Goal: Task Accomplishment & Management: Manage account settings

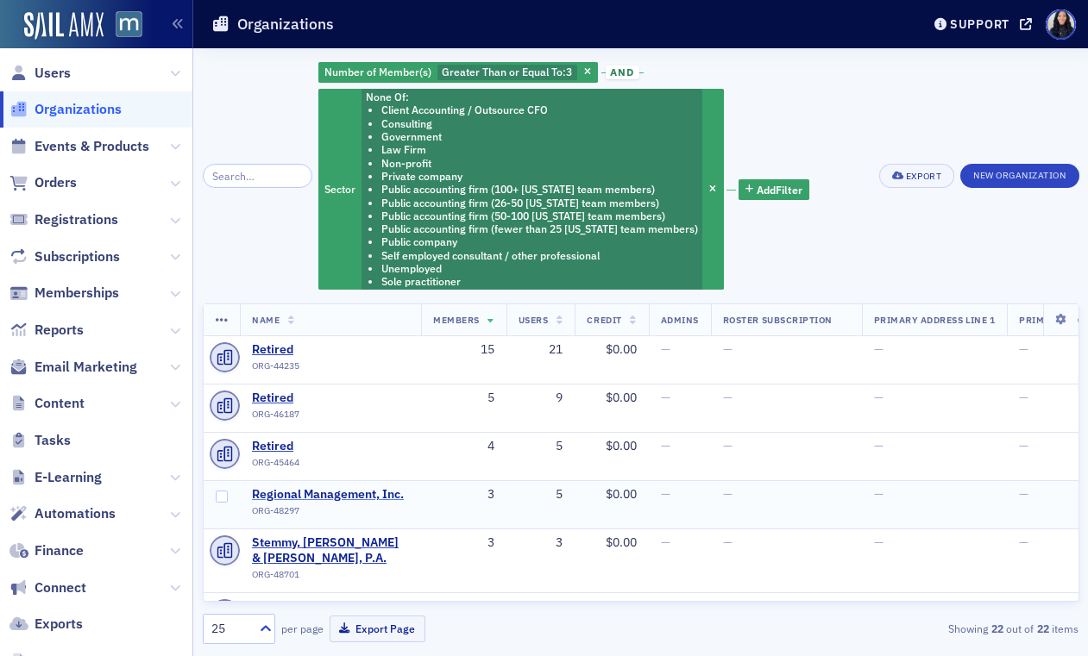
click at [323, 498] on span "Regional Management, Inc." at bounding box center [330, 495] width 157 height 16
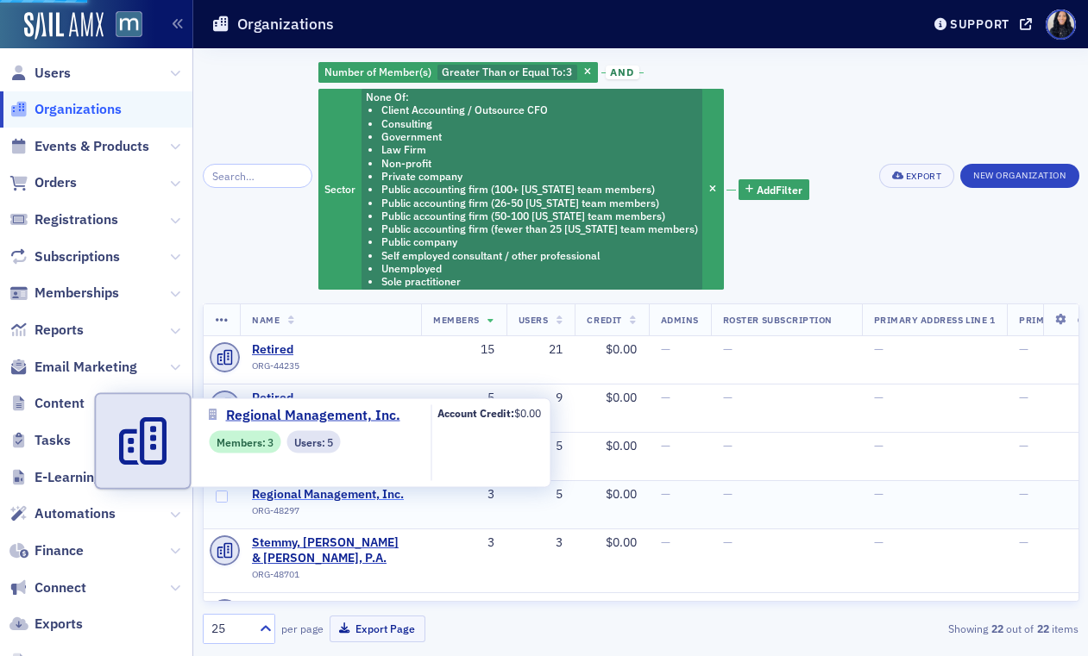
select select "US"
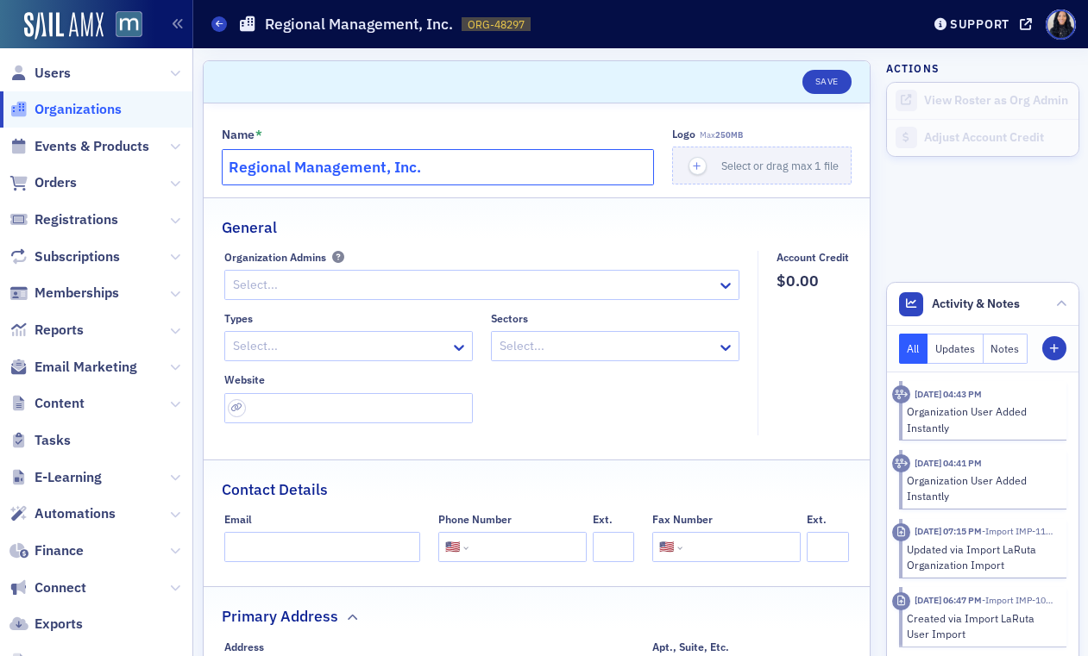
click at [375, 169] on input "Regional Management, Inc." at bounding box center [438, 167] width 433 height 36
click at [483, 546] on input "tel" at bounding box center [526, 547] width 108 height 30
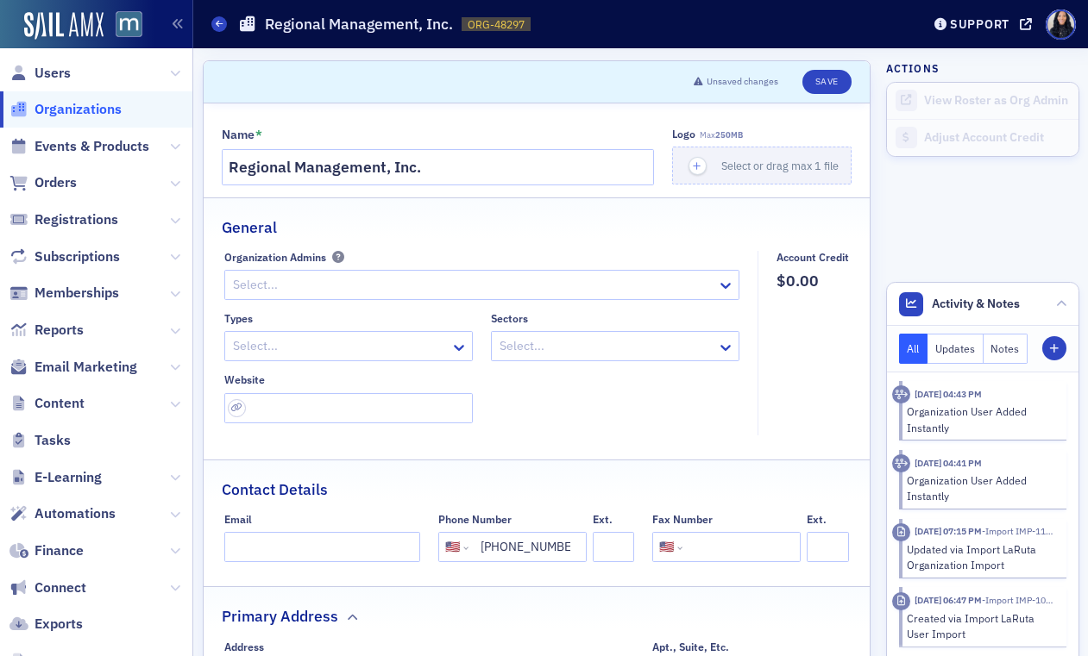
type input "(410) 539-2370"
click at [404, 580] on div "Name * Regional Management, Inc. Logo Max 250MB Select or drag max 1 file Gener…" at bounding box center [537, 617] width 667 height 1029
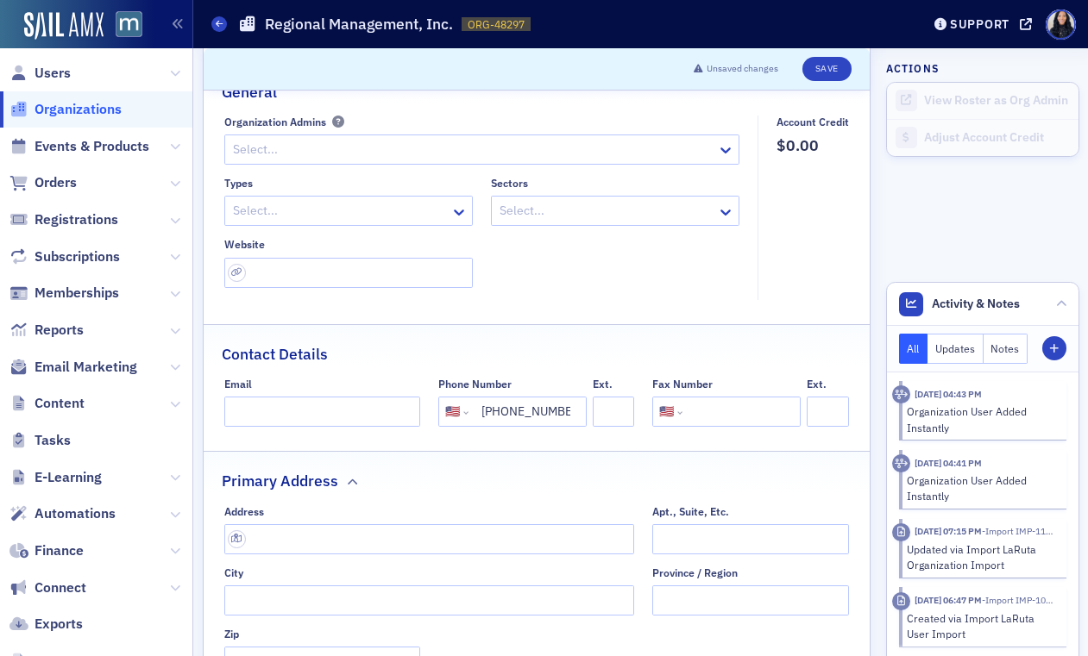
scroll to position [156, 0]
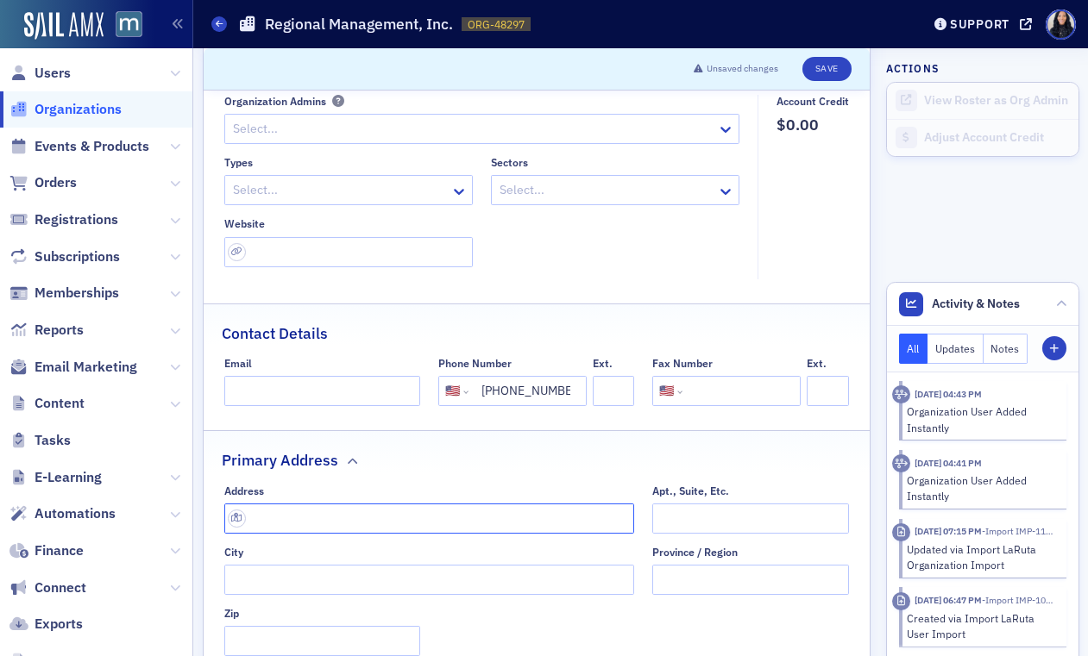
click at [403, 518] on input "text" at bounding box center [429, 519] width 410 height 30
type input "11 E Fayette St"
type input "Baltimore"
type input "21202-1606"
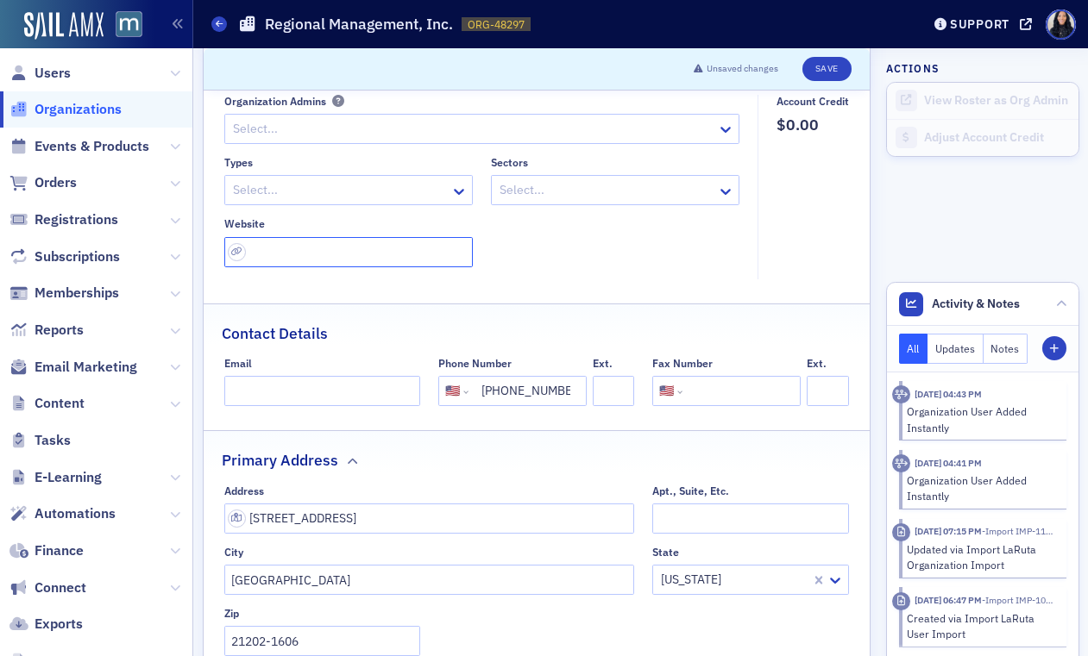
click at [331, 249] on input "url" at bounding box center [348, 252] width 248 height 30
paste input "https://www.regionalmgmt.com/"
type input "https://www.regionalmgmt.com/"
click at [541, 260] on div "Types Select... Sectors Select... Website https://www.regionalmgmt.com/" at bounding box center [481, 211] width 515 height 111
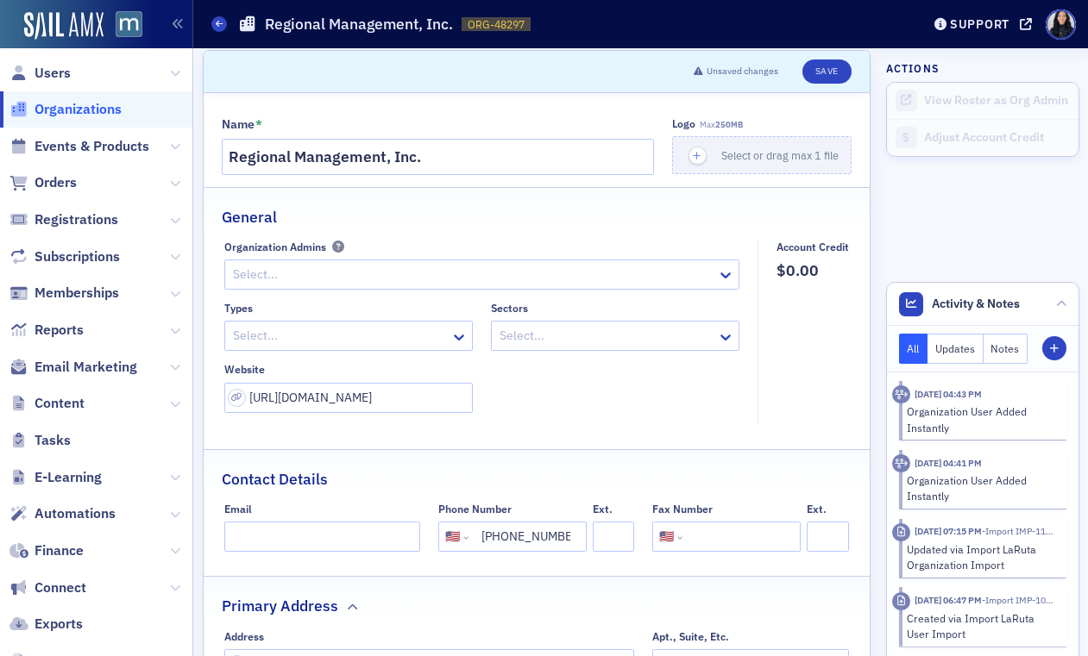
scroll to position [0, 0]
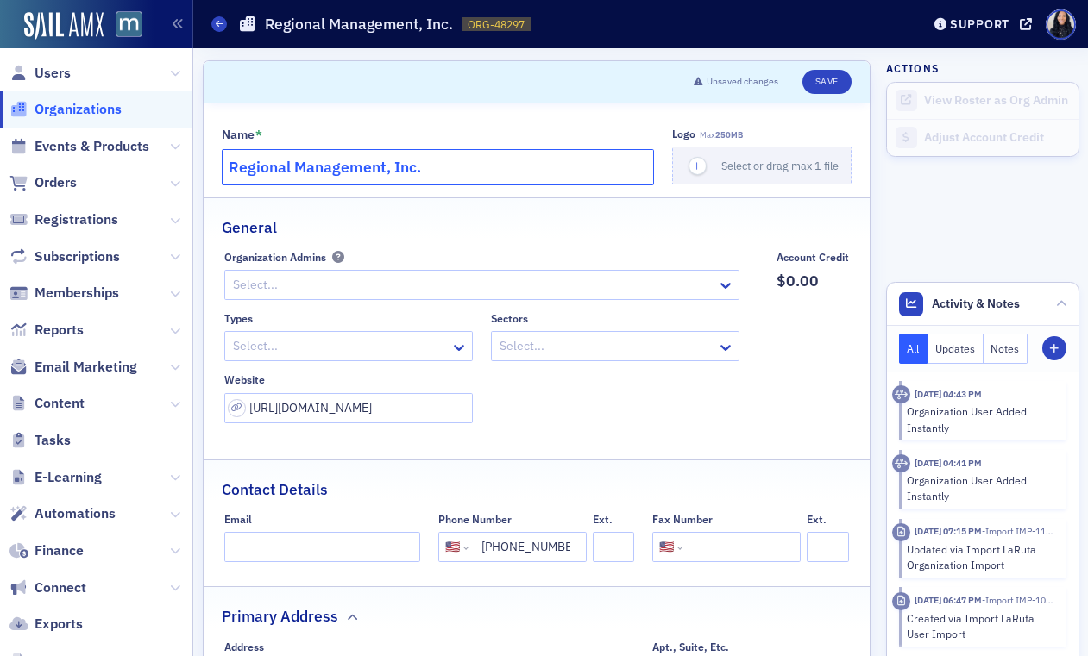
click at [480, 169] on input "Regional Management, Inc." at bounding box center [438, 167] width 433 height 36
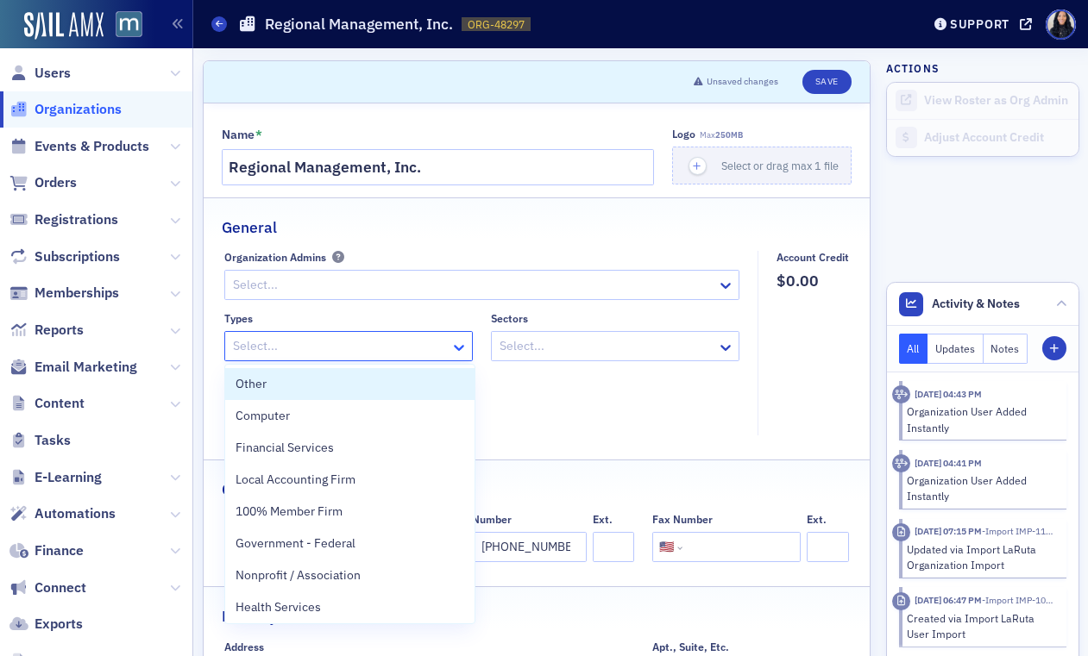
click at [462, 347] on icon at bounding box center [459, 348] width 10 height 6
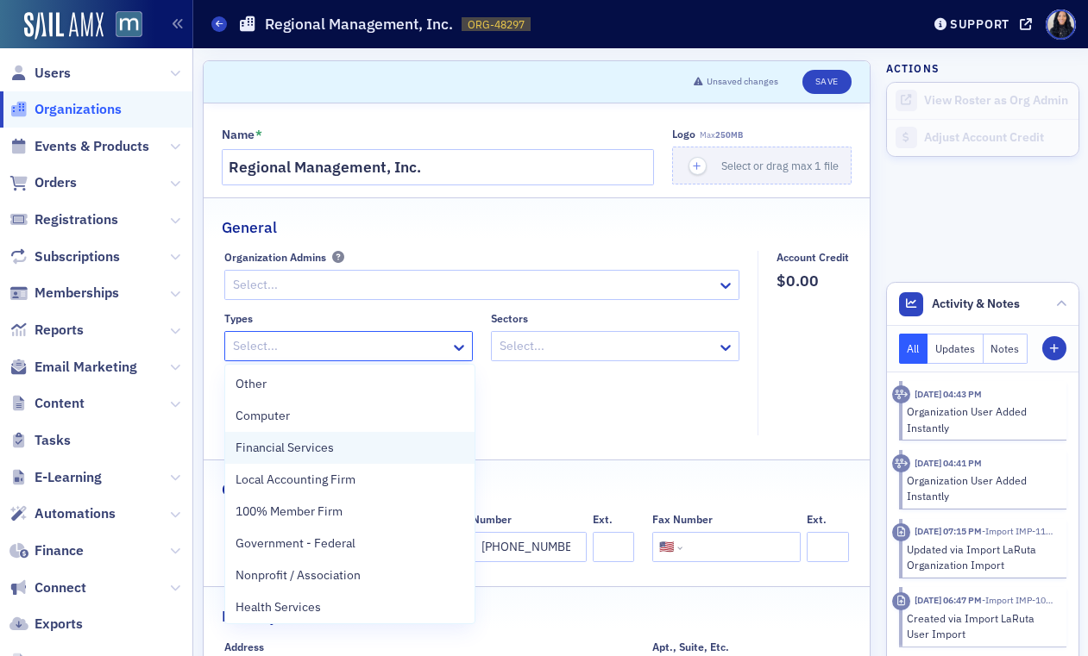
click at [372, 453] on div "Financial Services" at bounding box center [349, 448] width 229 height 18
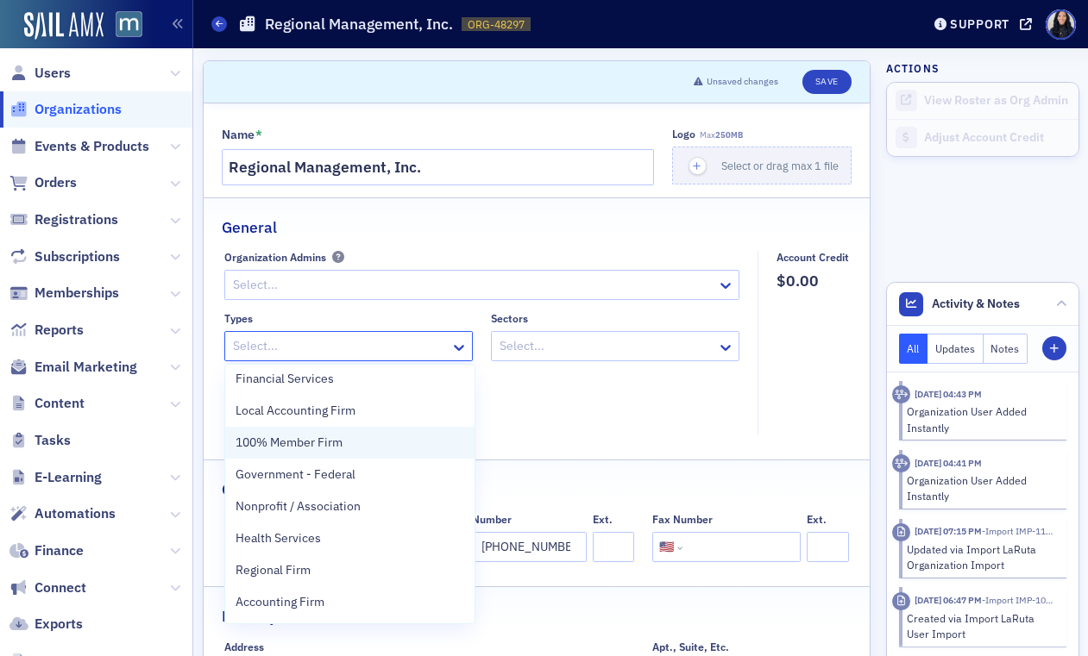
scroll to position [179, 0]
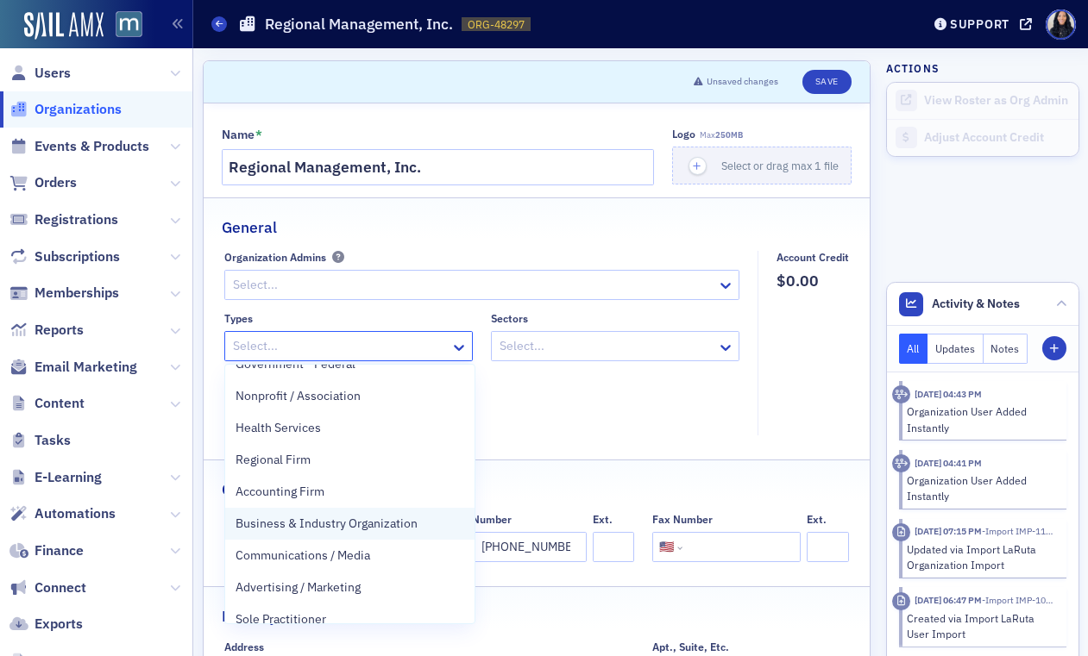
click at [404, 527] on span "Business & Industry Organization" at bounding box center [326, 524] width 182 height 18
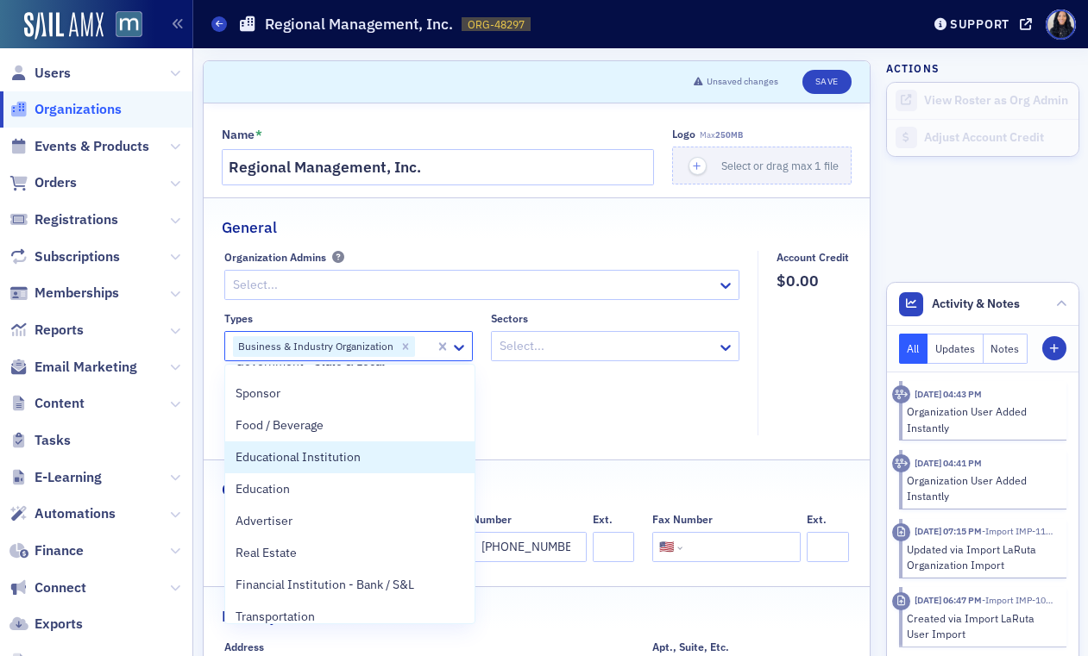
scroll to position [632, 0]
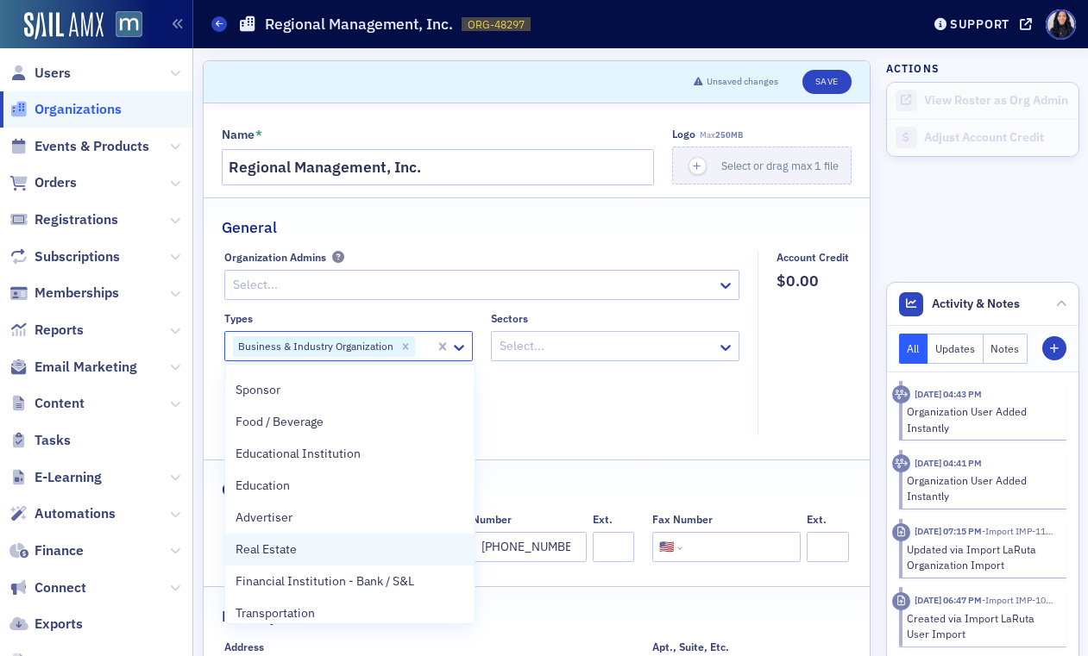
click at [387, 546] on div "Real Estate" at bounding box center [349, 550] width 229 height 18
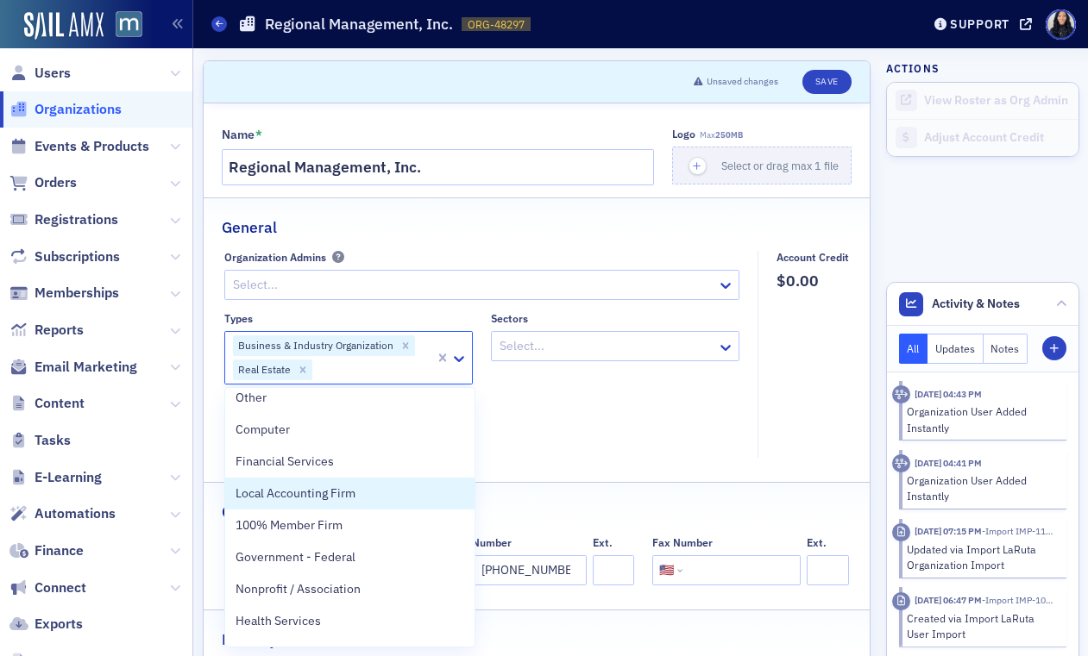
scroll to position [0, 0]
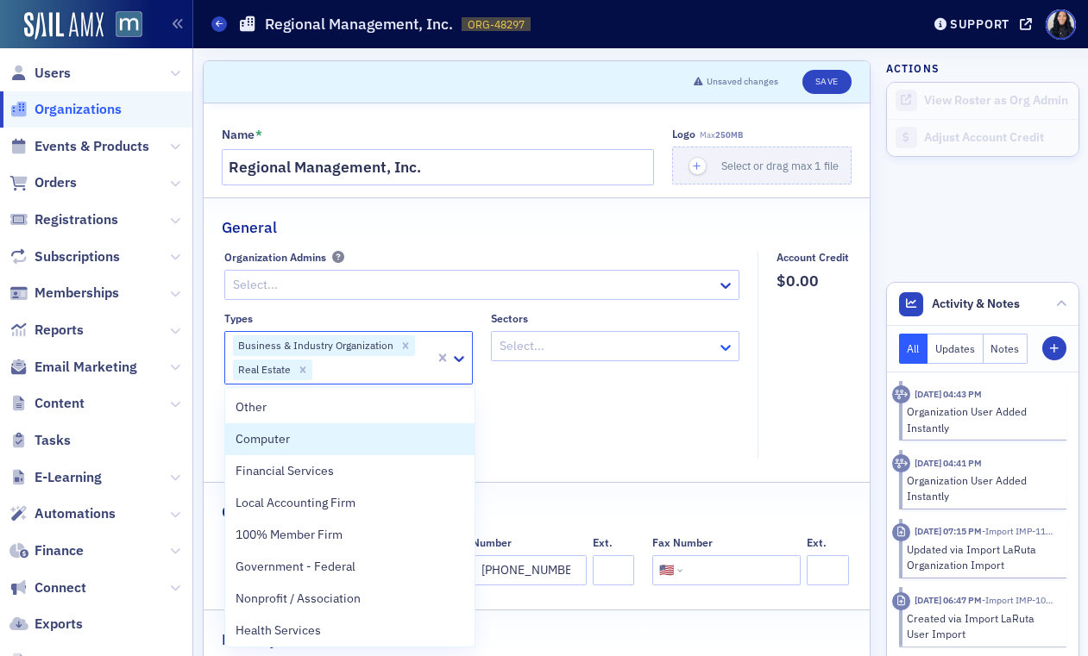
click at [724, 344] on icon at bounding box center [725, 347] width 17 height 17
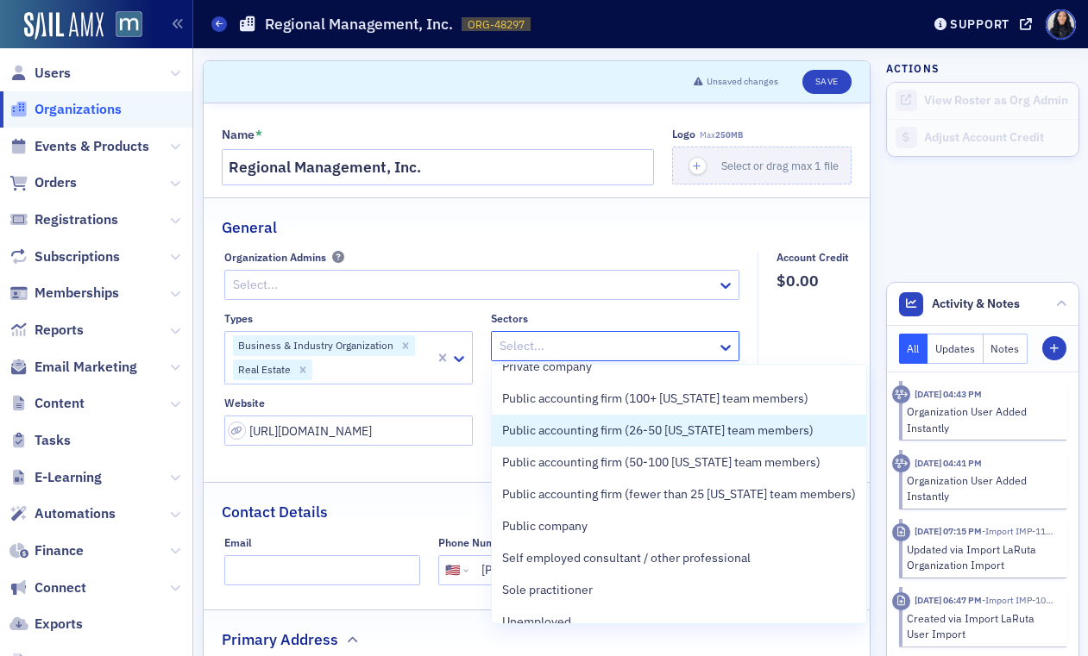
scroll to position [195, 0]
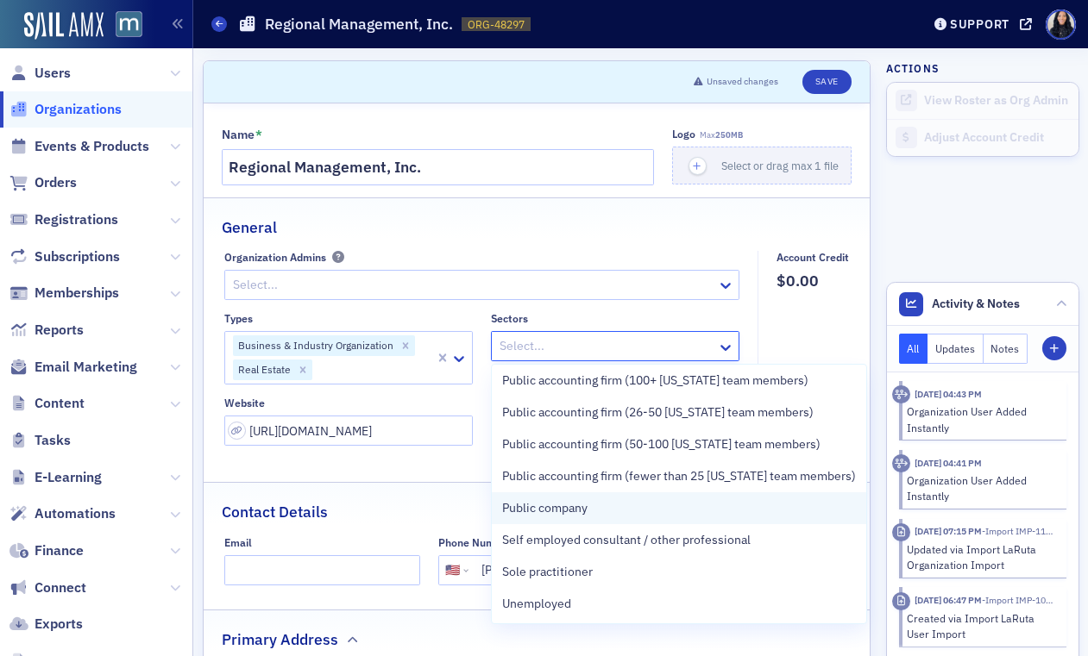
click at [655, 513] on div "Public company" at bounding box center [679, 508] width 354 height 18
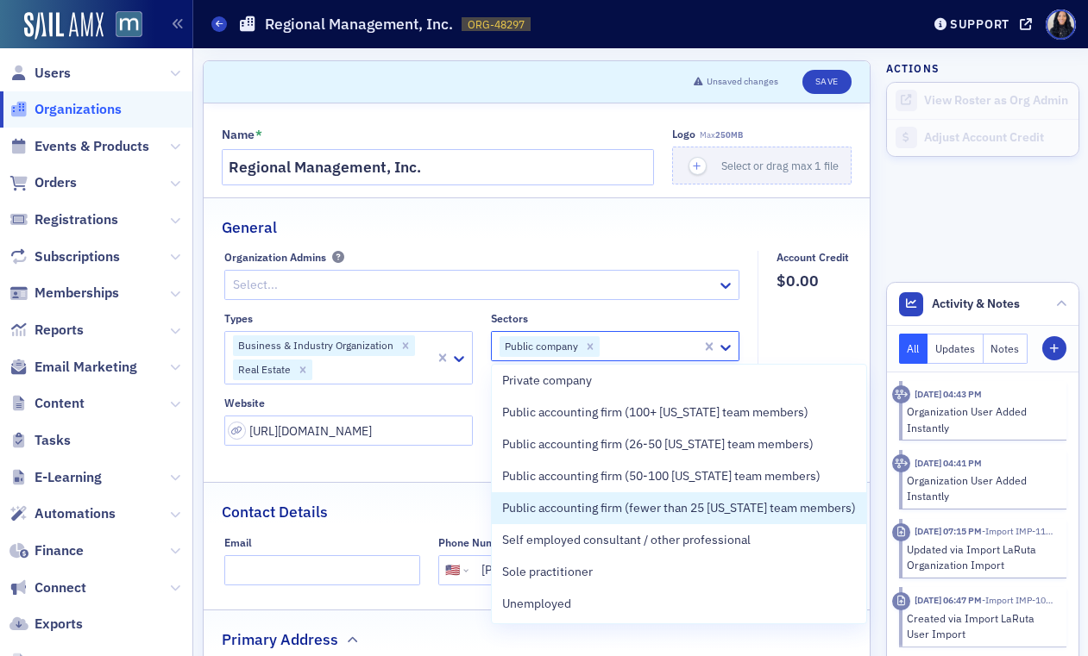
scroll to position [163, 0]
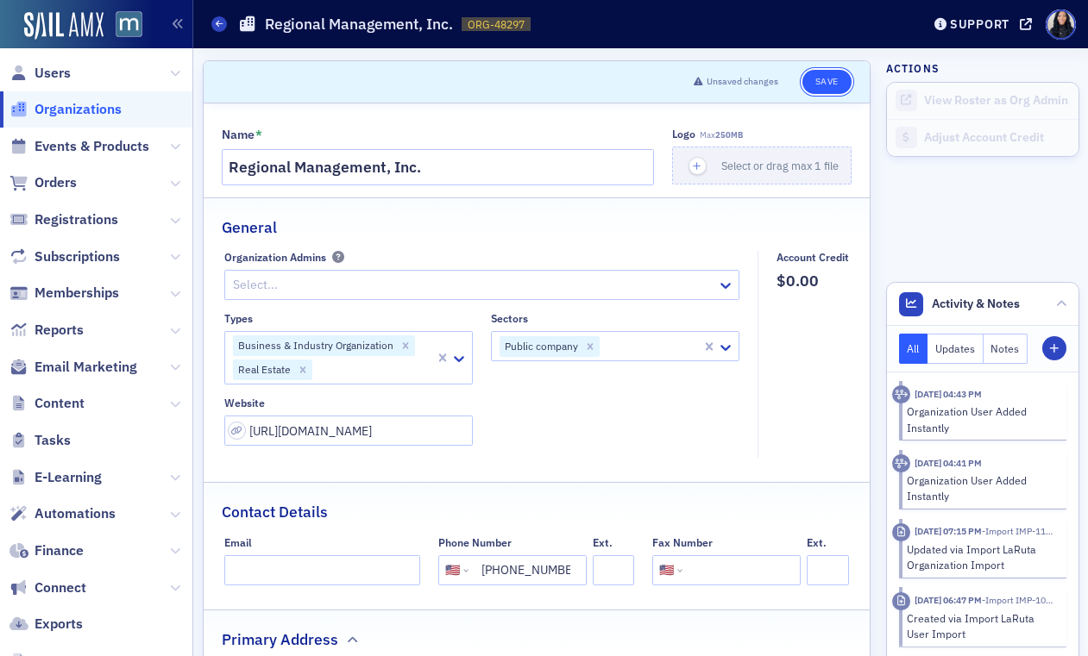
click at [831, 87] on button "Save" at bounding box center [826, 82] width 49 height 24
select select "US"
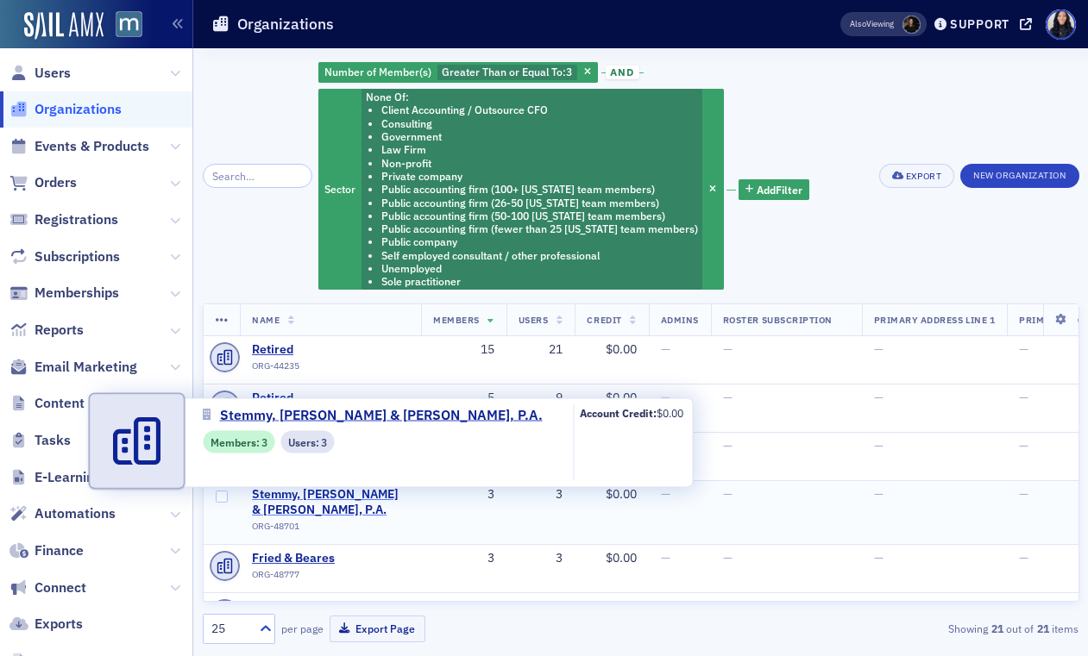
click at [291, 497] on span "Stemmy, Tidler & Morris, P.A." at bounding box center [330, 502] width 157 height 30
select select "US"
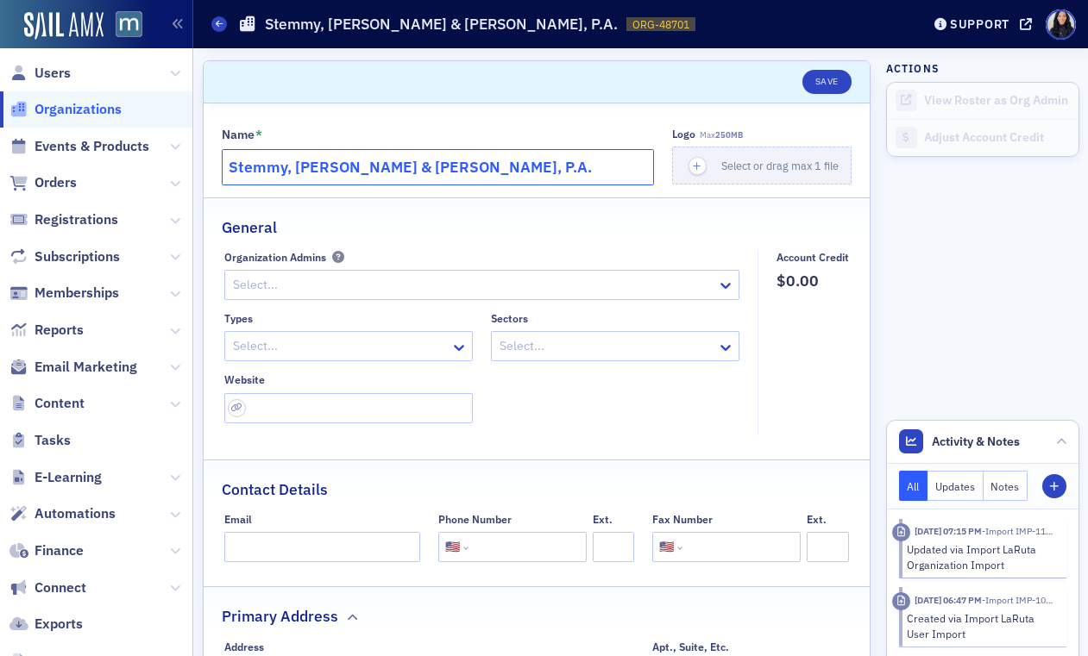
click at [409, 173] on input "Stemmy, Tidler & Morris, P.A." at bounding box center [438, 167] width 433 height 36
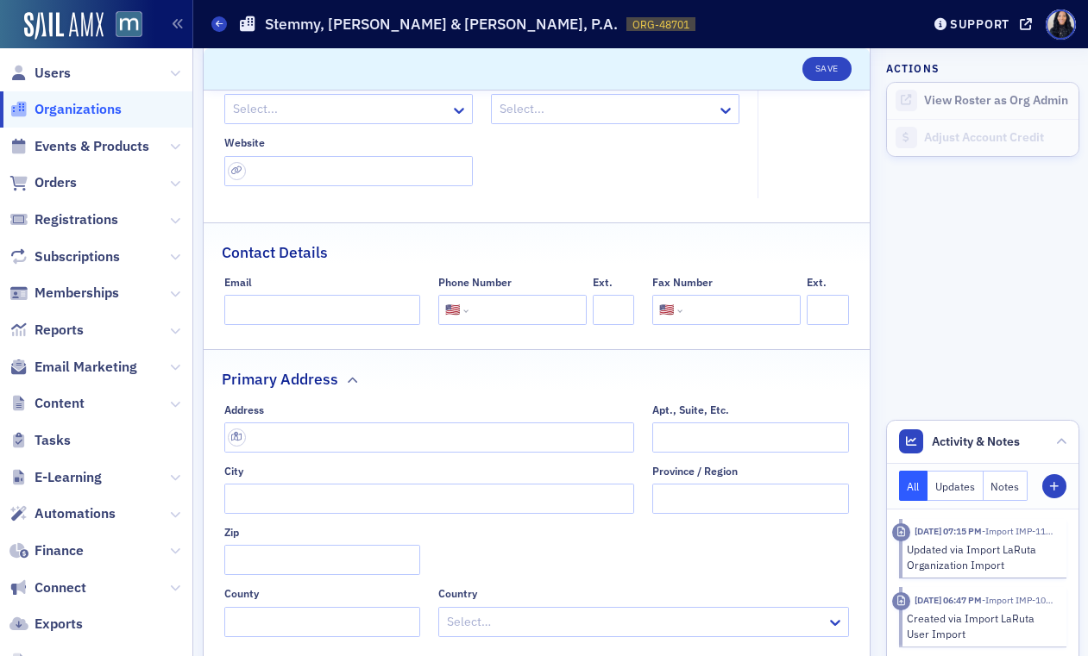
scroll to position [241, 0]
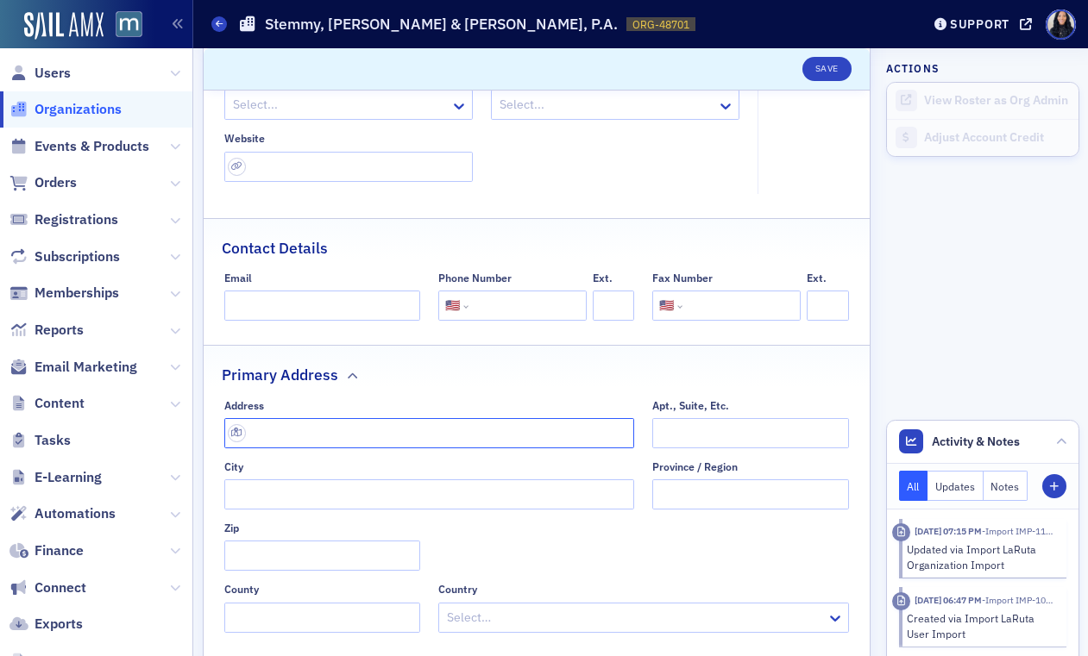
click at [528, 431] on input "text" at bounding box center [429, 433] width 410 height 30
paste input "2661 Riva Rd Bldg 600, Ste 600, Annapolis, MD 21401"
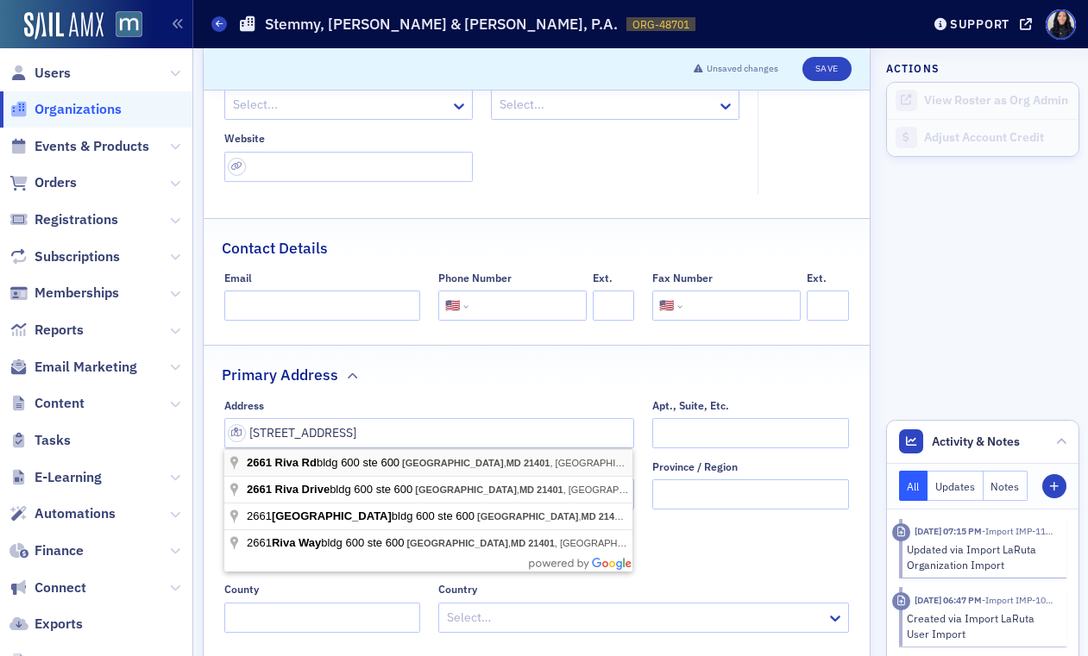
type input "2661 Riva Rd bldg 600 ste 600"
type input "Annapolis"
type input "21401-7343"
type input "Anne Arundel County"
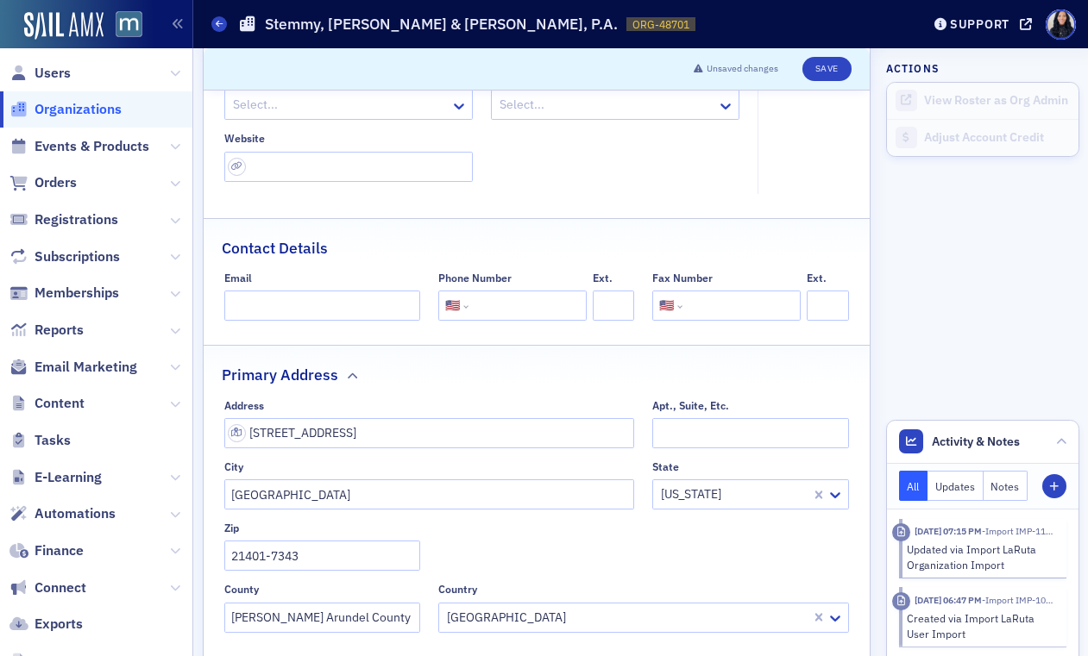
click at [511, 310] on input "tel" at bounding box center [526, 306] width 108 height 30
paste input "(410) 571-3195"
type input "(410) 571-3195"
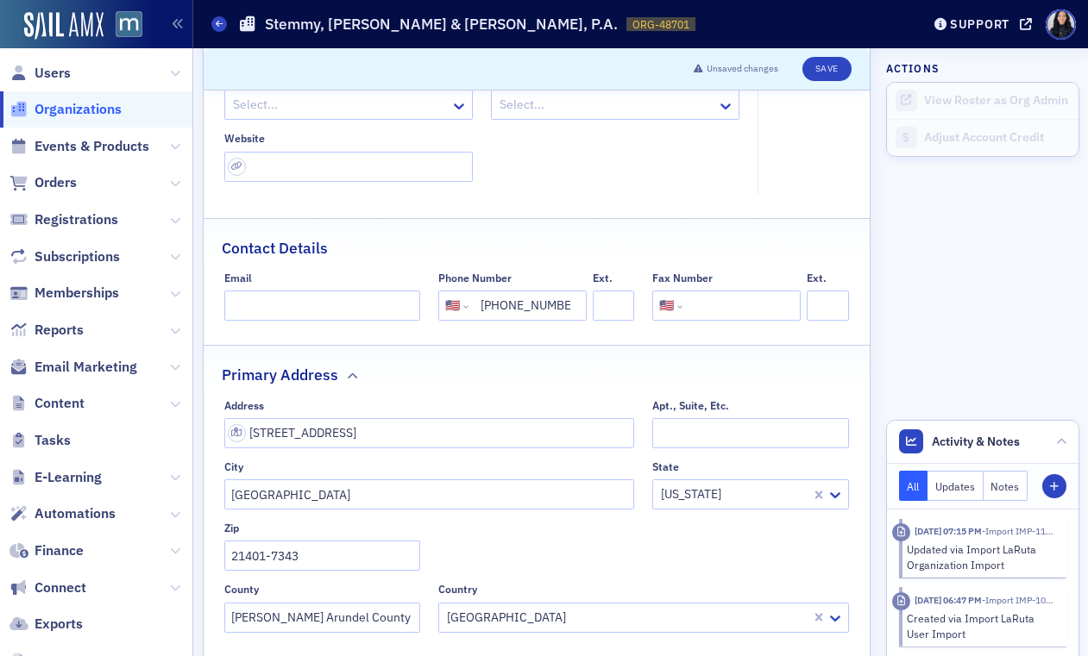
scroll to position [0, 0]
click at [410, 177] on input "url" at bounding box center [348, 167] width 248 height 30
paste input "https://www.stmcpas.com/"
type input "https://www.stmcpas.com/"
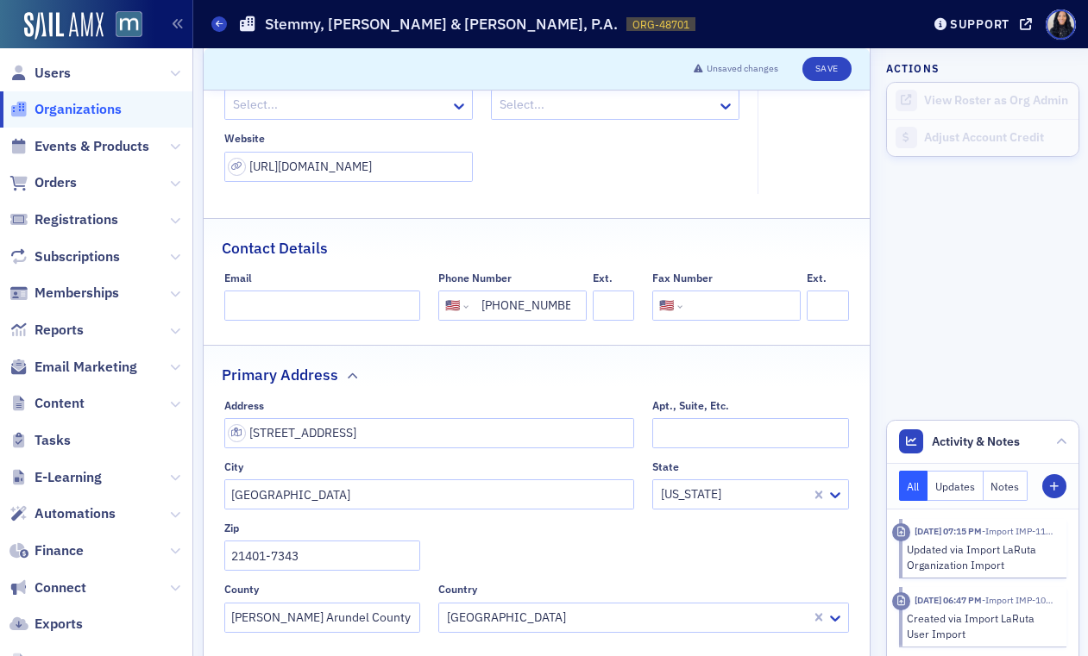
click at [598, 166] on div "Types Select... Sectors Select... Website https://www.stmcpas.com/" at bounding box center [481, 126] width 515 height 111
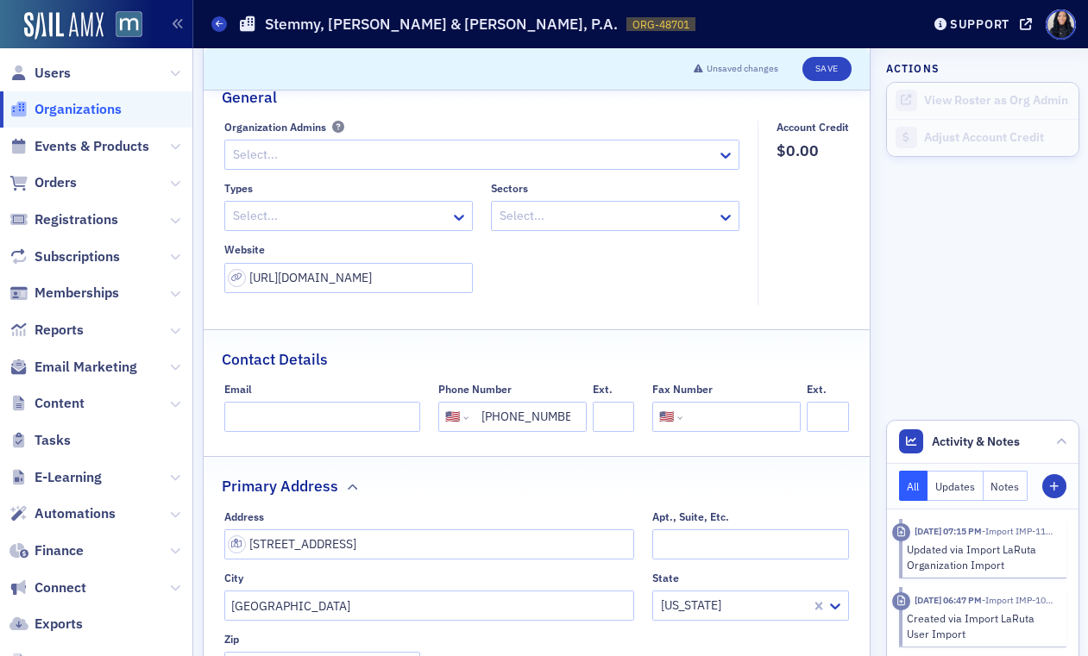
scroll to position [129, 0]
click at [734, 423] on input "tel" at bounding box center [740, 419] width 108 height 30
paste input "(410) 571-5098"
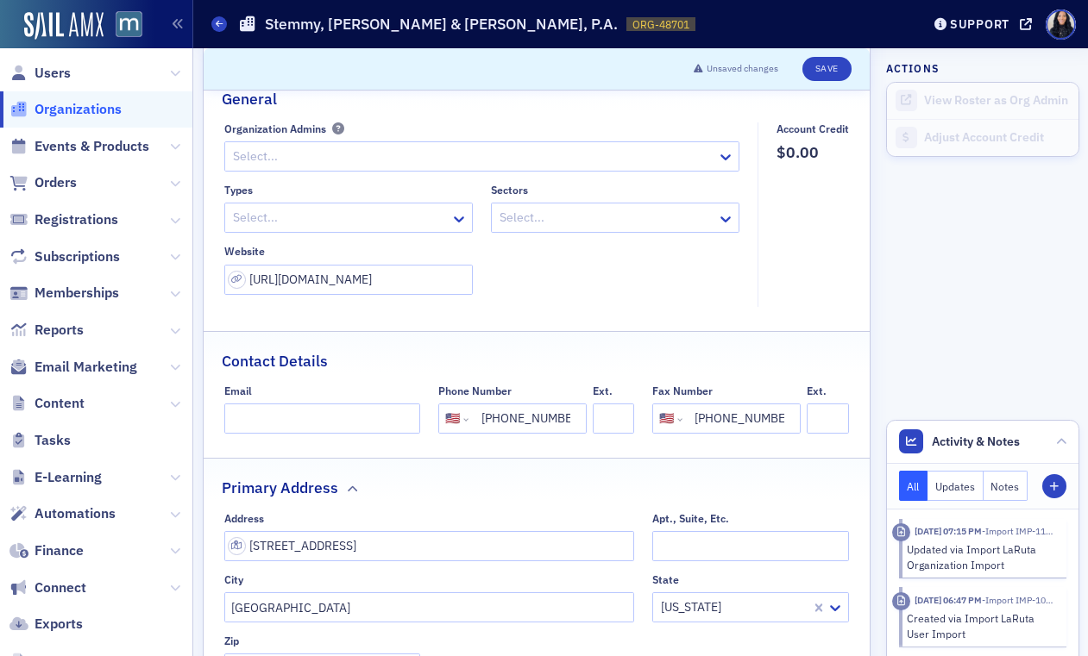
type input "(410) 571-5098"
click at [292, 424] on input "Email" at bounding box center [322, 419] width 196 height 30
paste input "info@stmcpas.com"
type input "info@stmcpas.com"
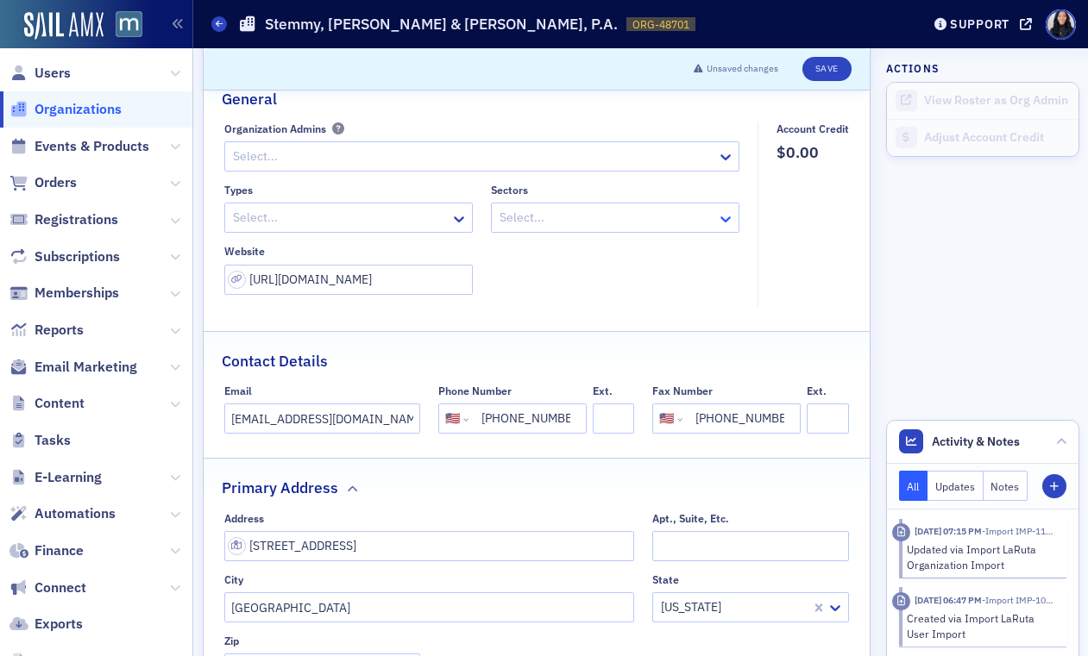
click at [728, 223] on icon at bounding box center [725, 218] width 17 height 17
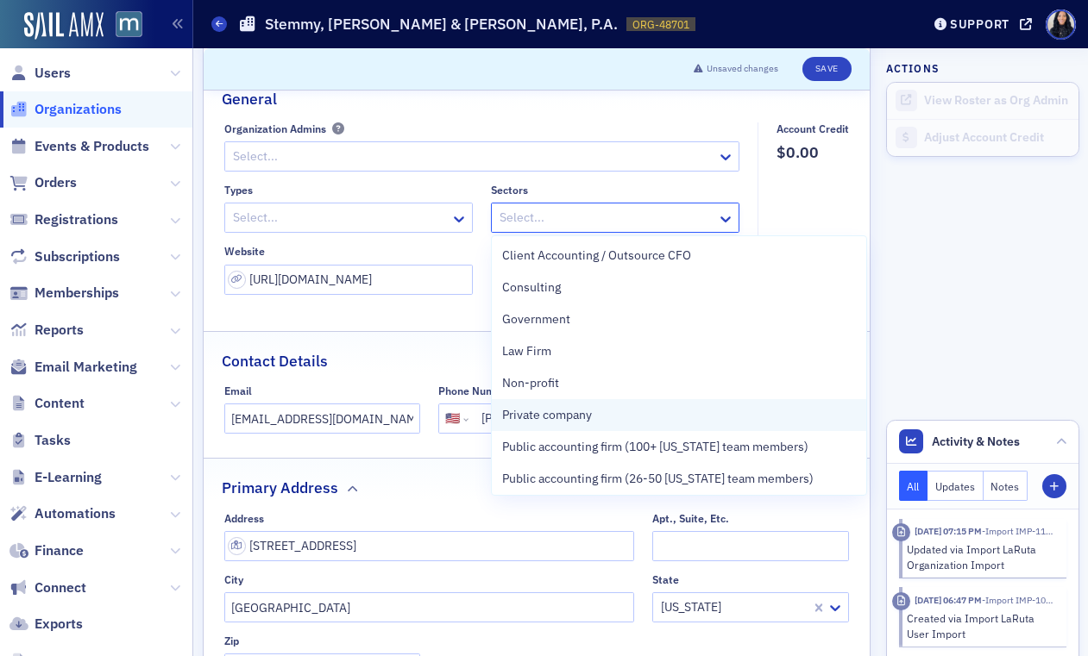
click at [599, 417] on div "Private company" at bounding box center [679, 415] width 354 height 18
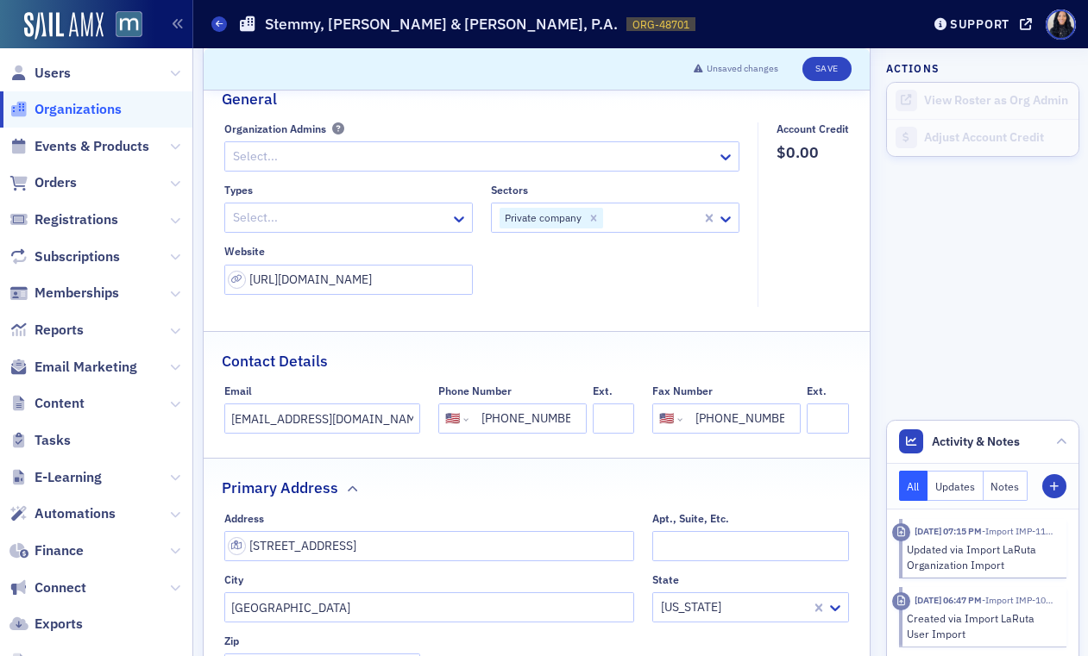
click at [477, 333] on div "Contact Details" at bounding box center [537, 352] width 630 height 41
click at [456, 215] on icon at bounding box center [458, 218] width 17 height 17
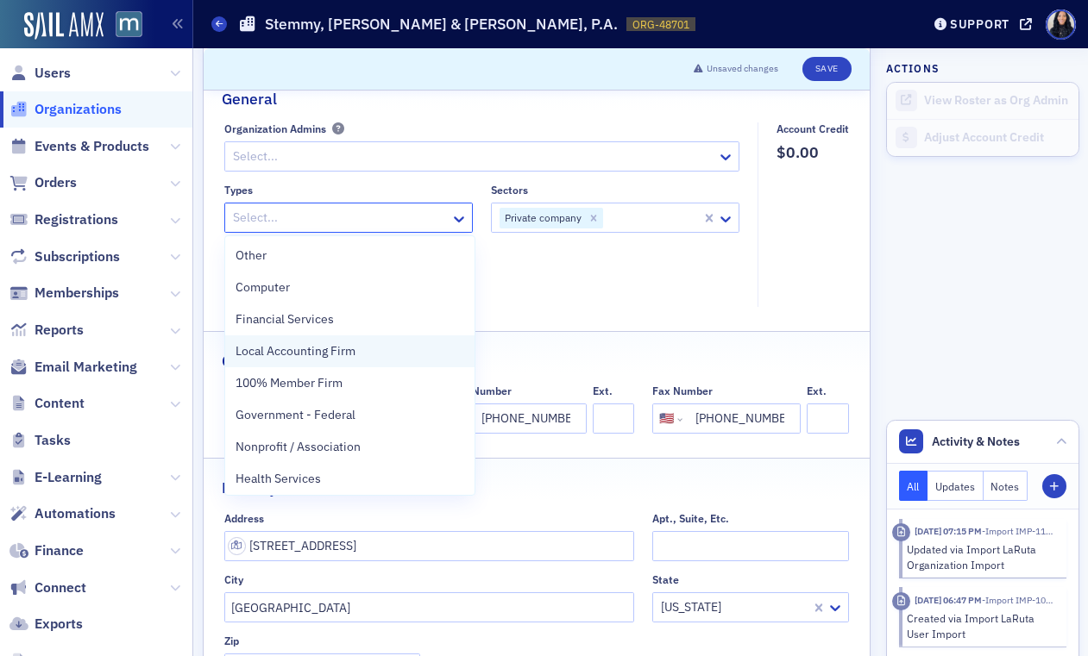
click at [396, 365] on div "Local Accounting Firm" at bounding box center [349, 351] width 249 height 32
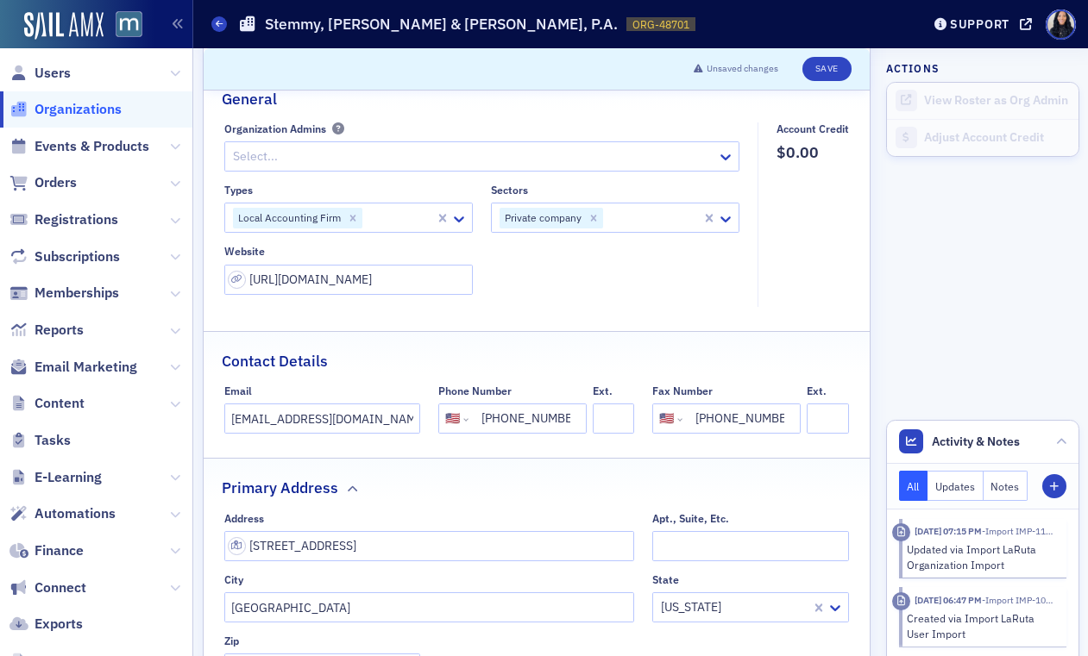
click at [508, 318] on div "Name * Stemmy, Tidler & Morris, P.A. Logo Max 250MB Select or drag max 1 file G…" at bounding box center [537, 489] width 667 height 1029
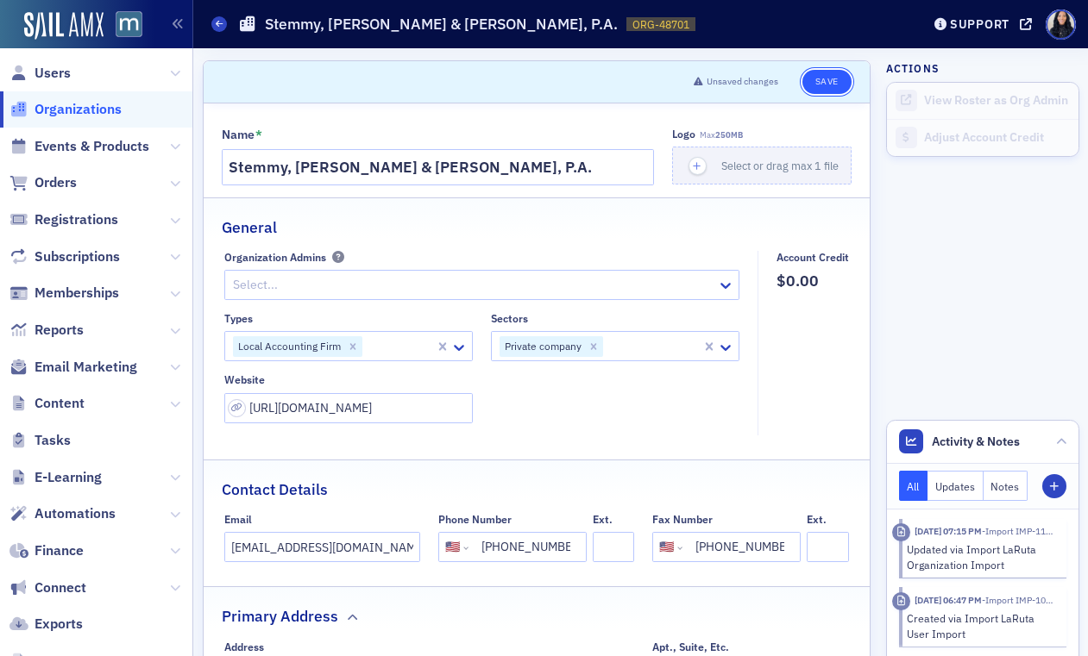
click at [830, 80] on button "Save" at bounding box center [826, 82] width 49 height 24
select select "US"
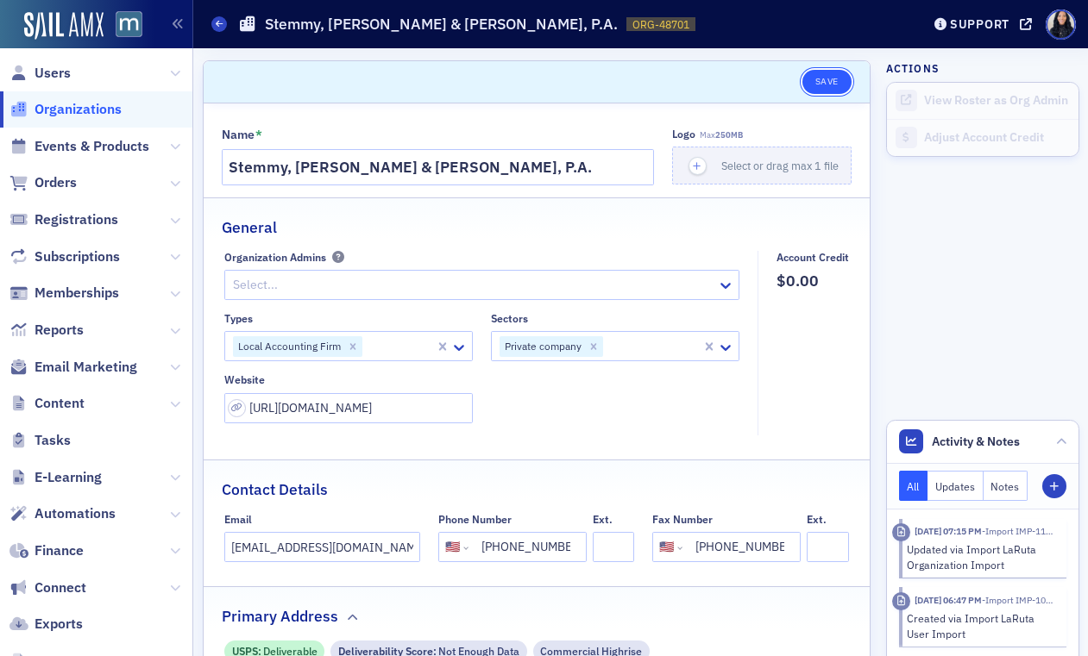
click at [833, 82] on button "Save" at bounding box center [826, 82] width 49 height 24
select select "US"
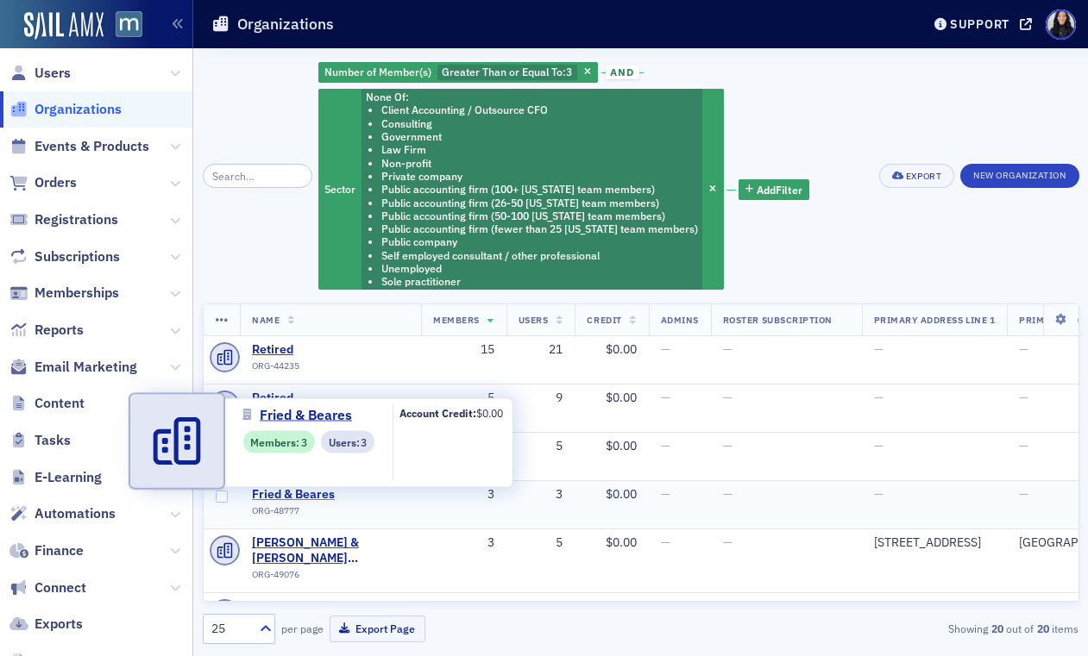
click at [283, 498] on span "Fried & Beares" at bounding box center [330, 495] width 157 height 16
select select "US"
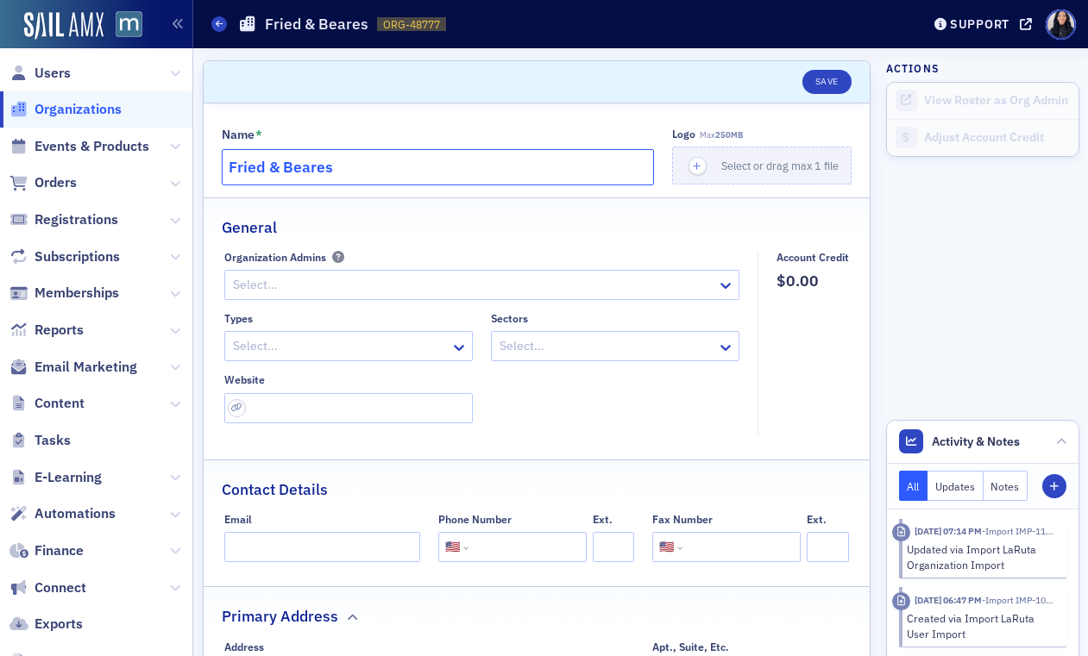
click at [453, 169] on input "Fried & Beares" at bounding box center [438, 167] width 433 height 36
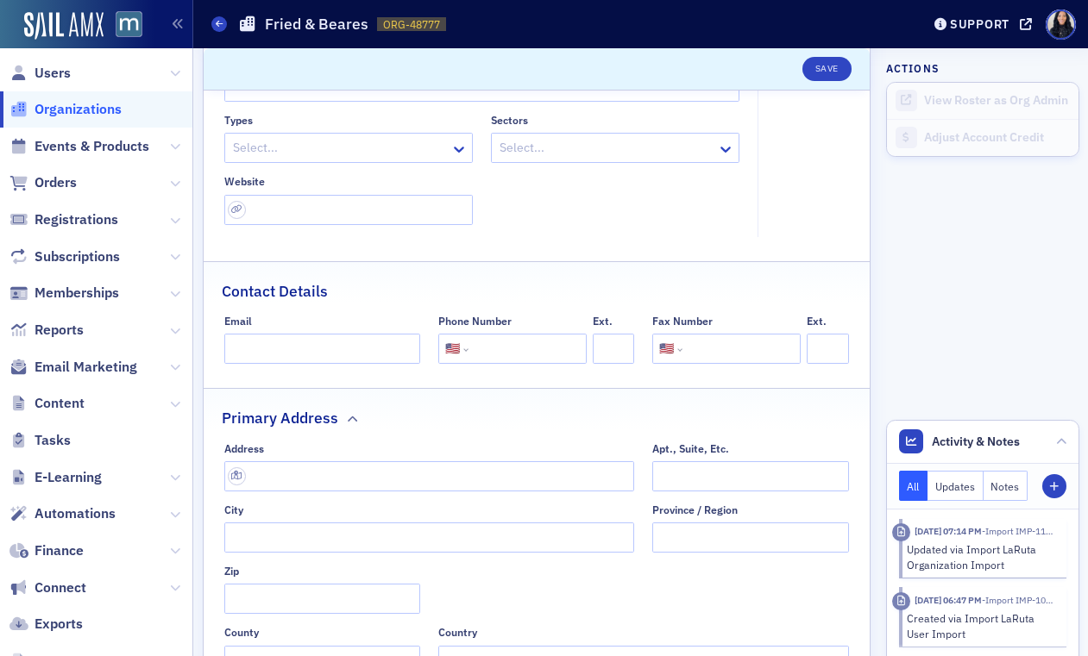
scroll to position [215, 0]
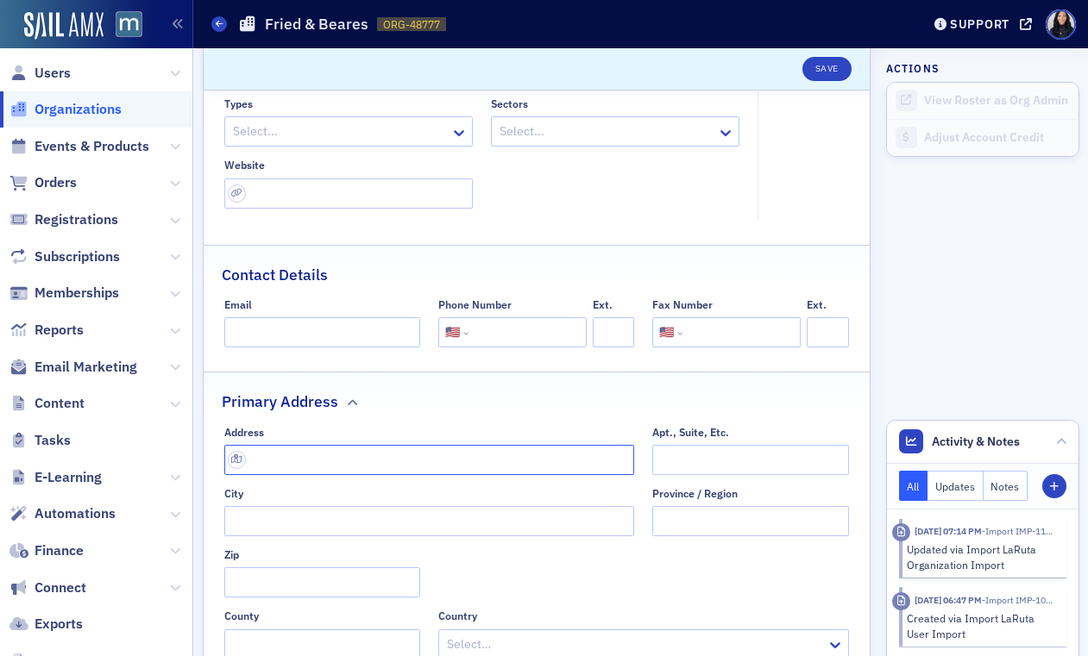
click at [297, 461] on input "text" at bounding box center [429, 460] width 410 height 30
paste input "8726 Town and Country Blvd SUITE 208, Ellicott City, MD 21043"
type input "8726 Town and Country Blvd suite 208"
type input "Ellicott City"
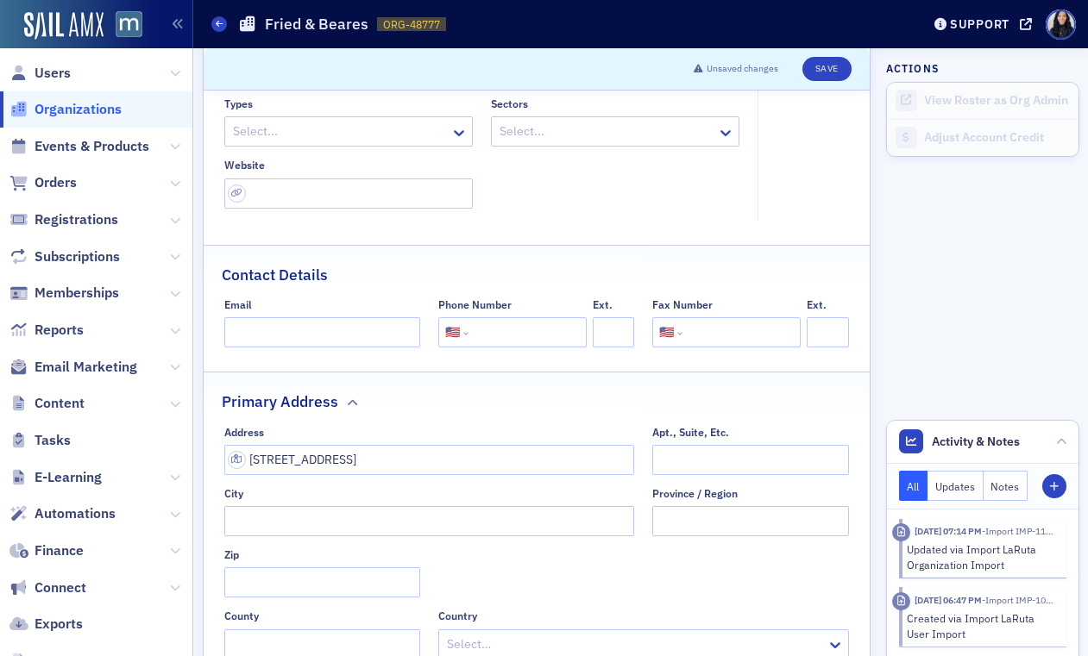
type input "21043"
type input "Howard County"
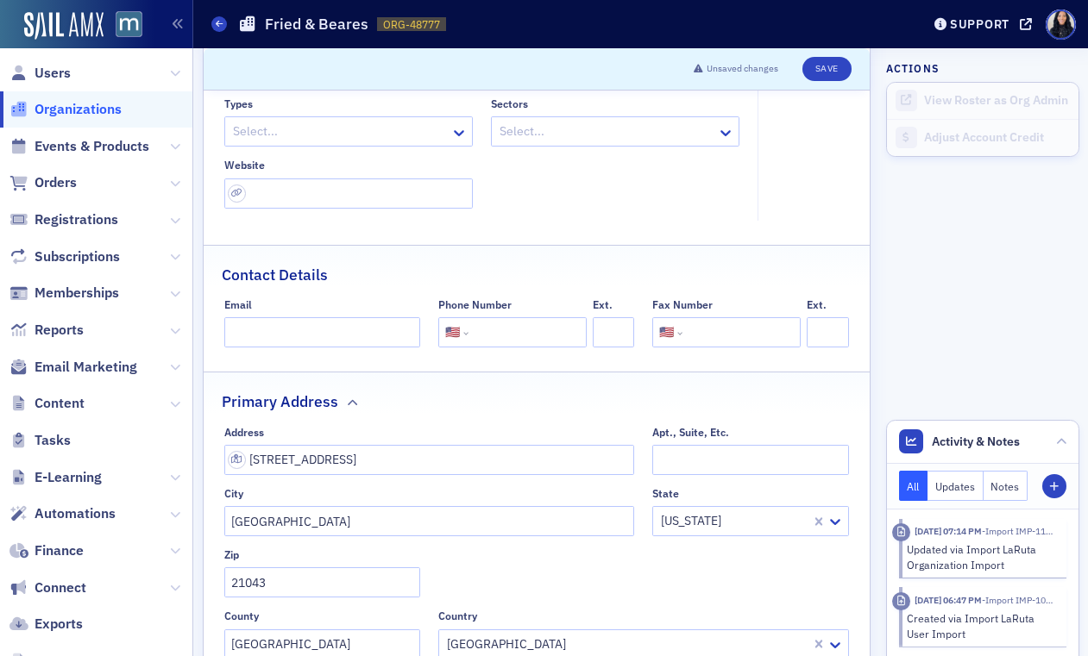
click at [495, 333] on input "tel" at bounding box center [526, 332] width 108 height 30
paste input "(410) 465-7900"
type input "(410) 465-7900"
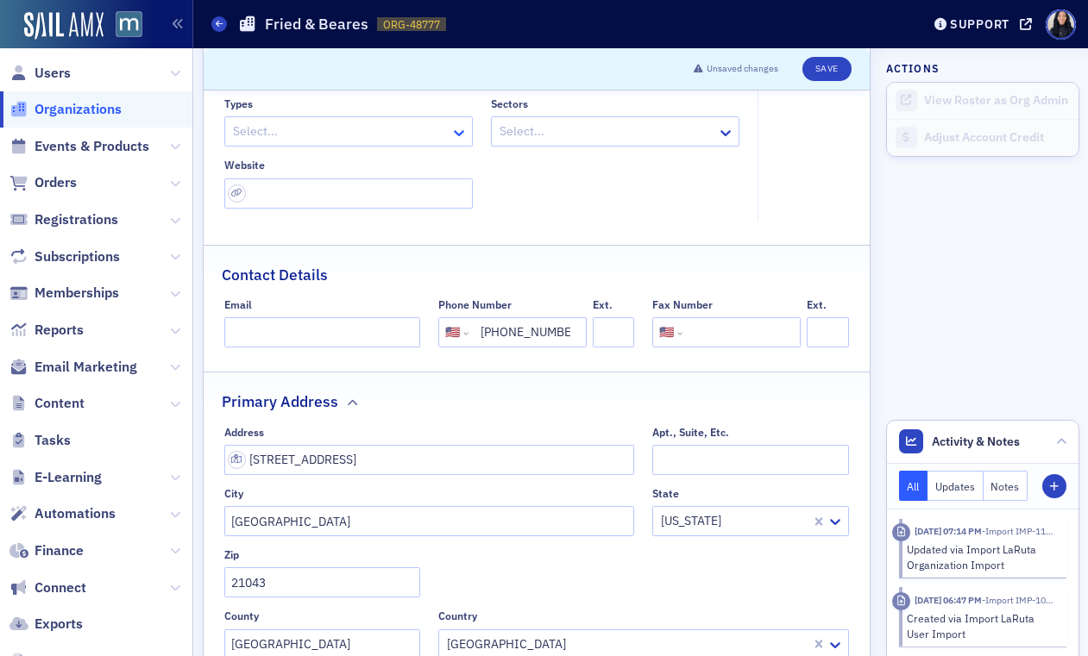
click at [459, 132] on icon at bounding box center [458, 132] width 17 height 17
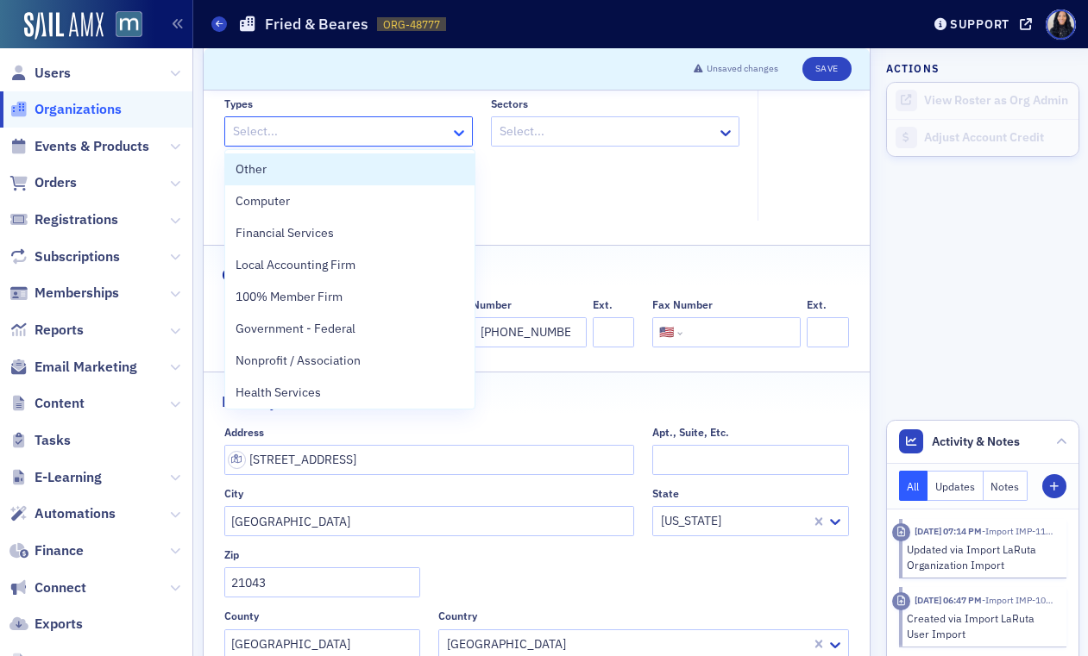
scroll to position [0, 0]
click at [459, 132] on icon at bounding box center [458, 132] width 17 height 17
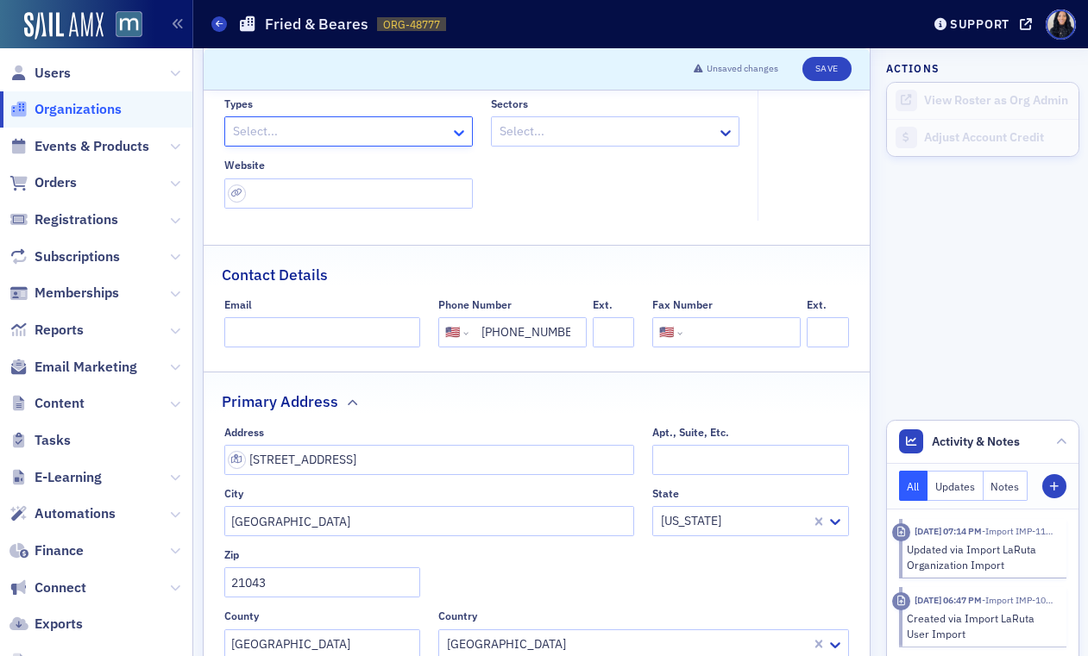
click at [459, 132] on icon at bounding box center [458, 132] width 17 height 17
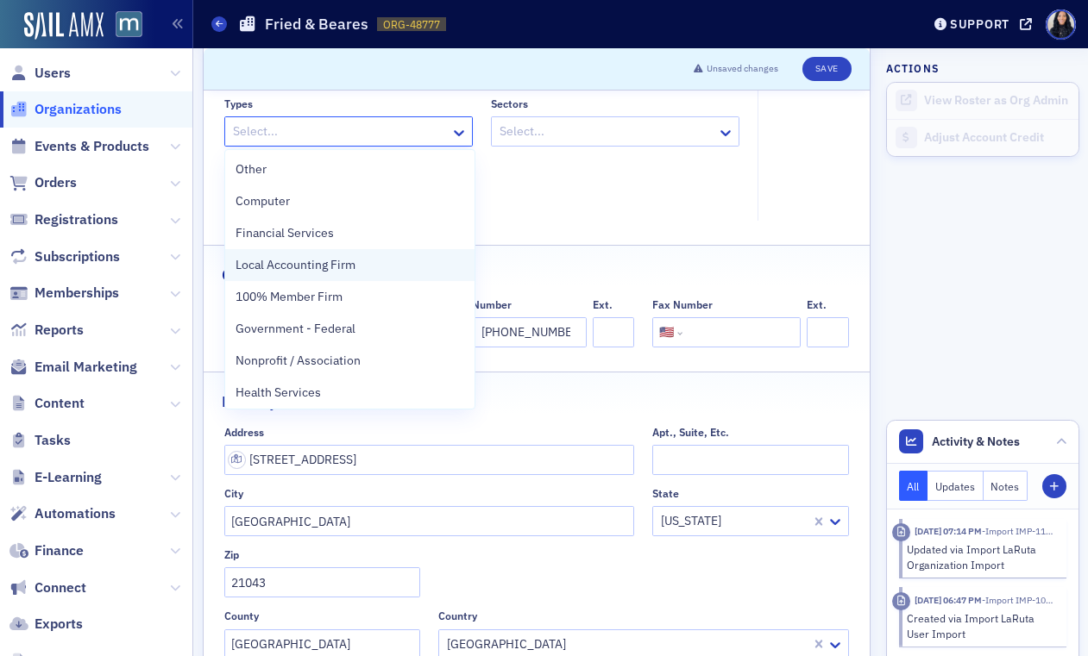
click at [382, 271] on div "Local Accounting Firm" at bounding box center [349, 265] width 229 height 18
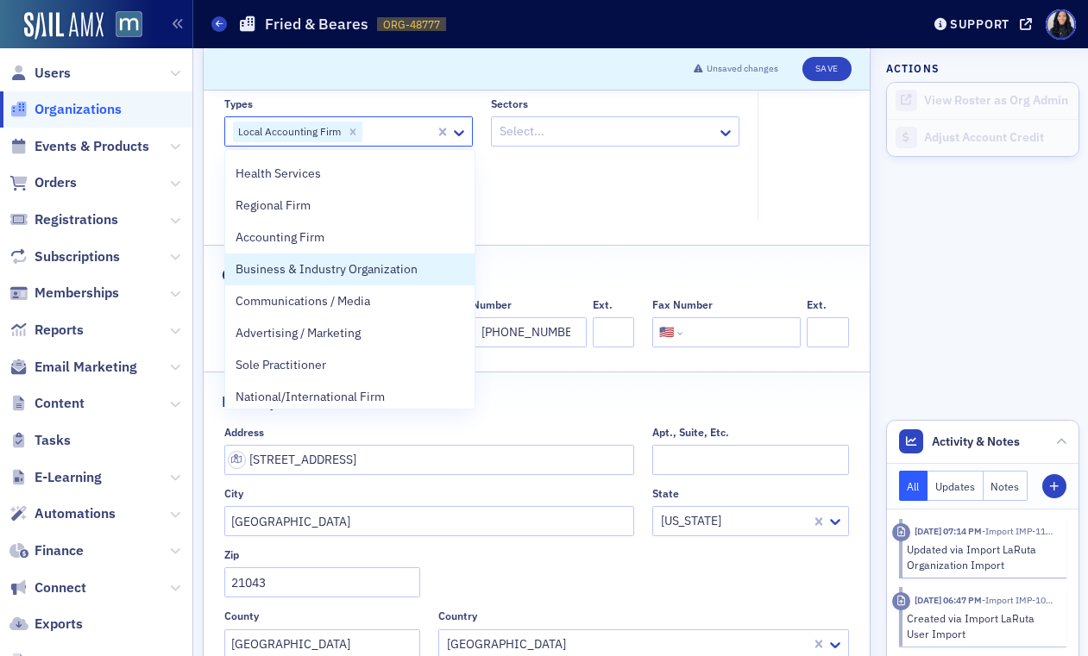
scroll to position [179, 0]
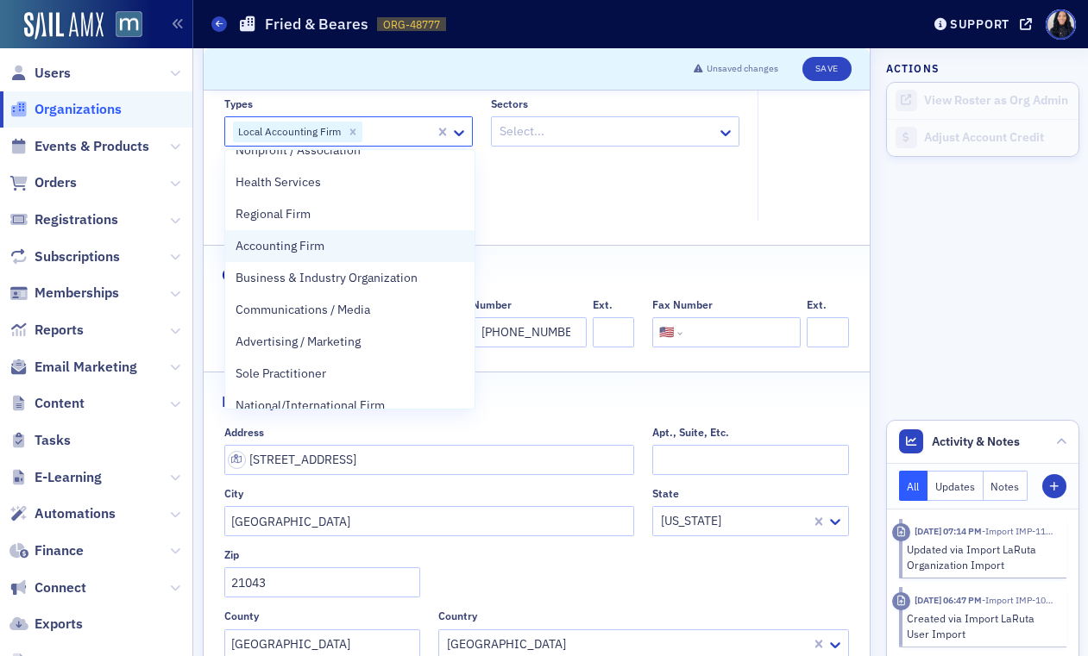
click at [379, 251] on div "Accounting Firm" at bounding box center [349, 246] width 229 height 18
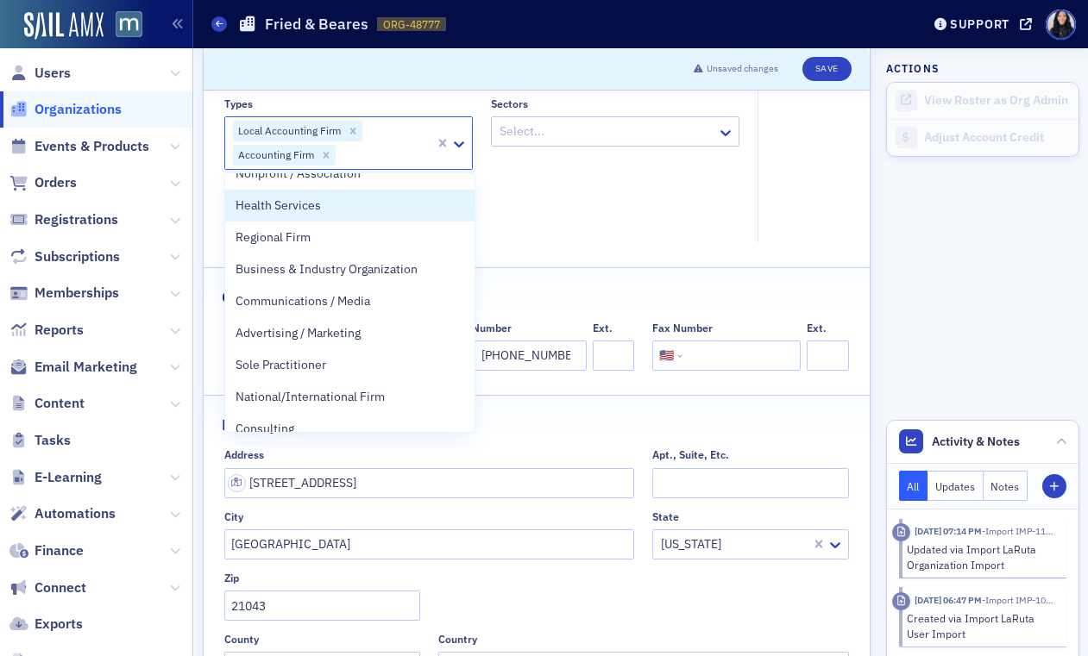
click at [576, 212] on div "Types option Accounting Firm, selected. Health Services, 7 of 34. 34 results av…" at bounding box center [481, 164] width 515 height 134
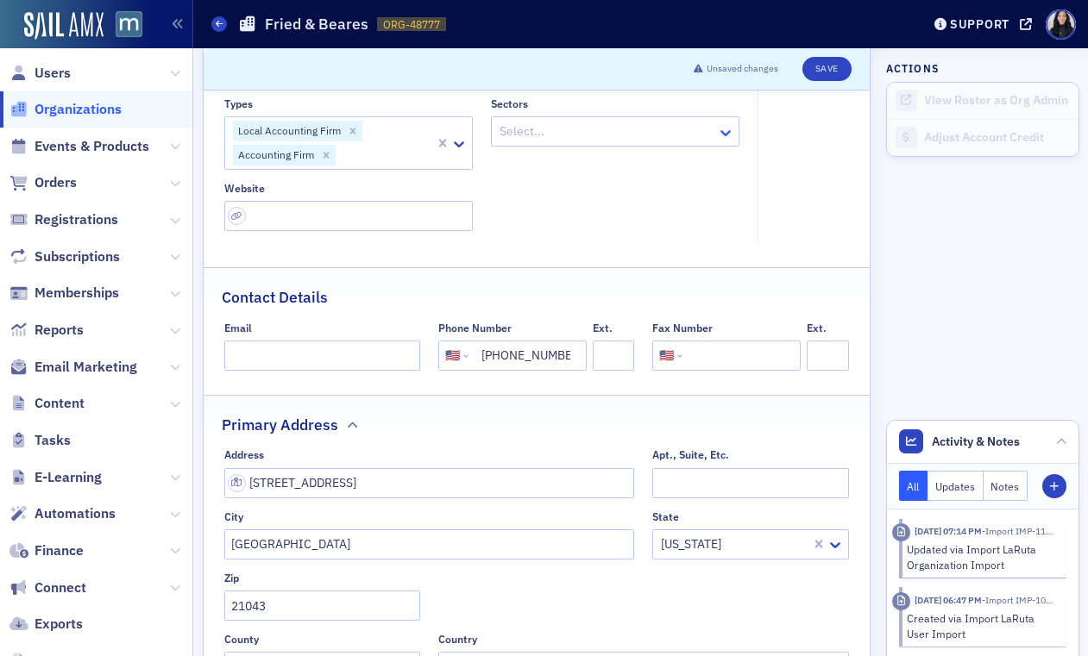
click at [728, 135] on icon at bounding box center [725, 132] width 17 height 17
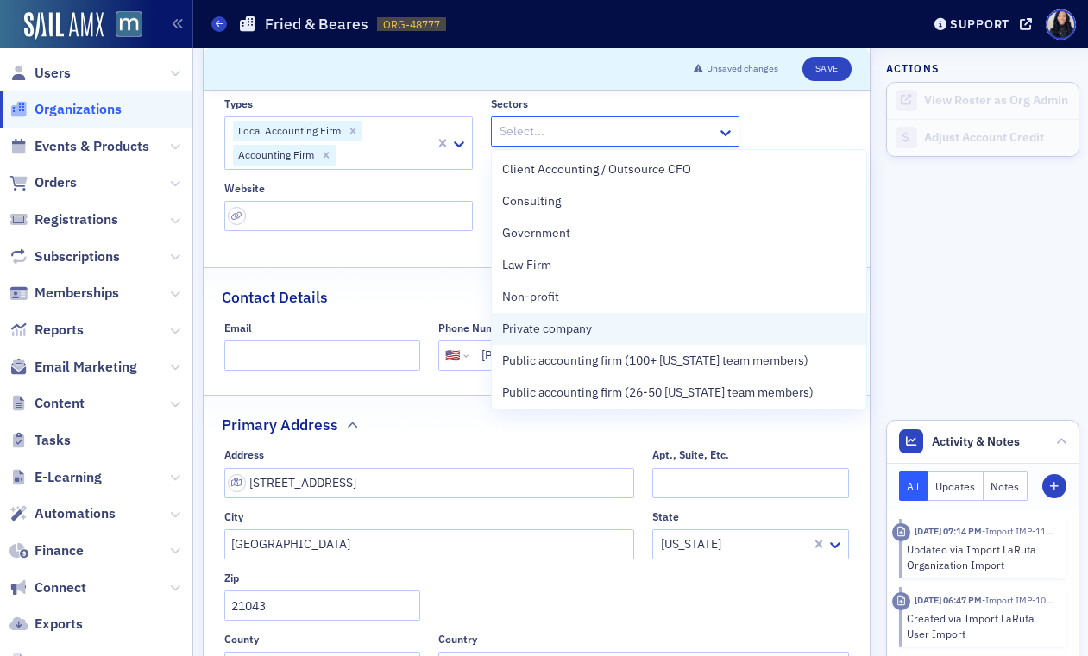
click at [644, 334] on div "Private company" at bounding box center [679, 329] width 354 height 18
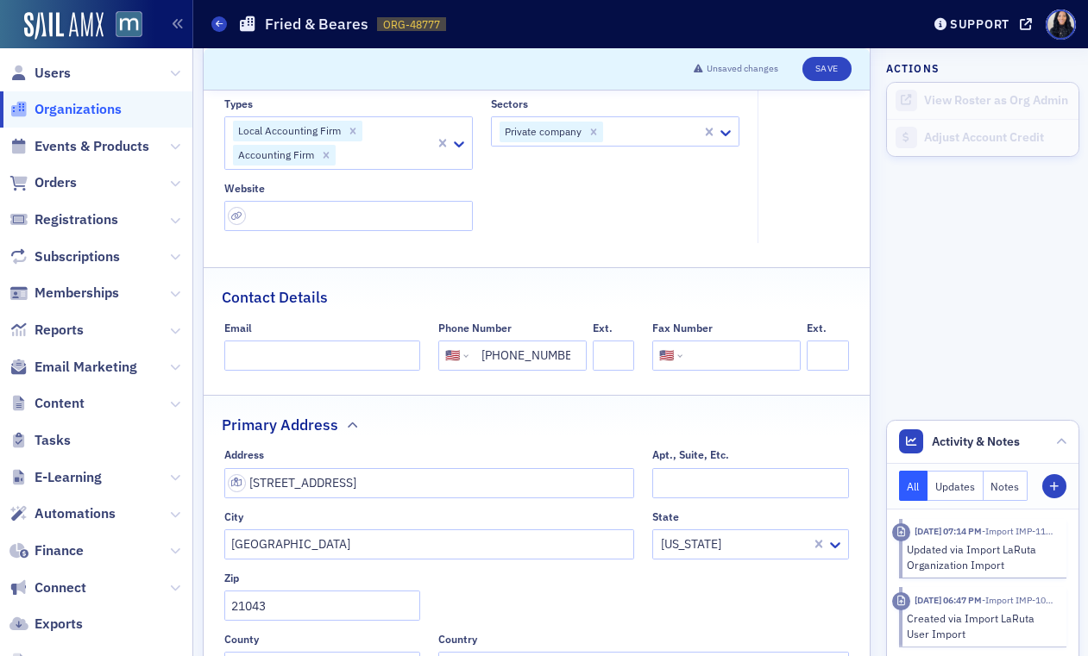
click at [817, 114] on fieldset "Account Credit $0.00" at bounding box center [807, 140] width 101 height 208
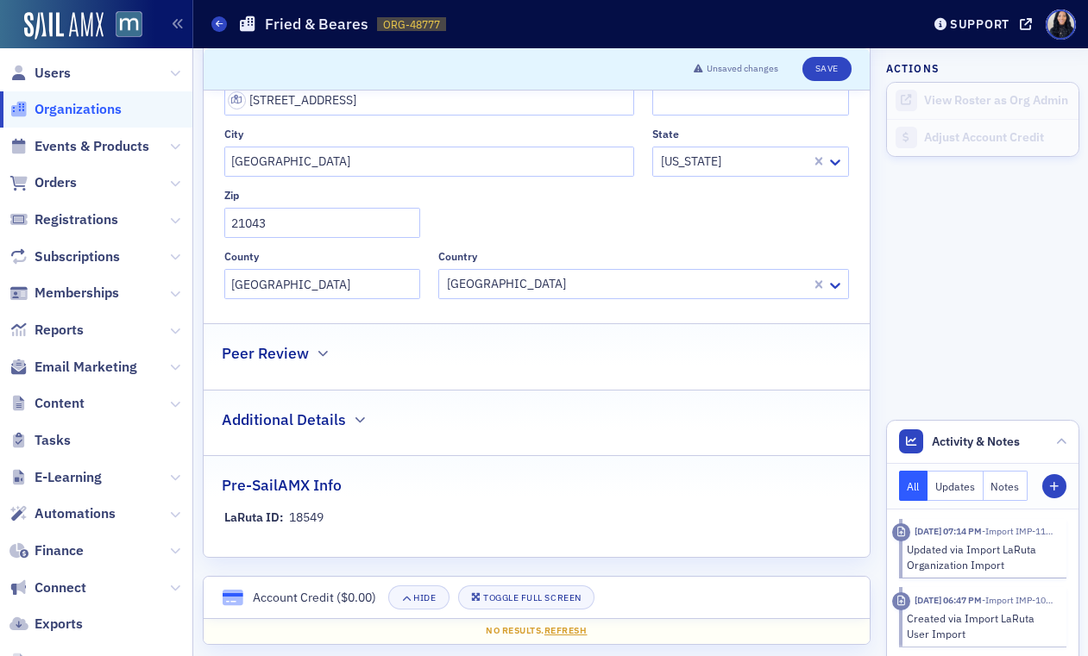
scroll to position [0, 0]
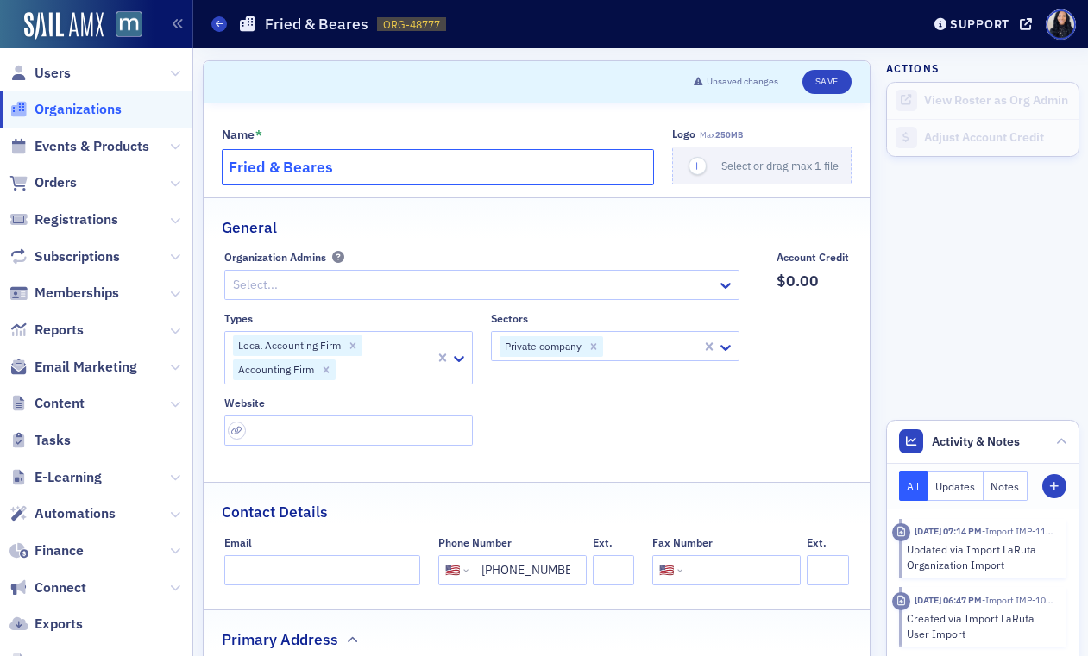
click at [539, 160] on input "Fried & Beares" at bounding box center [438, 167] width 433 height 36
type input "Fried & Beares, CPA's"
click at [819, 84] on button "Save" at bounding box center [826, 82] width 49 height 24
select select "US"
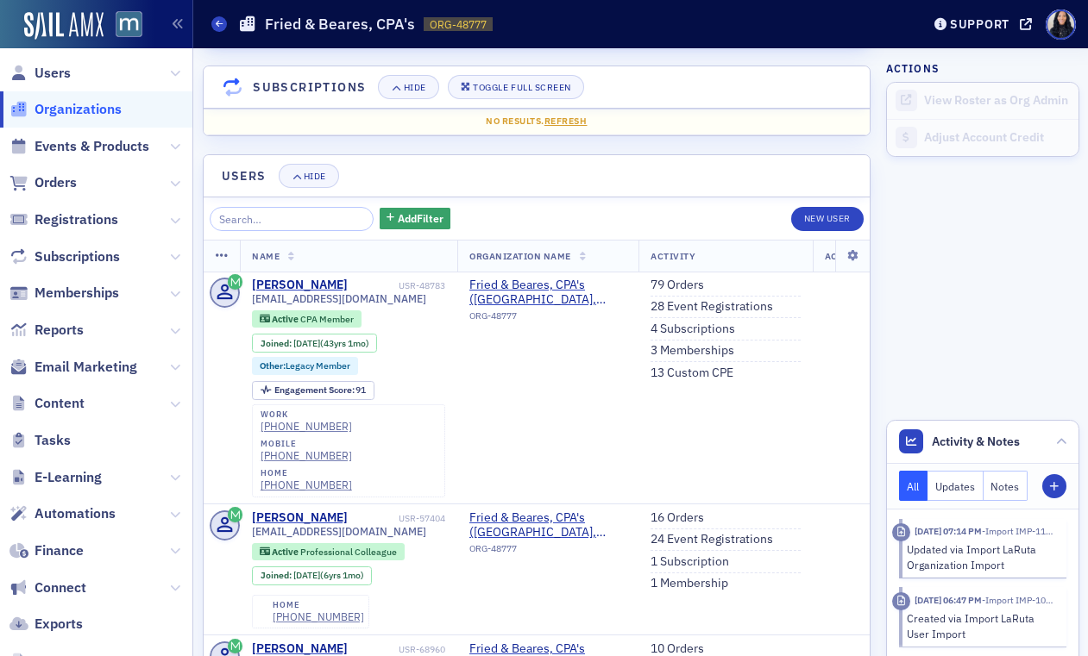
scroll to position [1880, 0]
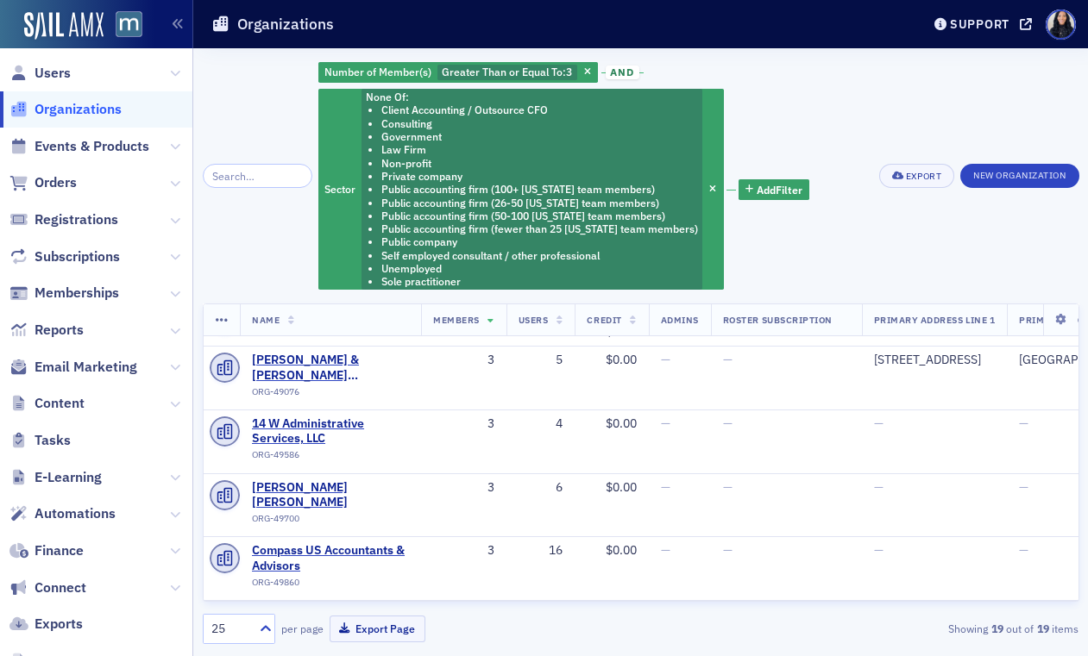
scroll to position [131, 0]
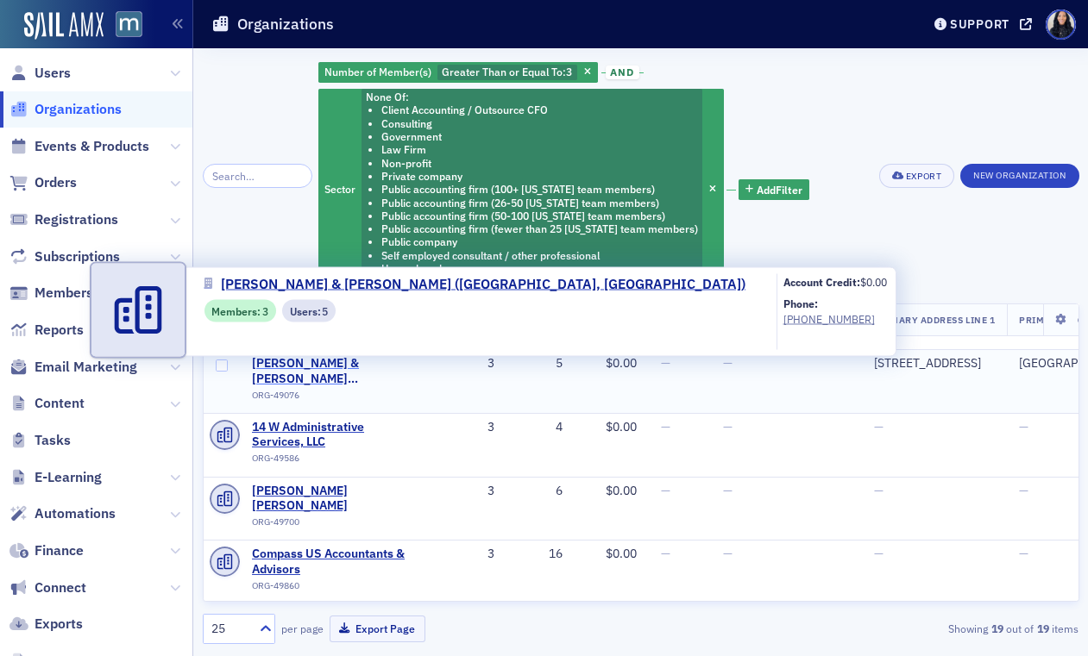
click at [331, 366] on span "[PERSON_NAME] & [PERSON_NAME] ([GEOGRAPHIC_DATA], [GEOGRAPHIC_DATA])" at bounding box center [330, 371] width 157 height 30
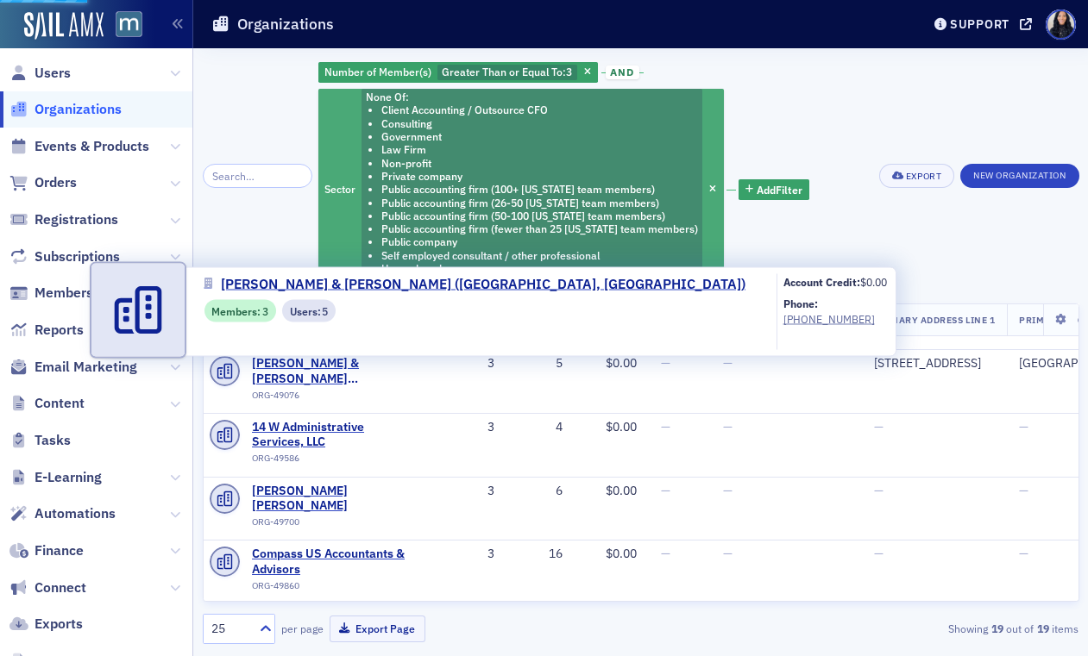
select select "US"
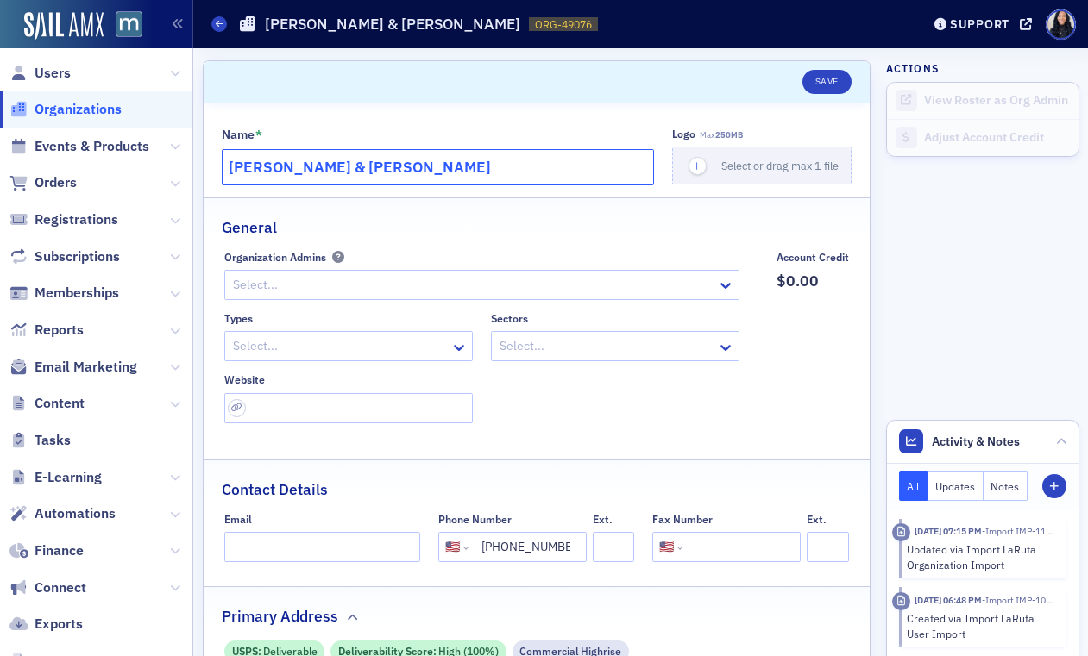
click at [383, 164] on input "[PERSON_NAME] & [PERSON_NAME]" at bounding box center [438, 167] width 433 height 36
click at [383, 164] on input "Scholl & Lybrook" at bounding box center [438, 167] width 433 height 36
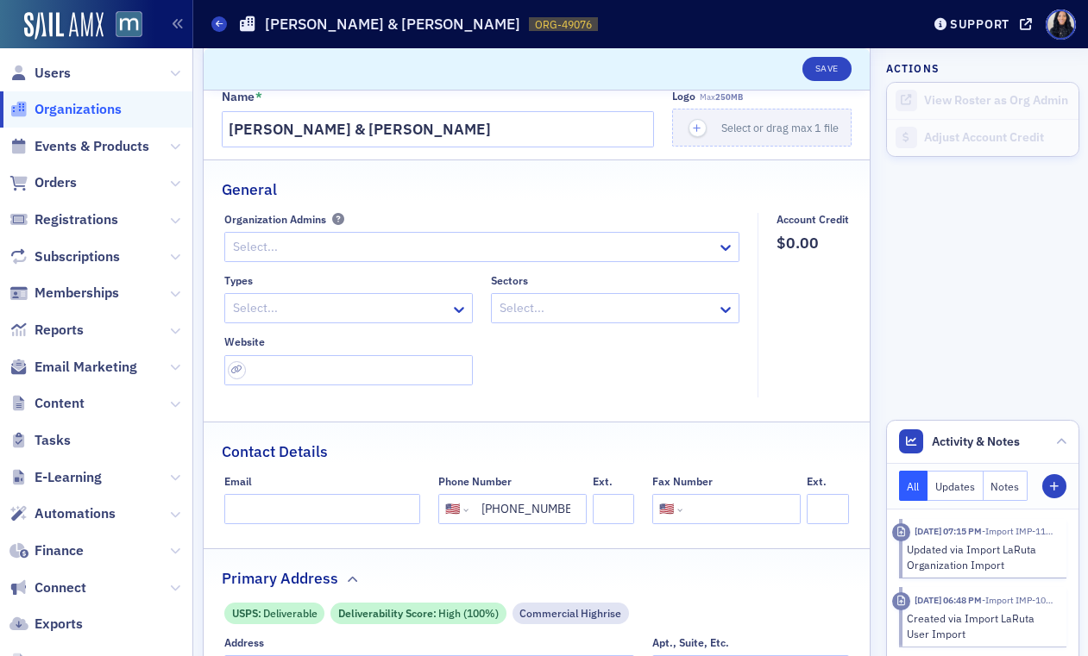
scroll to position [64, 0]
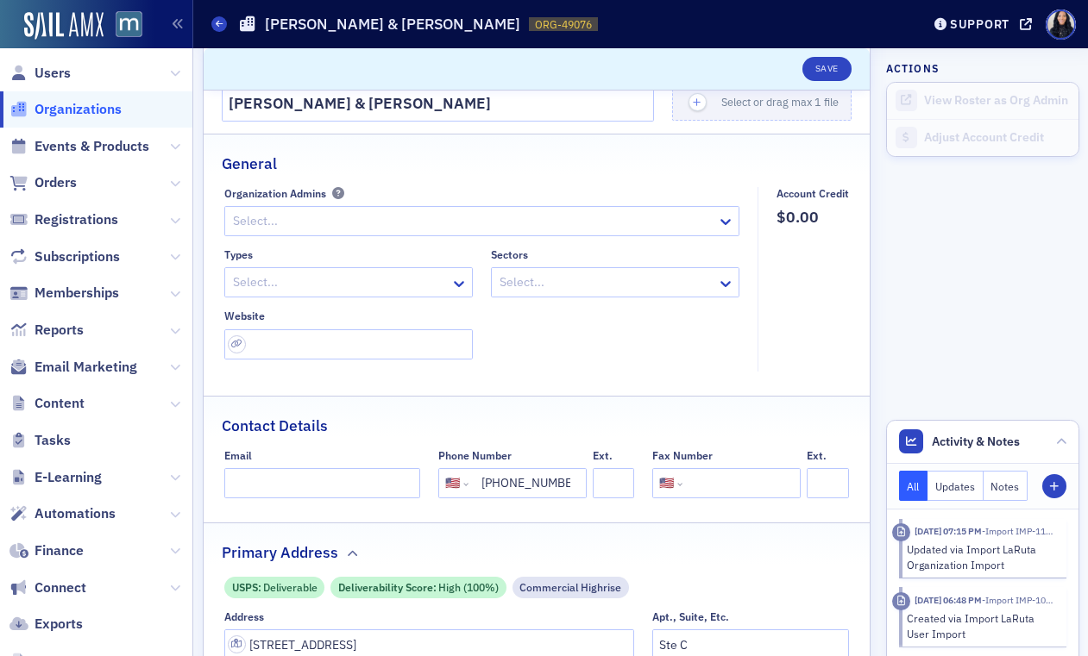
click at [422, 287] on div at bounding box center [339, 283] width 217 height 22
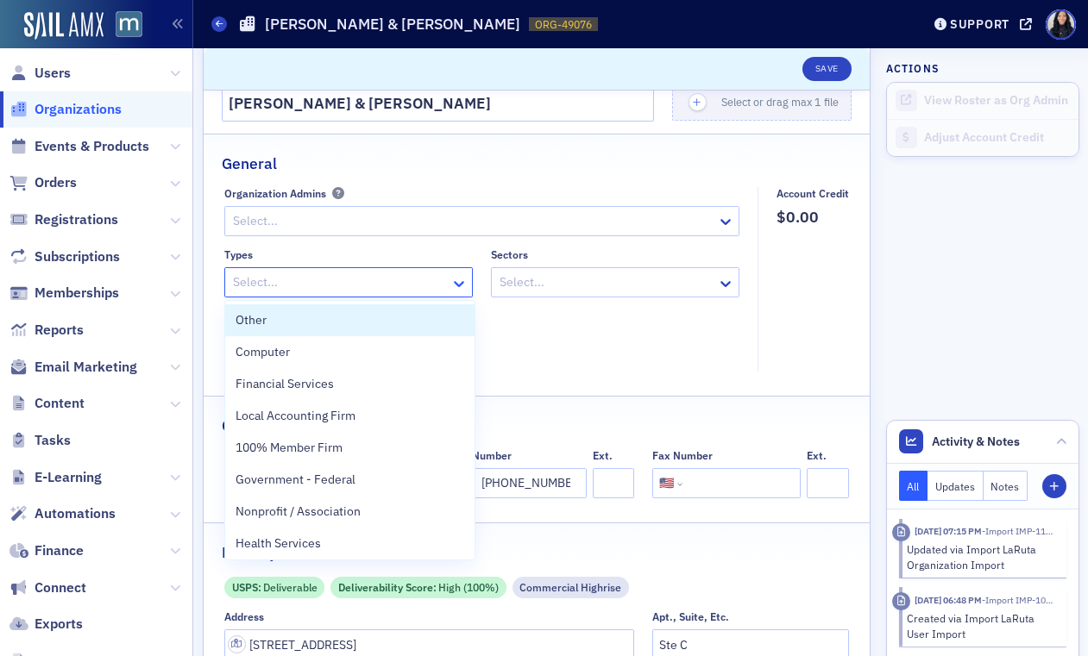
click at [457, 284] on icon at bounding box center [459, 284] width 10 height 6
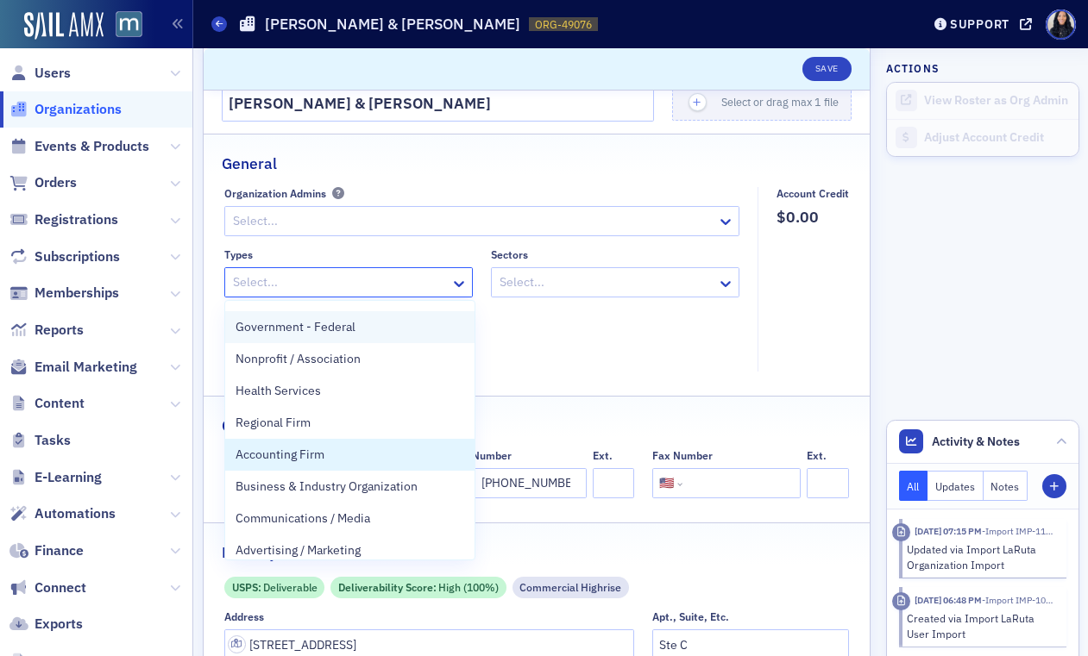
scroll to position [154, 0]
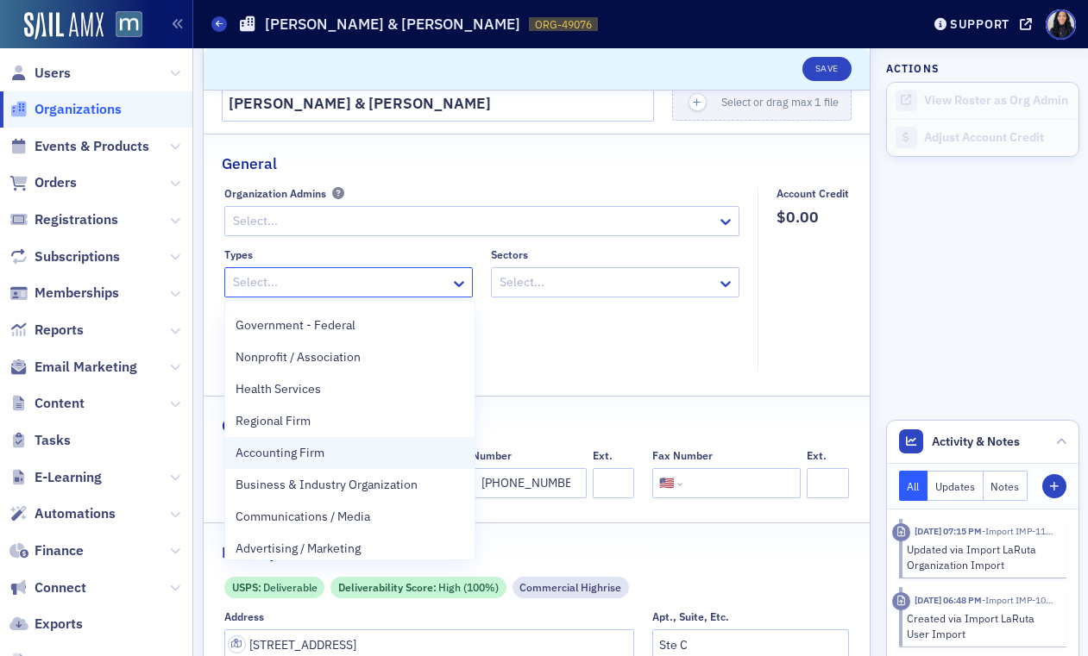
click at [367, 455] on div "Accounting Firm" at bounding box center [349, 453] width 229 height 18
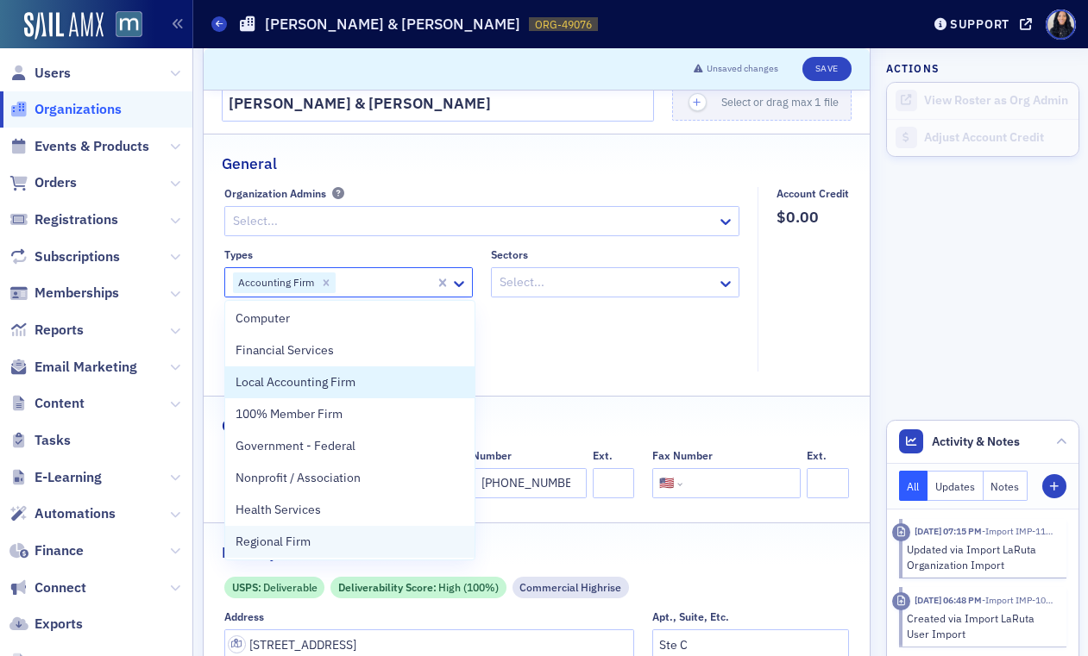
scroll to position [0, 0]
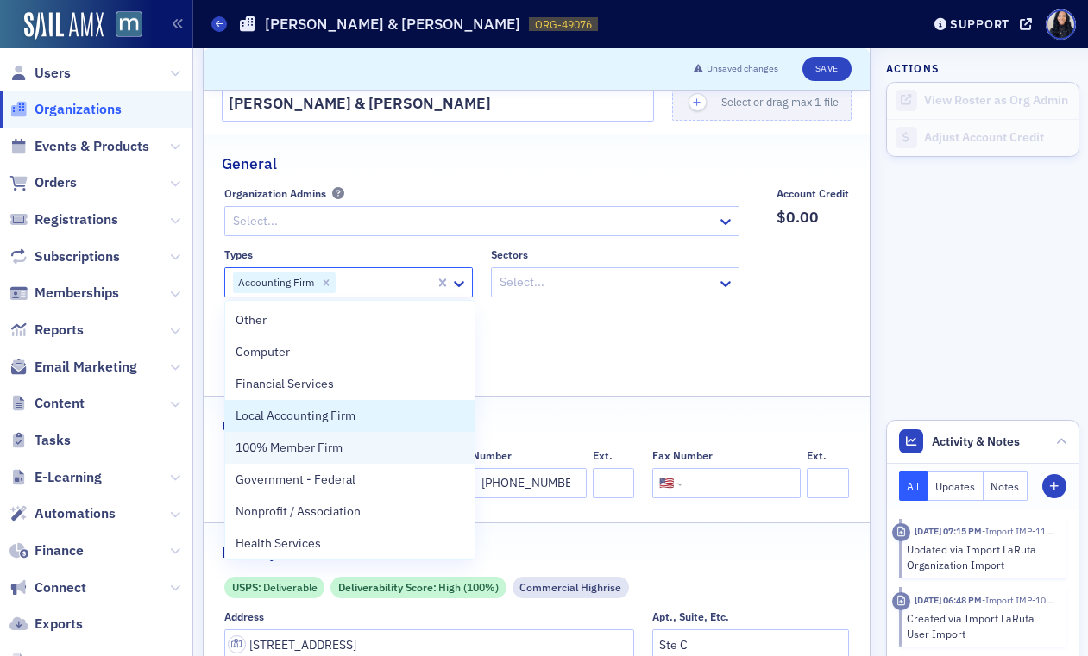
click at [375, 417] on div "Local Accounting Firm" at bounding box center [349, 416] width 229 height 18
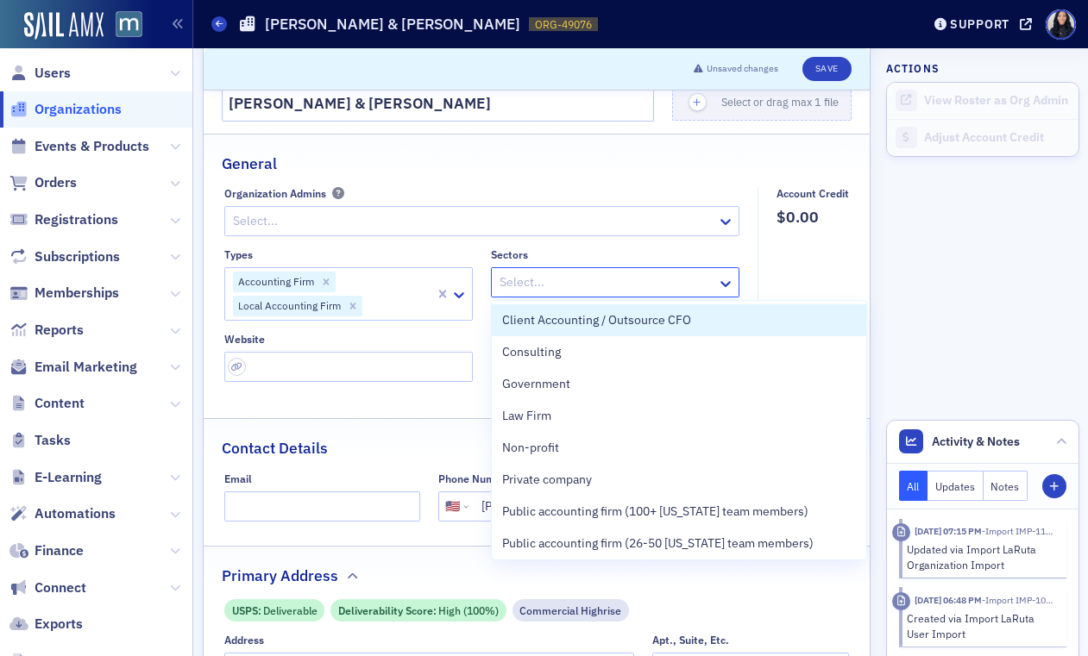
click at [610, 280] on div at bounding box center [606, 283] width 217 height 22
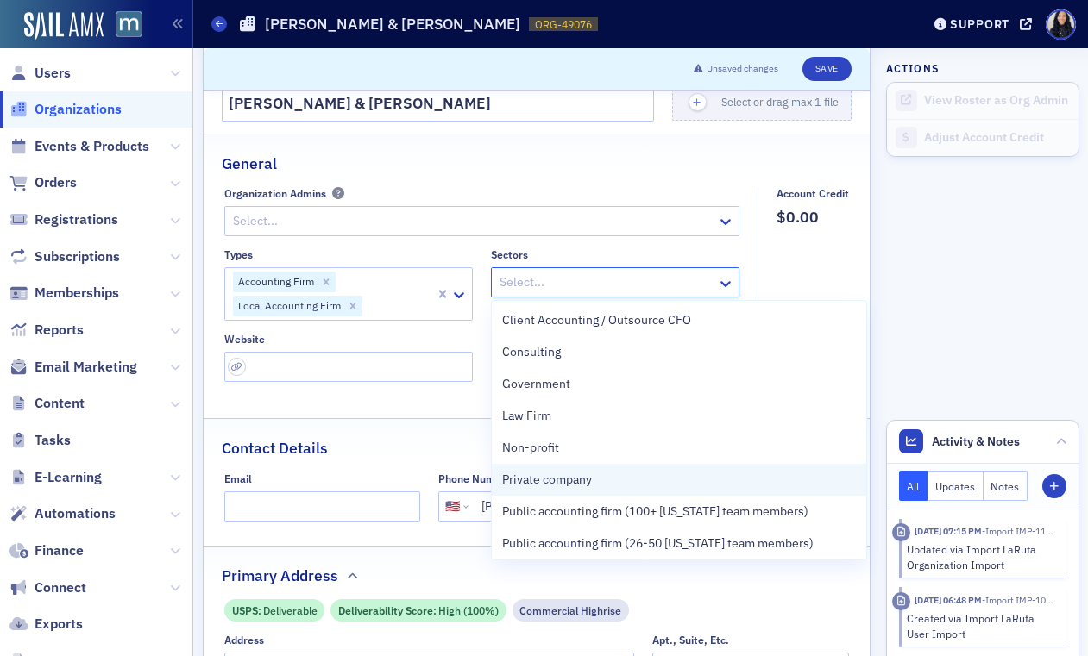
click at [514, 482] on span "Private company" at bounding box center [547, 480] width 90 height 18
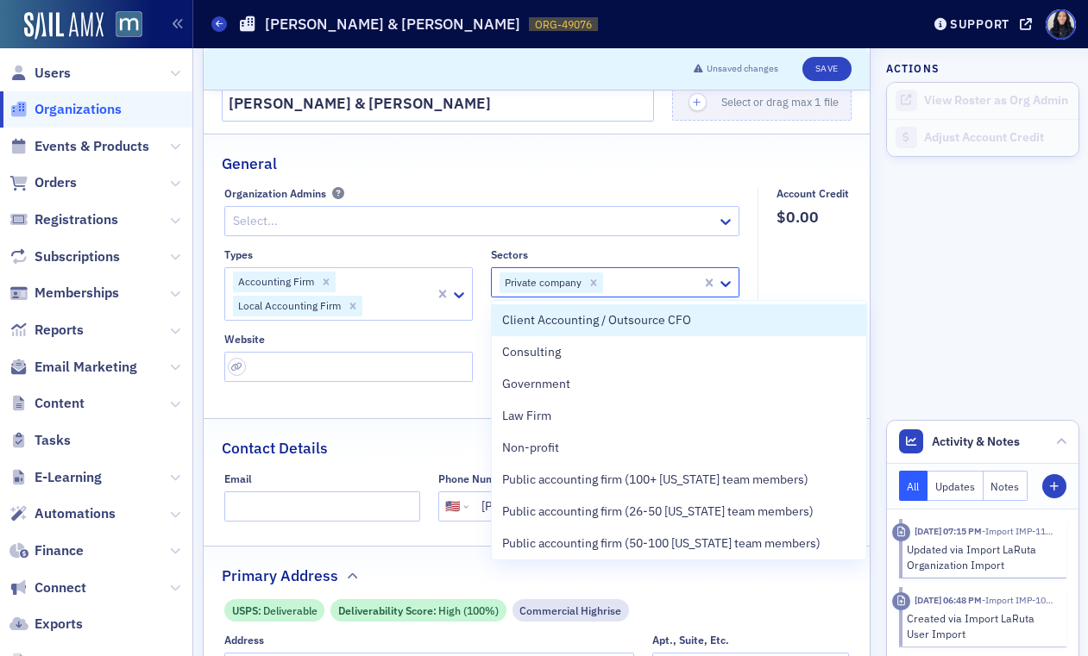
click at [786, 279] on fieldset "Account Credit $0.00" at bounding box center [807, 291] width 101 height 208
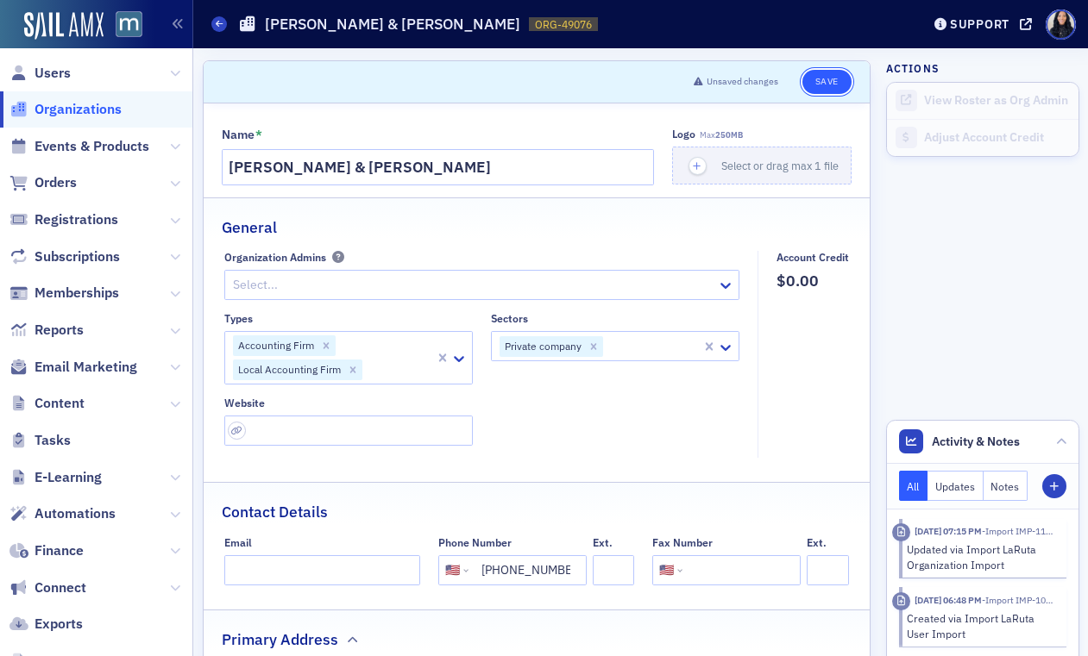
click at [840, 86] on button "Save" at bounding box center [826, 82] width 49 height 24
select select "US"
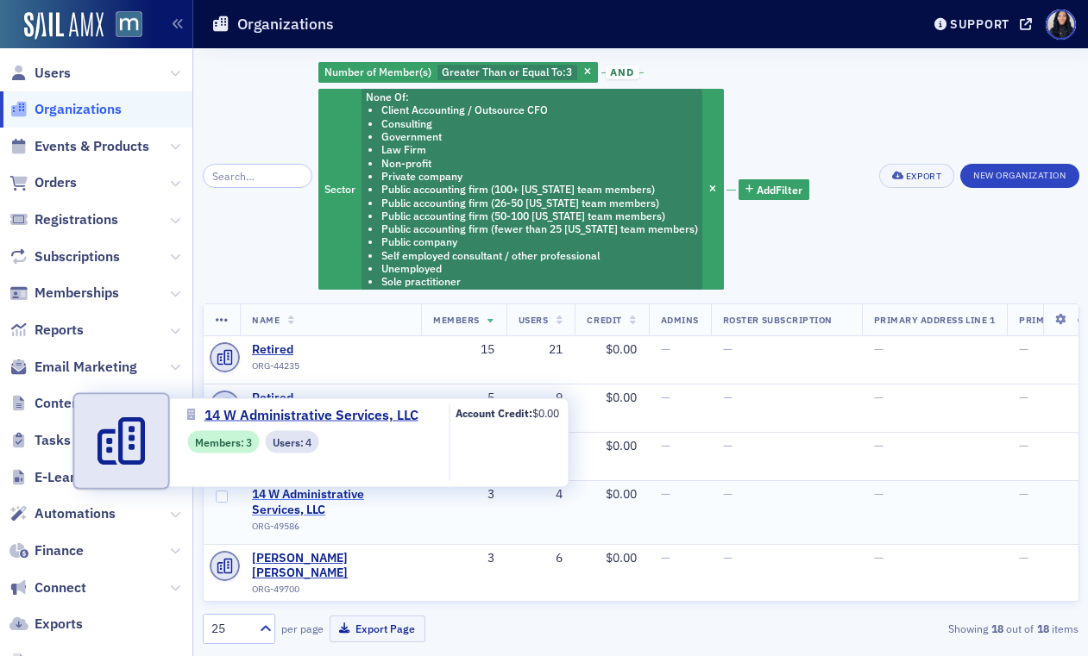
click at [327, 493] on span "14 W Administrative Services, LLC" at bounding box center [330, 502] width 157 height 30
select select "US"
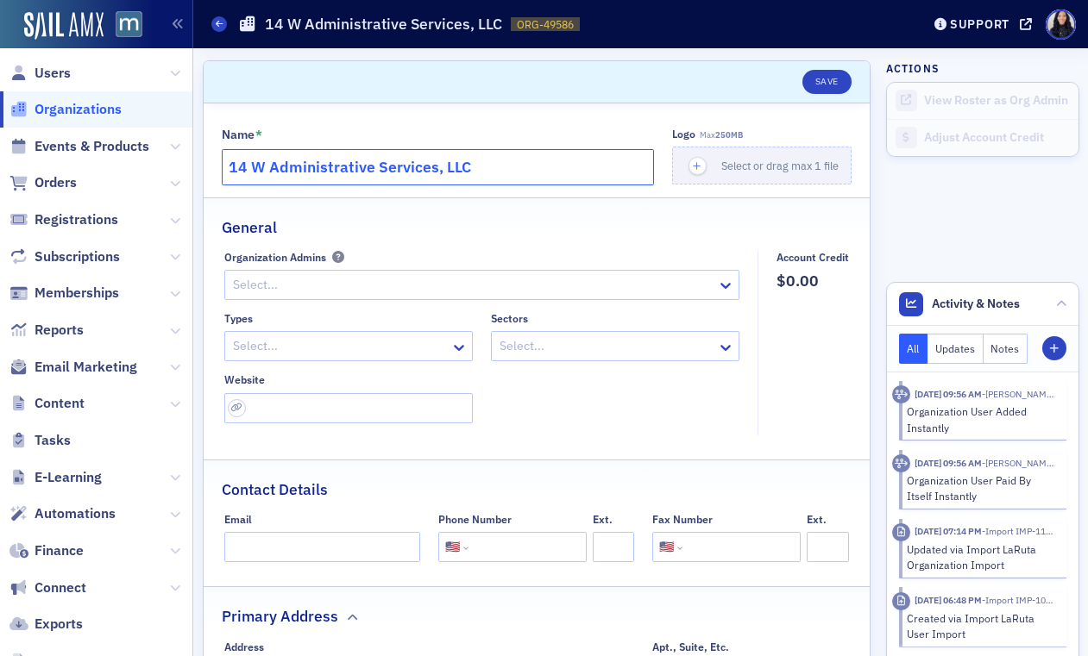
click at [480, 169] on input "14 W Administrative Services, LLC" at bounding box center [438, 167] width 433 height 36
click at [383, 417] on input "url" at bounding box center [348, 408] width 248 height 30
paste input "https://14west.us/"
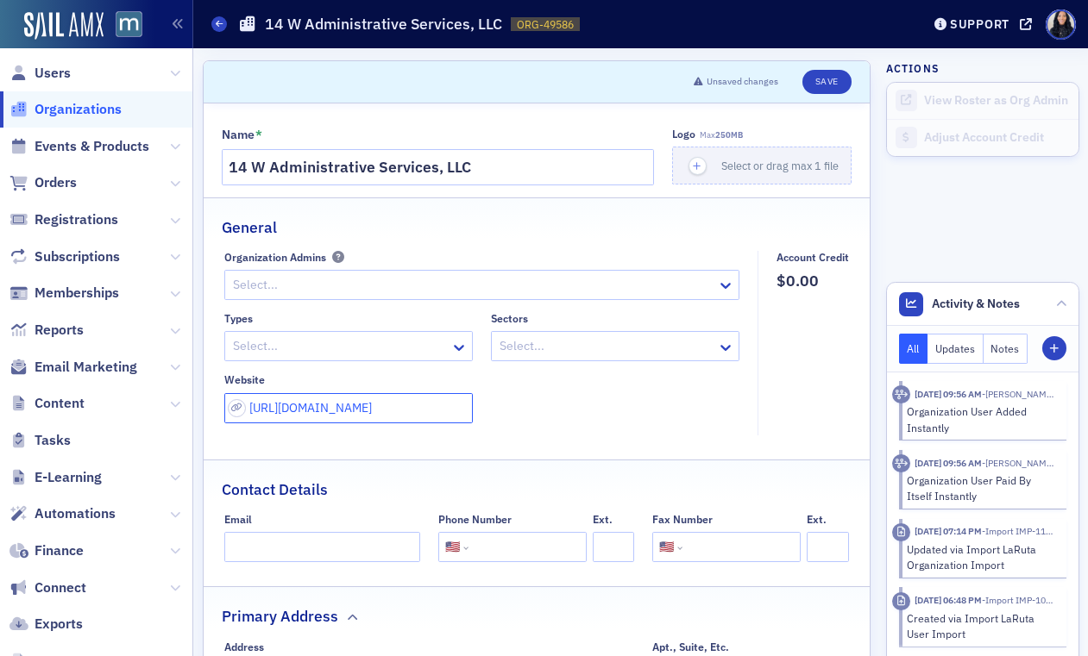
type input "https://14west.us/"
click at [632, 420] on div "Types Select... Sectors Select... Website https://14west.us/" at bounding box center [481, 367] width 515 height 111
click at [265, 537] on input "Email" at bounding box center [322, 547] width 196 height 30
paste input "info@14west.us"
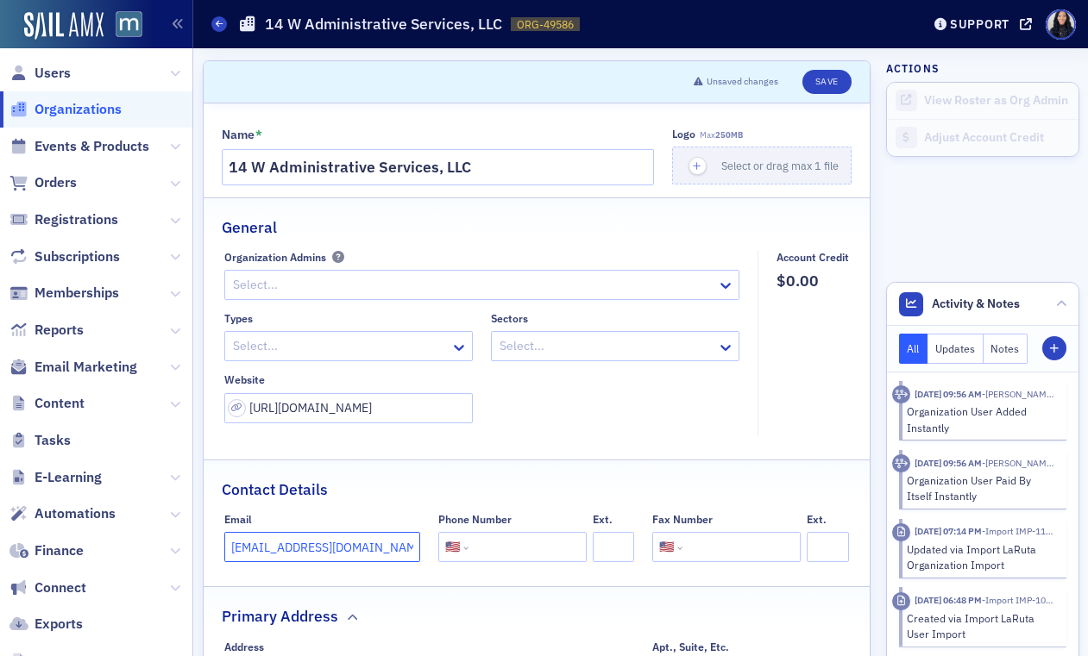
type input "info@14west.us"
click at [478, 547] on input "tel" at bounding box center [526, 547] width 108 height 30
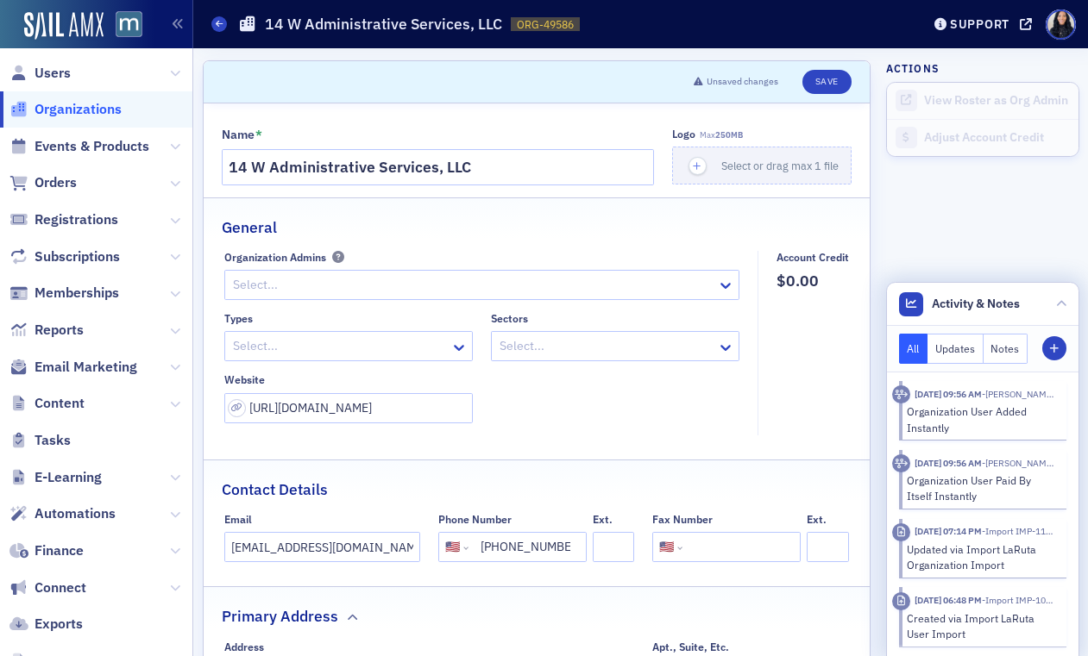
type input "(410) 783-8499"
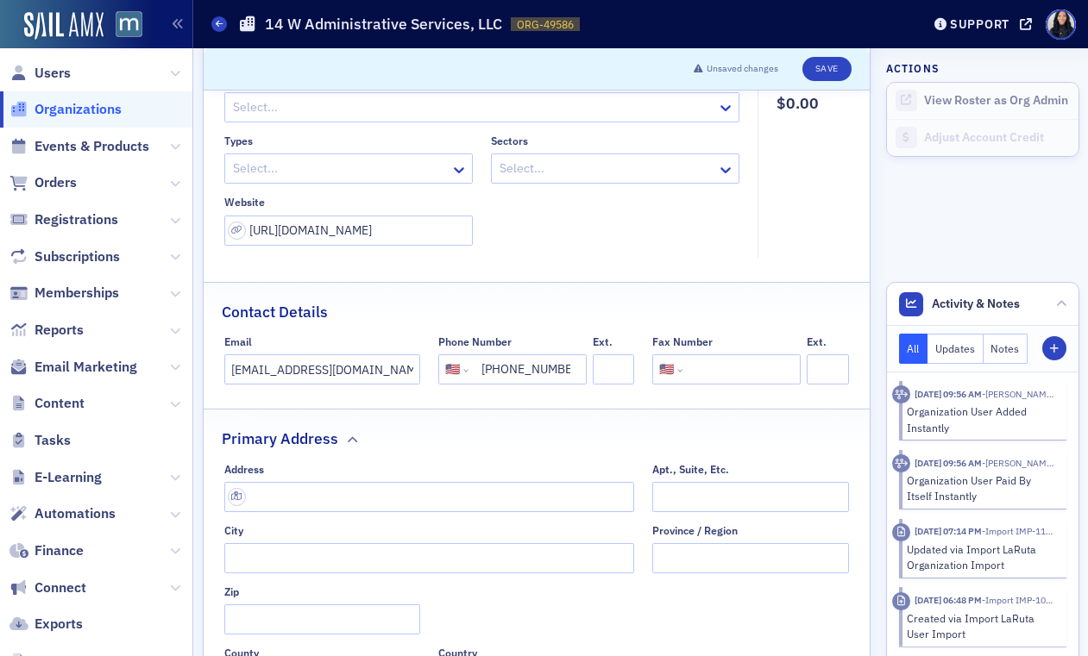
scroll to position [197, 0]
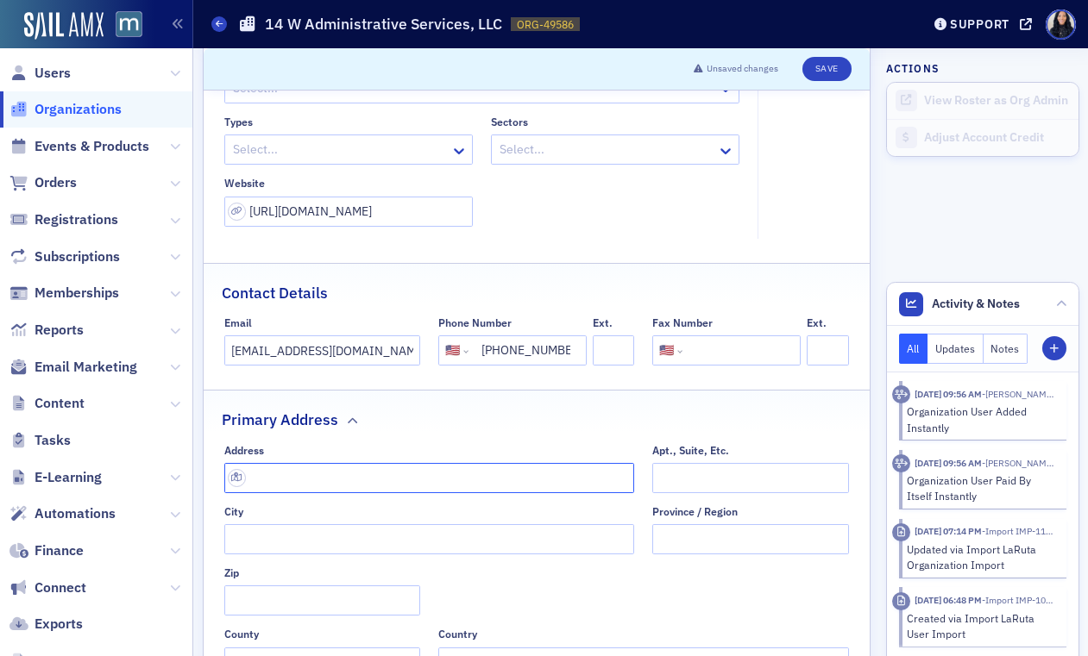
click at [338, 479] on input "text" at bounding box center [429, 478] width 410 height 30
paste input "14 W MT VERNON PL BALTIMORE, MD 21201"
type input "14 W Mt Vernon Pl"
type input "Baltimore"
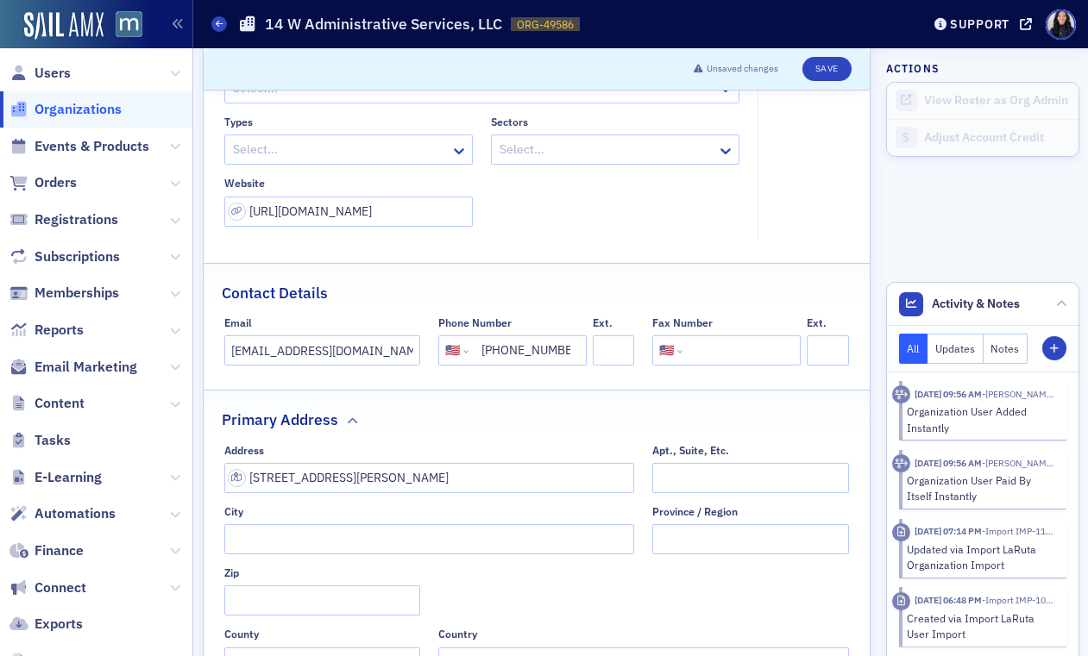
type input "21201-5119"
click at [455, 154] on icon at bounding box center [458, 150] width 17 height 17
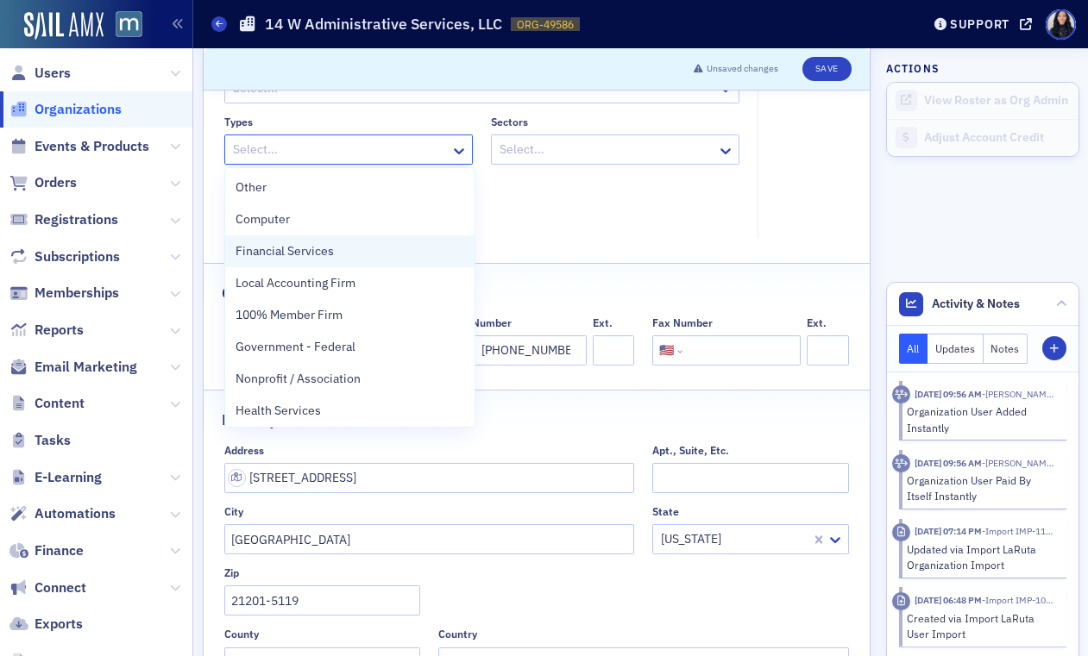
click at [375, 260] on div "Financial Services" at bounding box center [349, 251] width 229 height 18
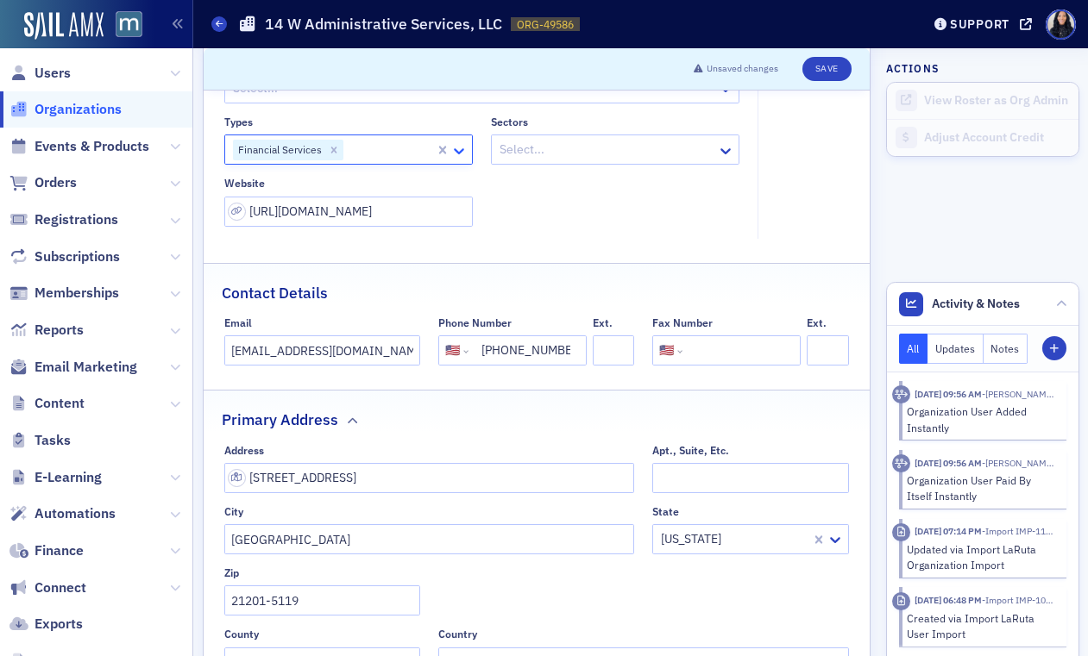
click at [455, 155] on icon at bounding box center [458, 150] width 17 height 17
click at [461, 151] on icon at bounding box center [459, 151] width 10 height 6
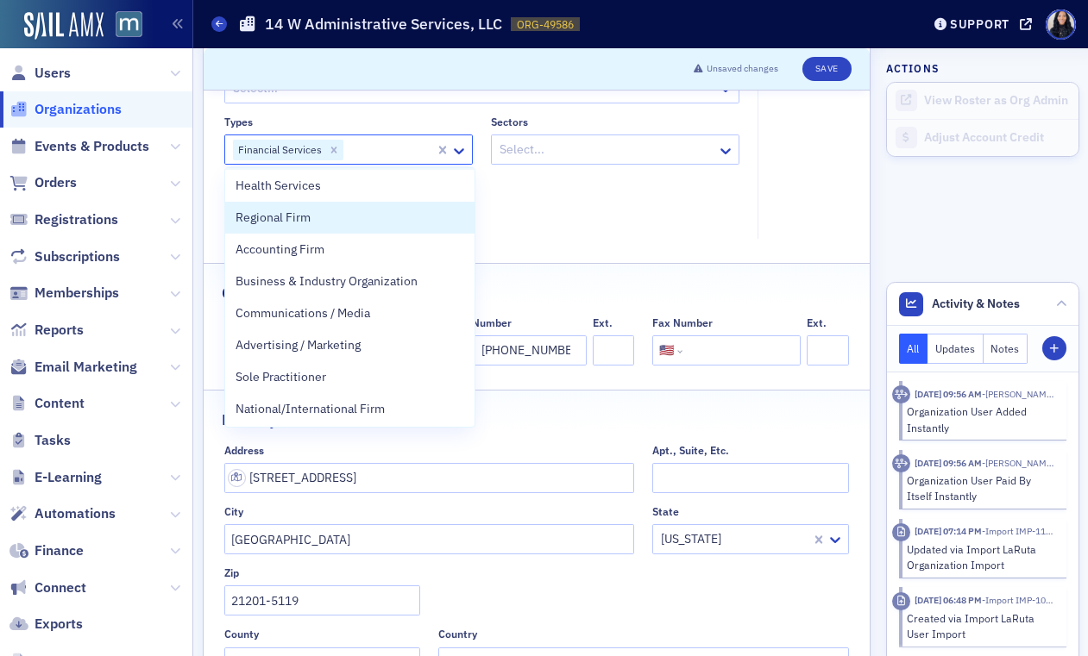
scroll to position [204, 0]
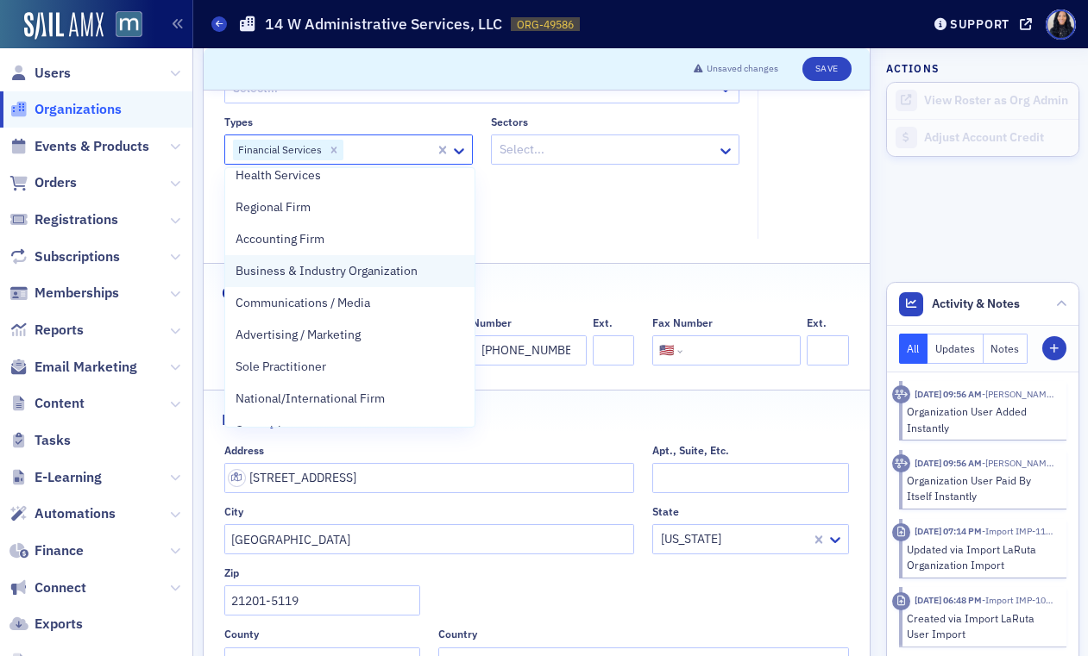
click at [386, 276] on span "Business & Industry Organization" at bounding box center [326, 271] width 182 height 18
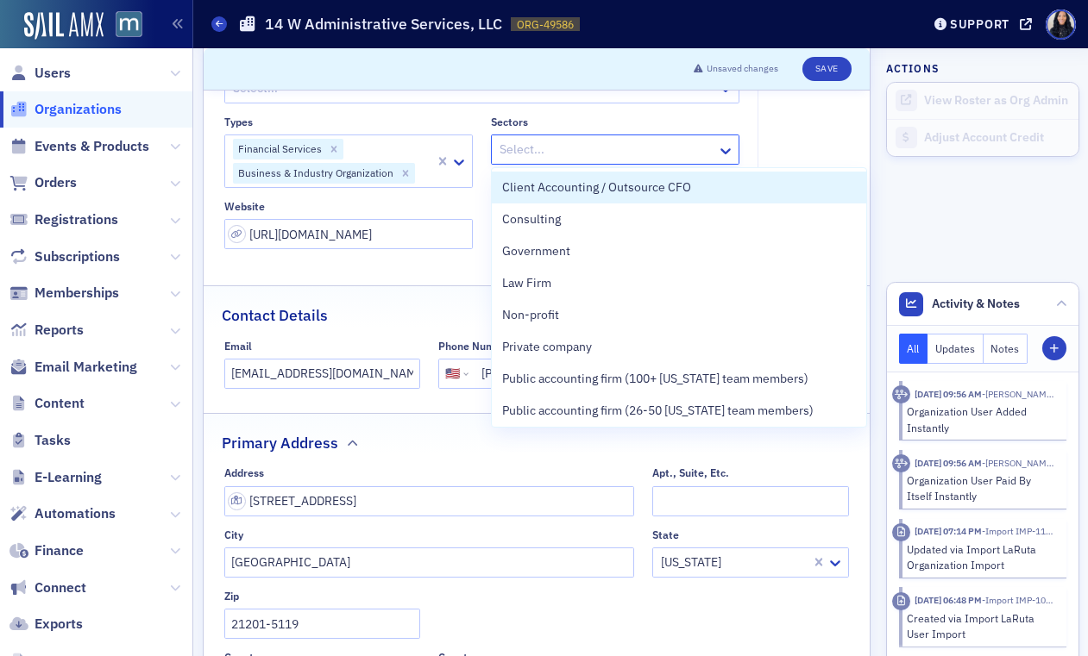
click at [573, 154] on div at bounding box center [606, 150] width 217 height 22
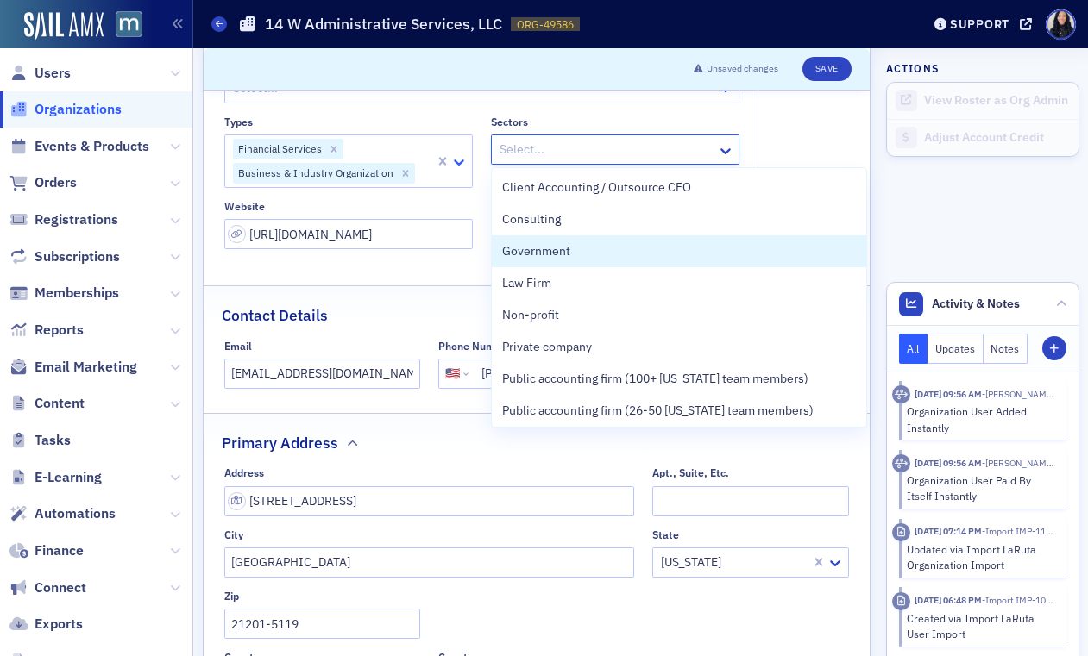
click at [461, 166] on icon at bounding box center [458, 162] width 17 height 17
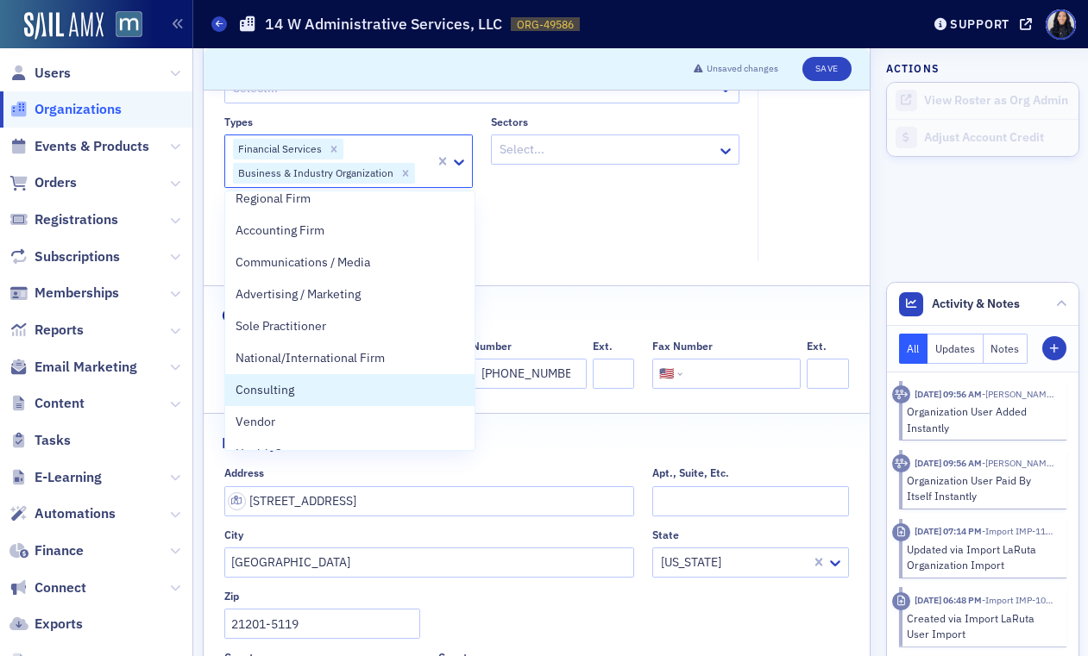
scroll to position [247, 0]
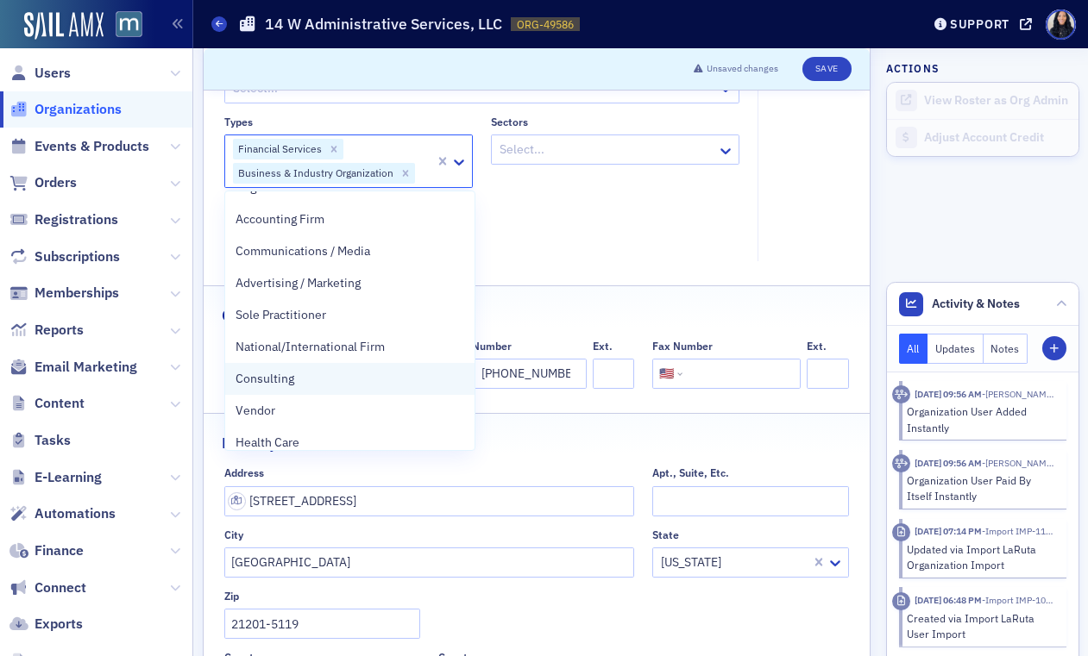
click at [351, 389] on div "Consulting" at bounding box center [349, 379] width 249 height 32
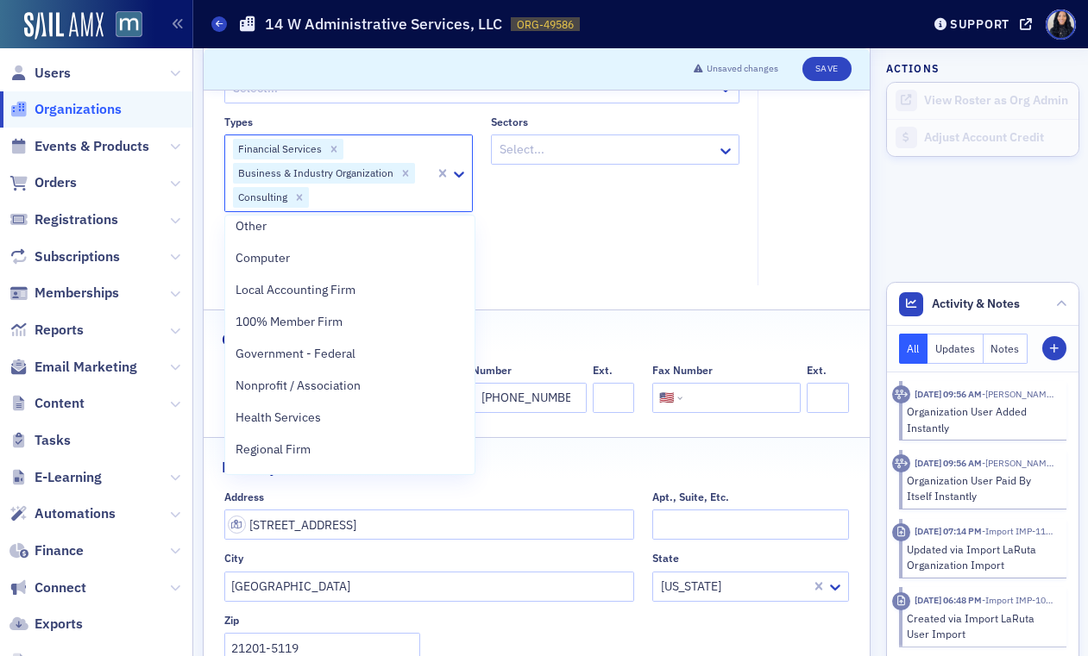
scroll to position [0, 0]
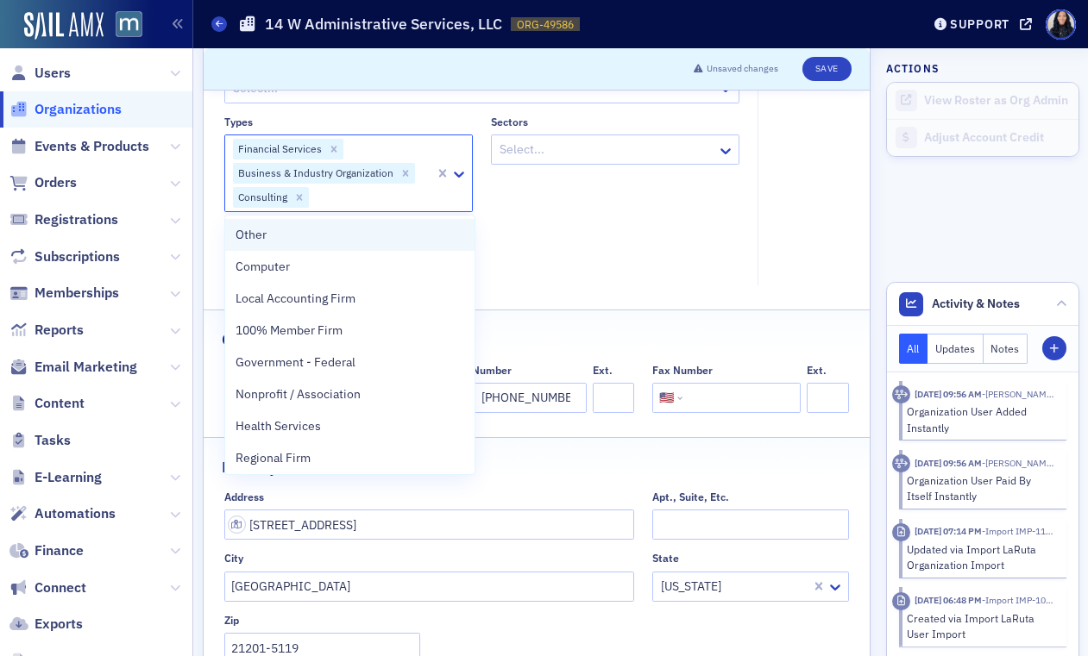
click at [376, 236] on div "Other" at bounding box center [349, 235] width 229 height 18
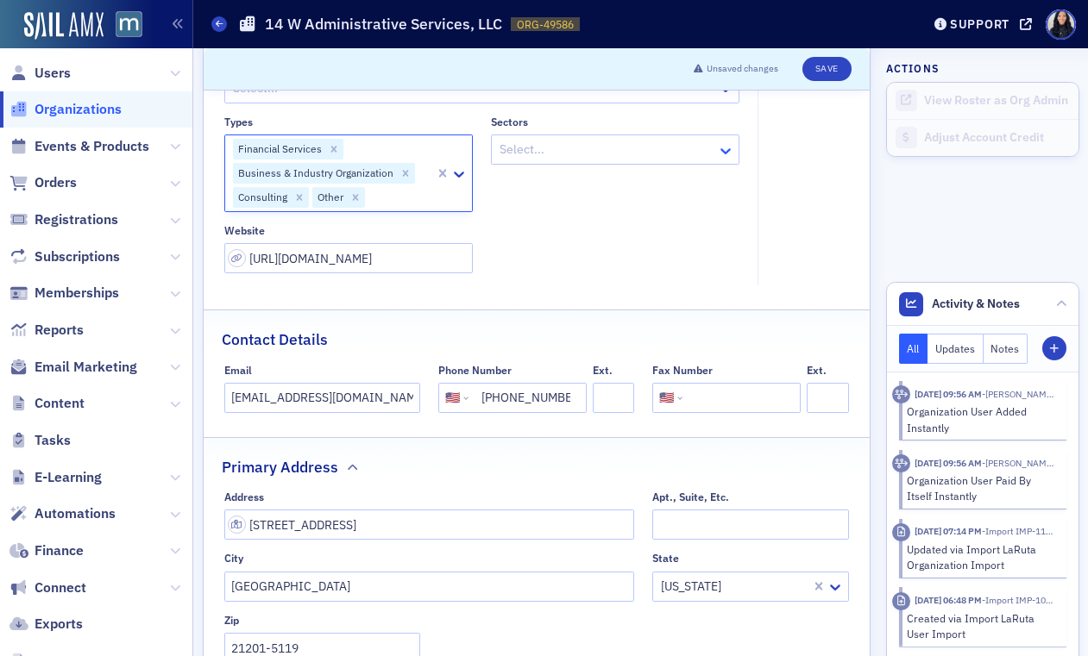
click at [719, 148] on icon at bounding box center [725, 150] width 17 height 17
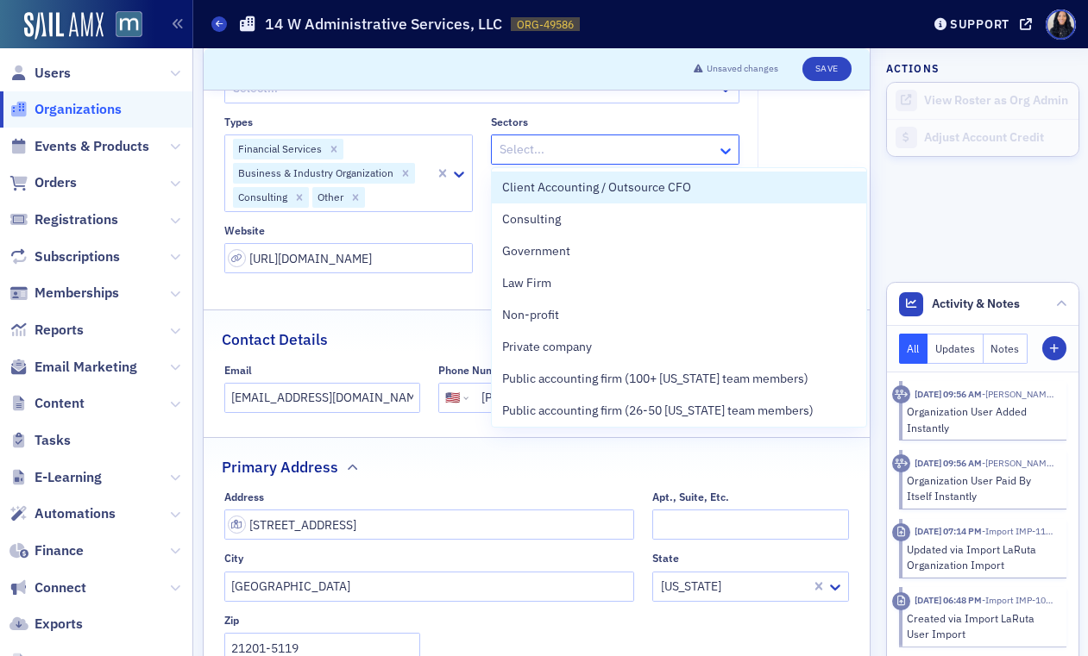
click at [719, 148] on icon at bounding box center [725, 150] width 17 height 17
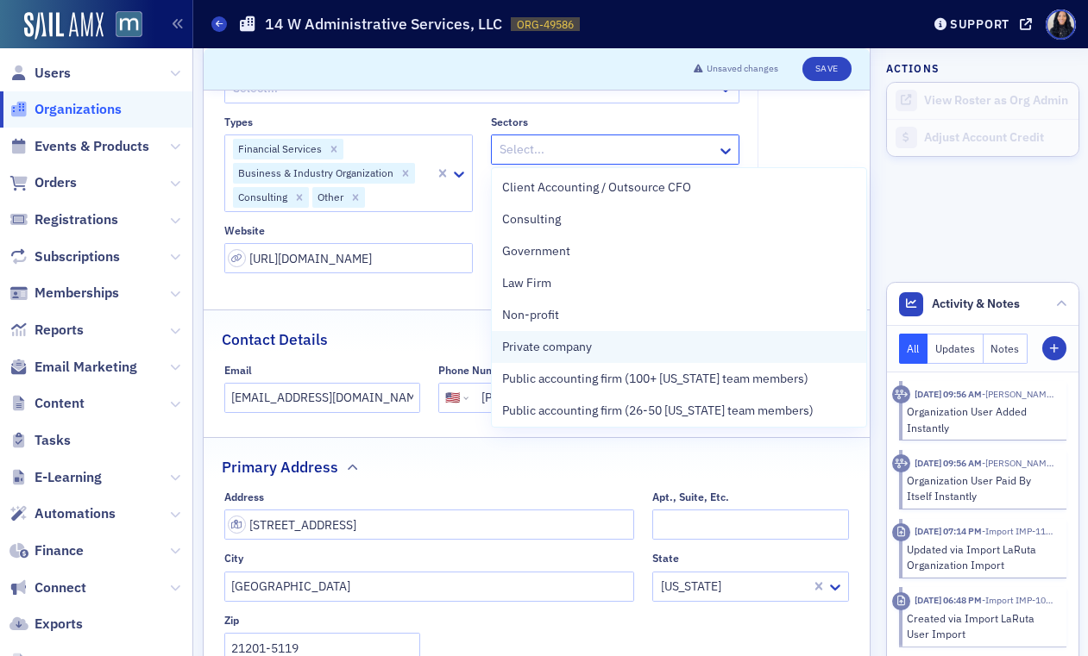
click at [549, 353] on span "Private company" at bounding box center [547, 347] width 90 height 18
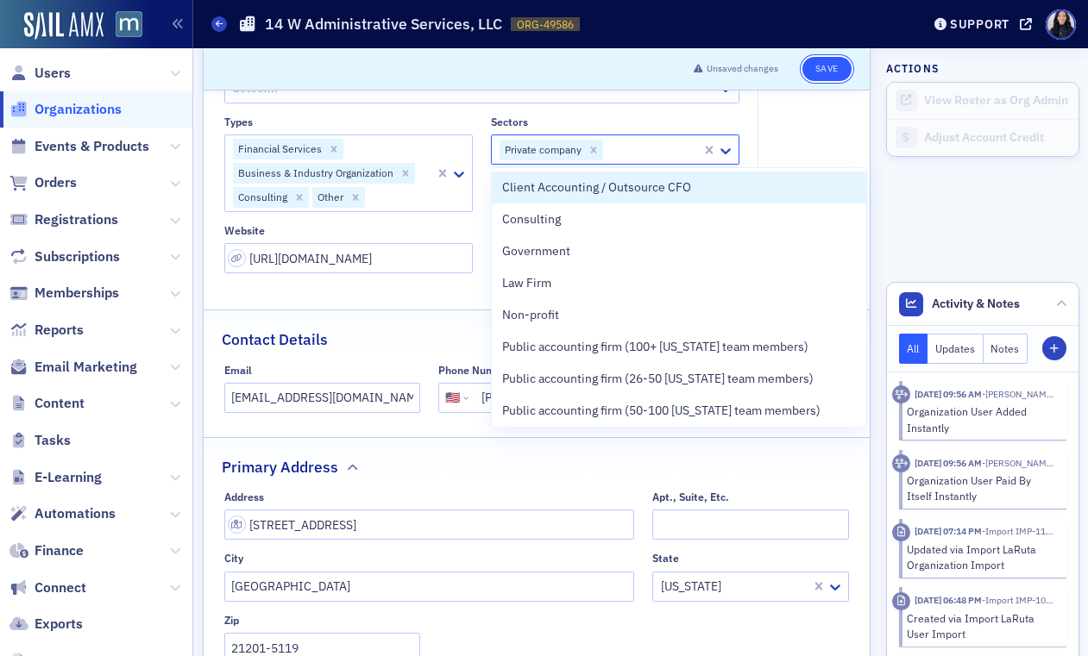
click at [834, 69] on button "Save" at bounding box center [826, 69] width 49 height 24
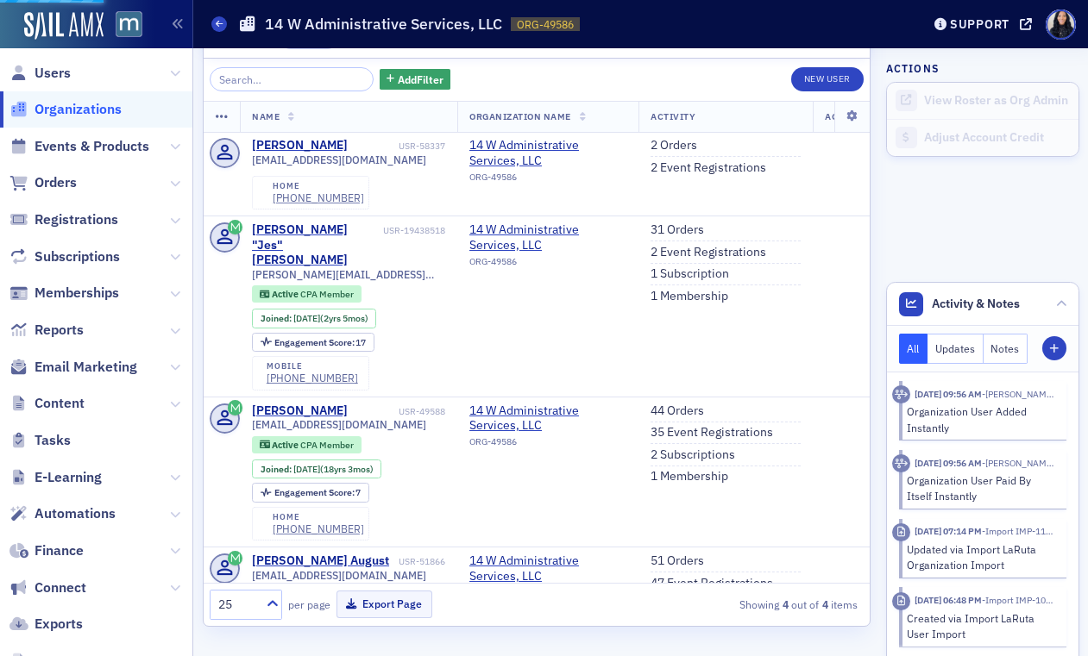
select select "US"
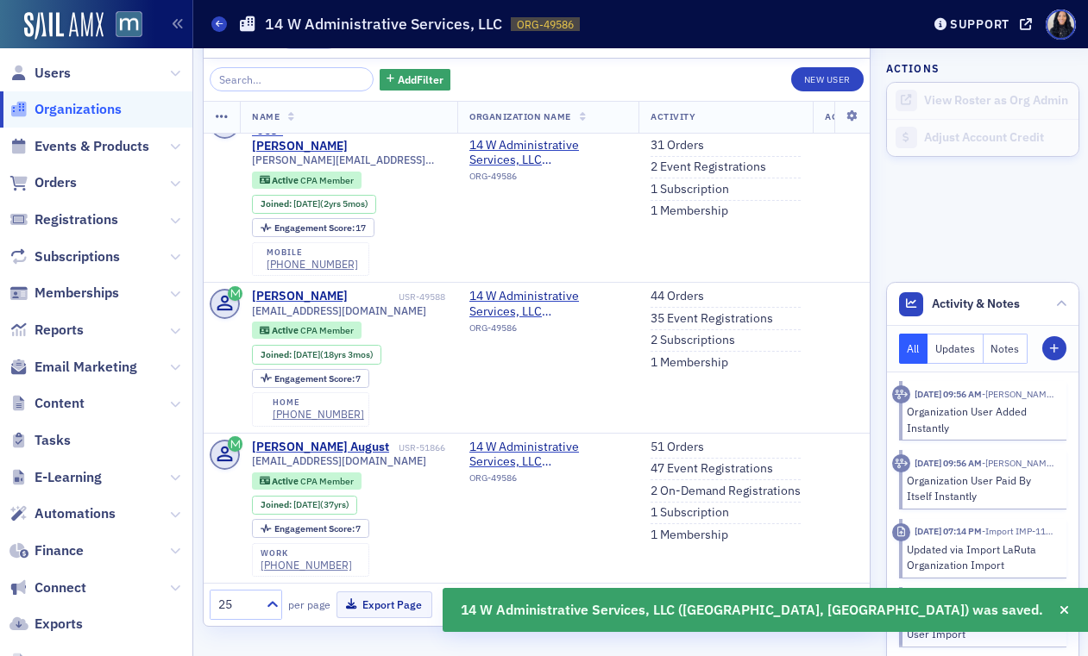
scroll to position [1457, 0]
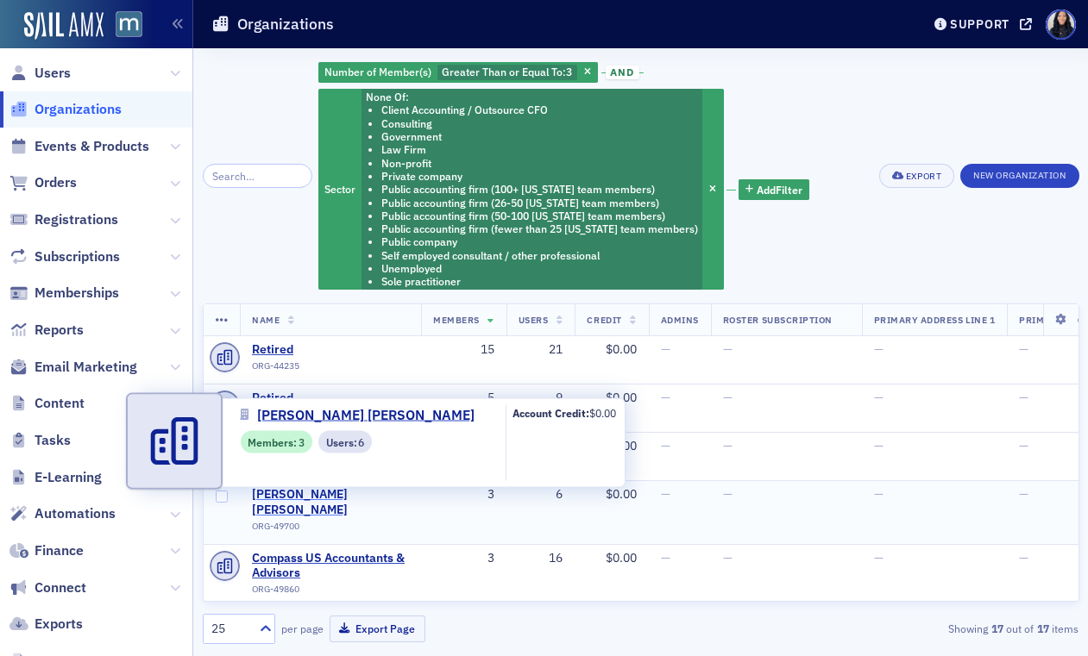
click at [301, 497] on span "[PERSON_NAME] [PERSON_NAME]" at bounding box center [330, 502] width 157 height 30
select select "US"
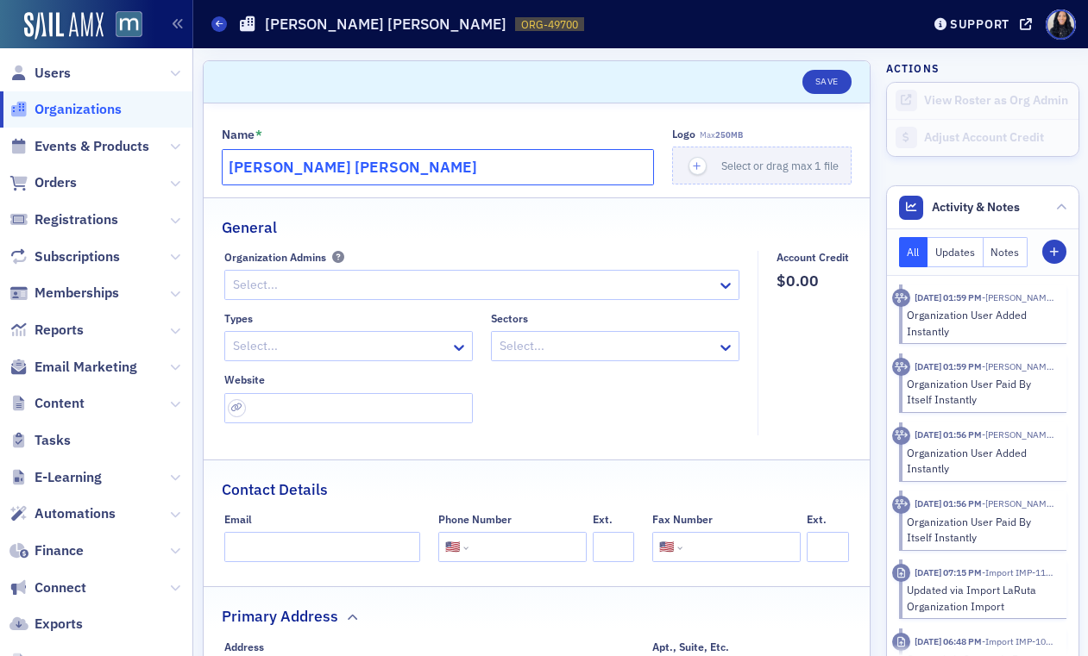
click at [392, 170] on input "[PERSON_NAME] [PERSON_NAME]" at bounding box center [438, 167] width 433 height 36
click at [455, 345] on icon at bounding box center [458, 347] width 17 height 17
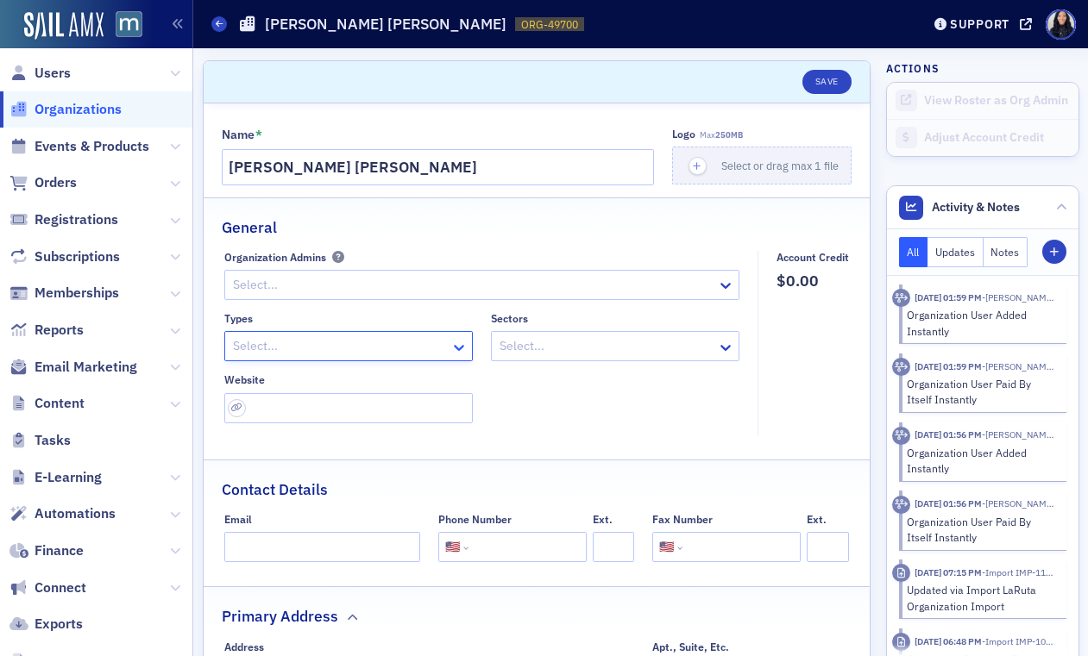
click at [455, 345] on icon at bounding box center [458, 347] width 17 height 17
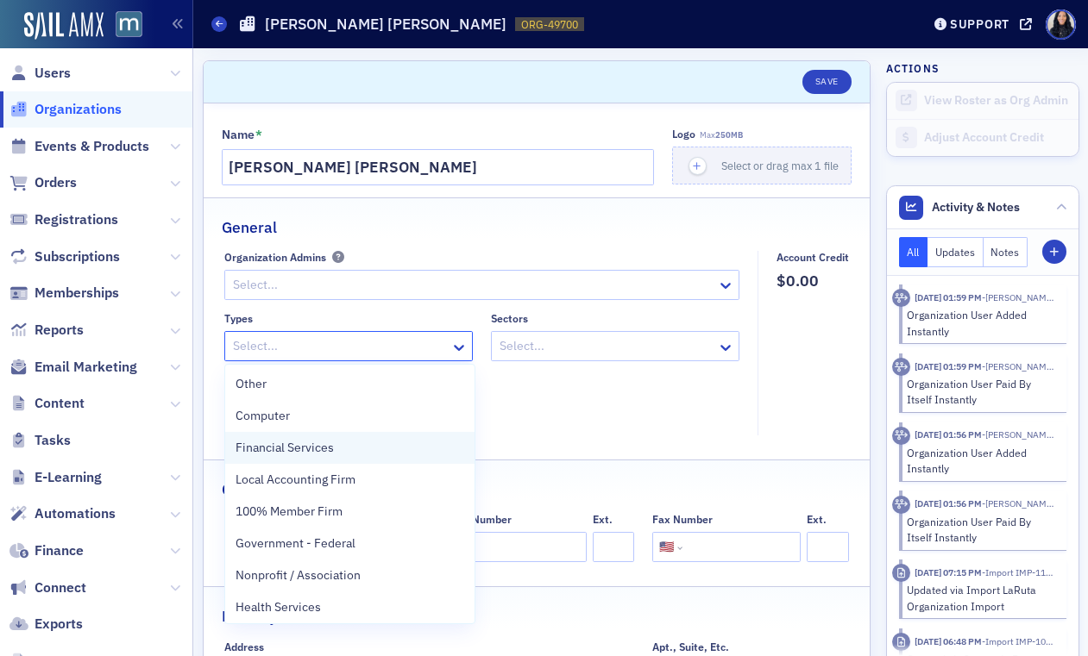
click at [378, 447] on div "Financial Services" at bounding box center [349, 448] width 229 height 18
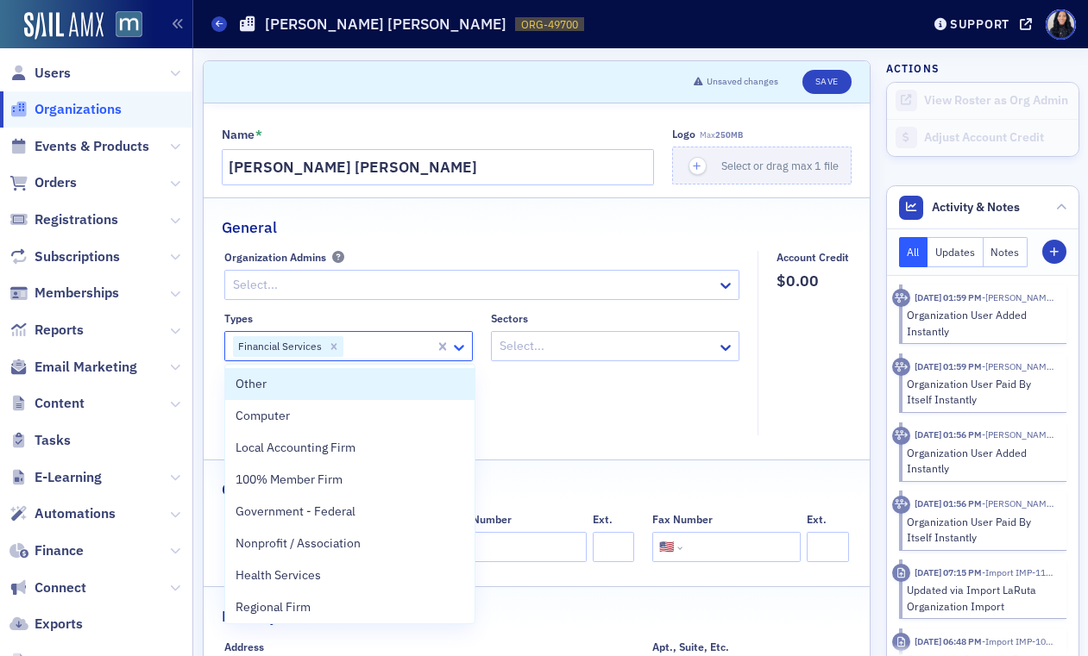
click at [460, 348] on icon at bounding box center [459, 348] width 10 height 6
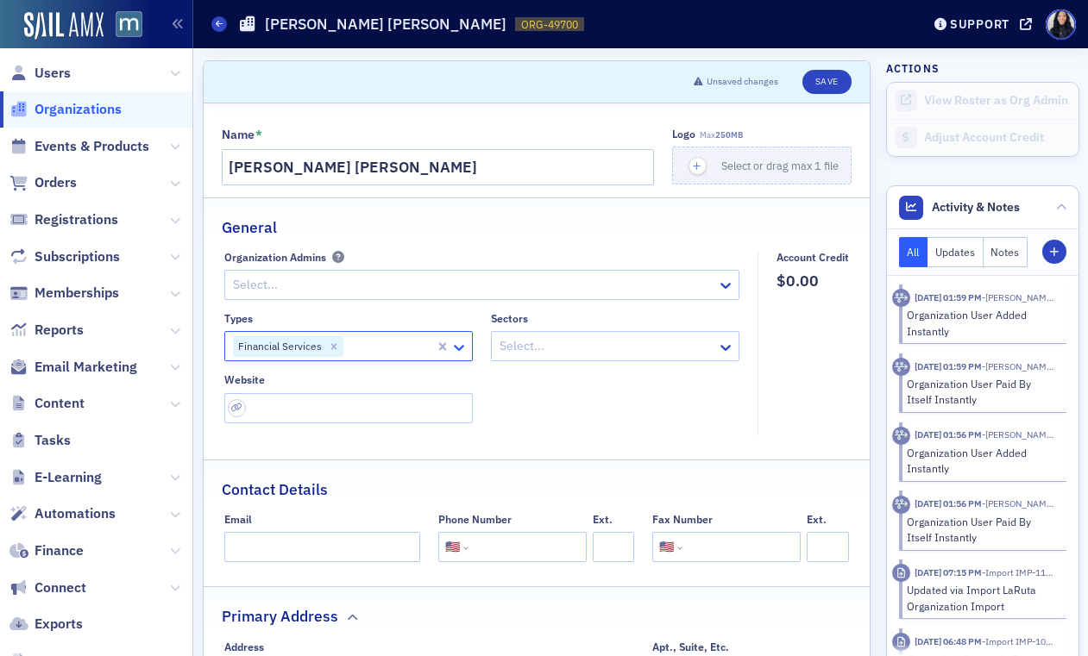
click at [460, 348] on icon at bounding box center [459, 348] width 10 height 6
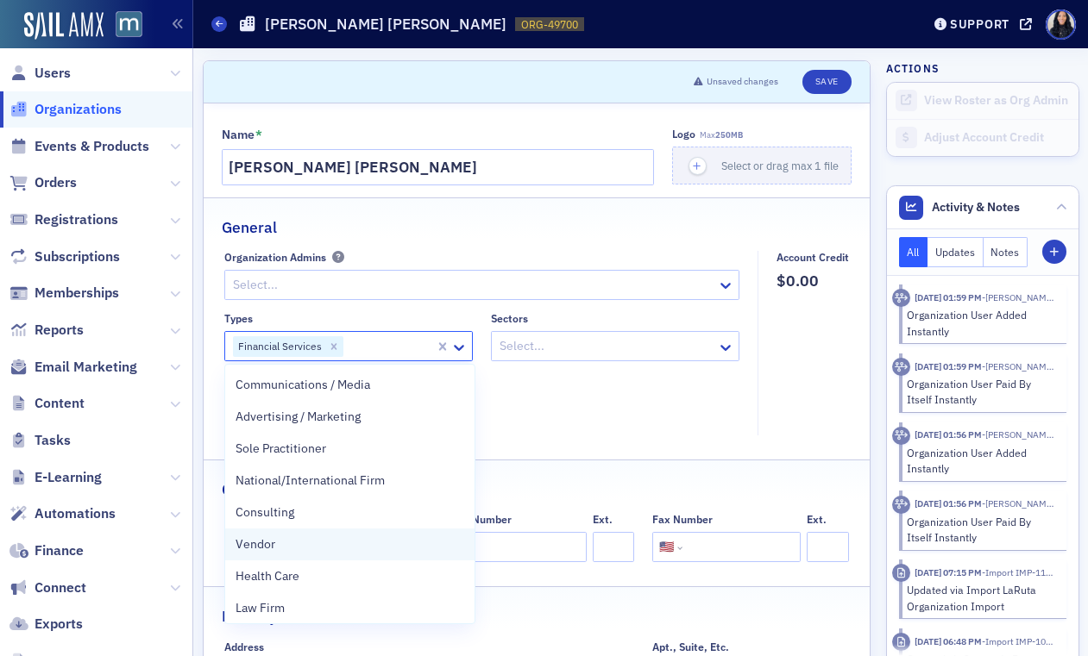
scroll to position [320, 0]
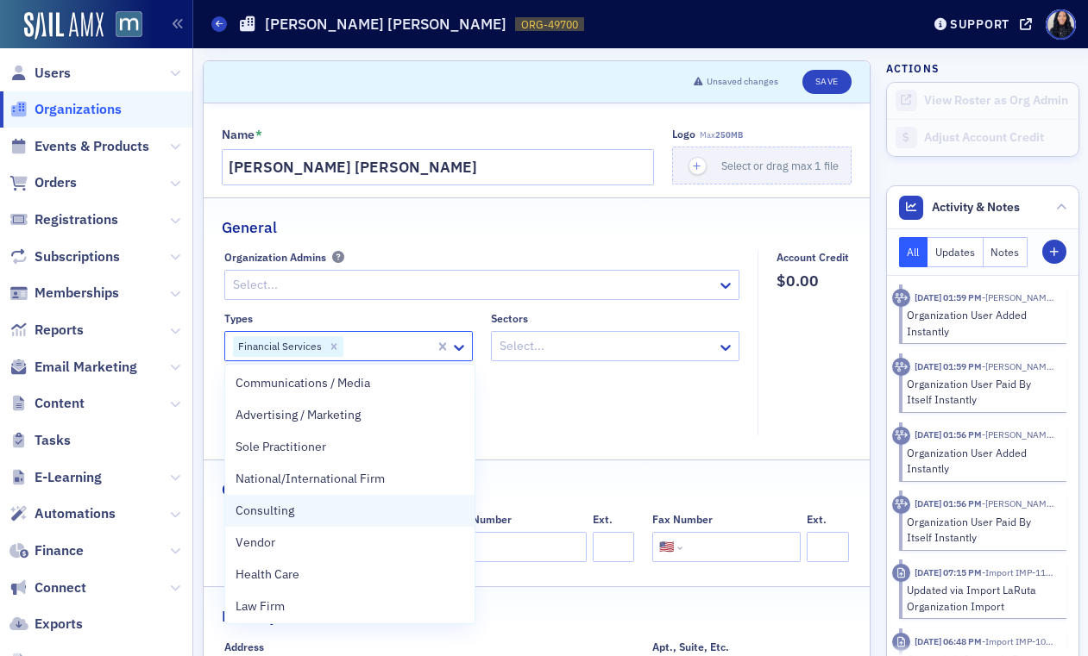
click at [360, 515] on div "Consulting" at bounding box center [349, 511] width 229 height 18
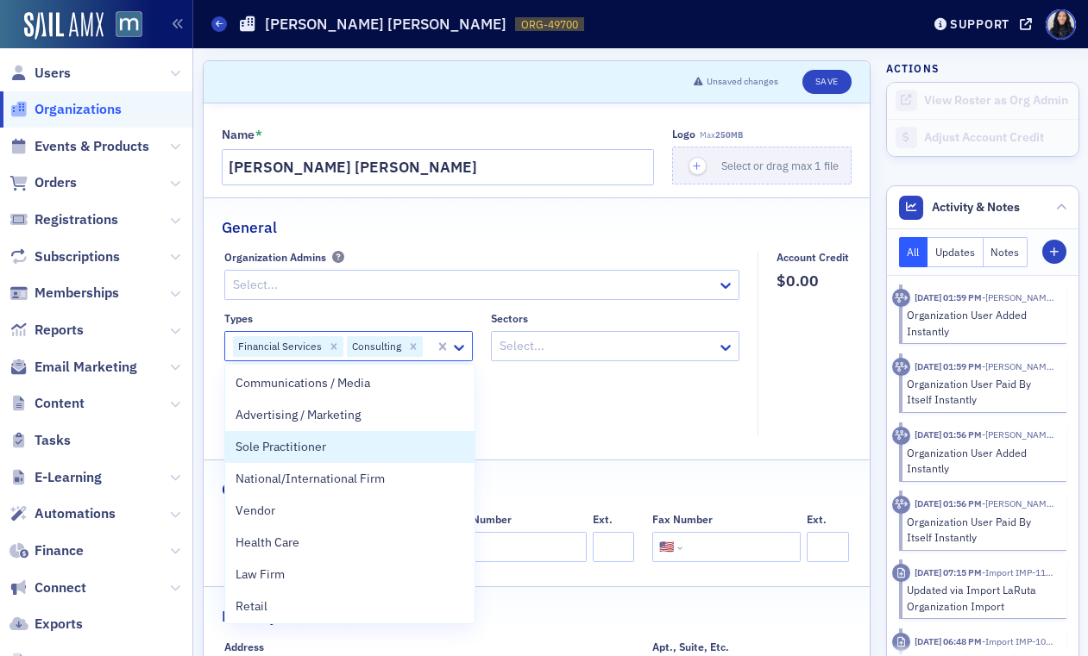
click at [532, 417] on div "Types option Consulting, selected. Sole Practitioner, 13 of 34. 34 results avai…" at bounding box center [481, 367] width 515 height 111
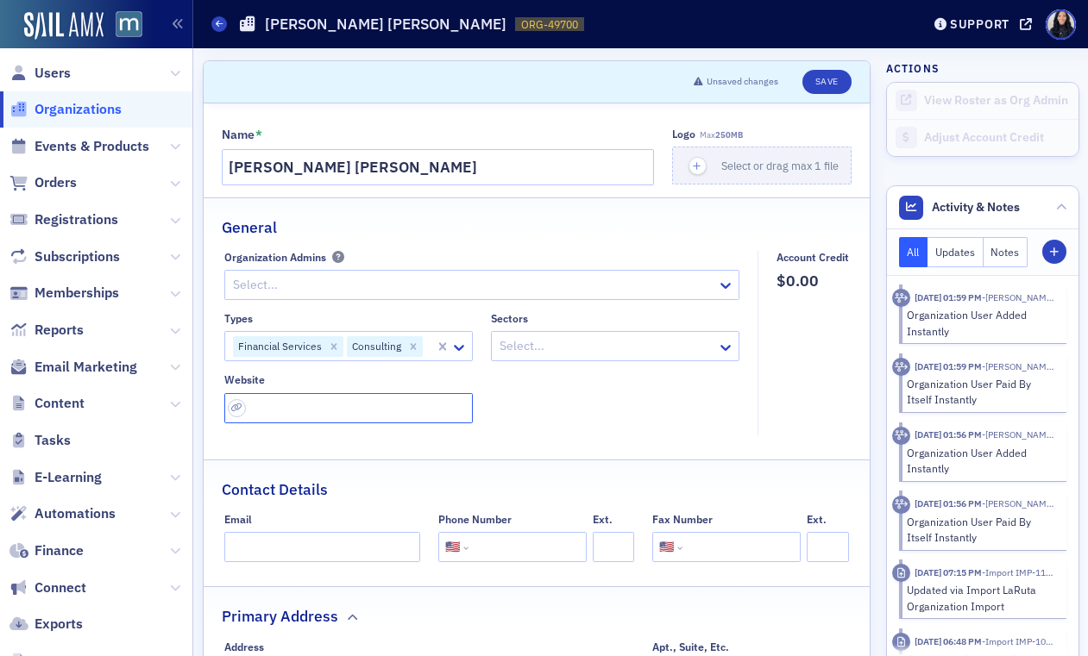
click at [385, 412] on input "url" at bounding box center [348, 408] width 248 height 30
paste input "[URL][DOMAIN_NAME][PERSON_NAME][PERSON_NAME][PERSON_NAME]"
click at [545, 421] on div "Types Financial Services Consulting Sectors Select... Website [URL][DOMAIN_NAME…" at bounding box center [481, 367] width 515 height 111
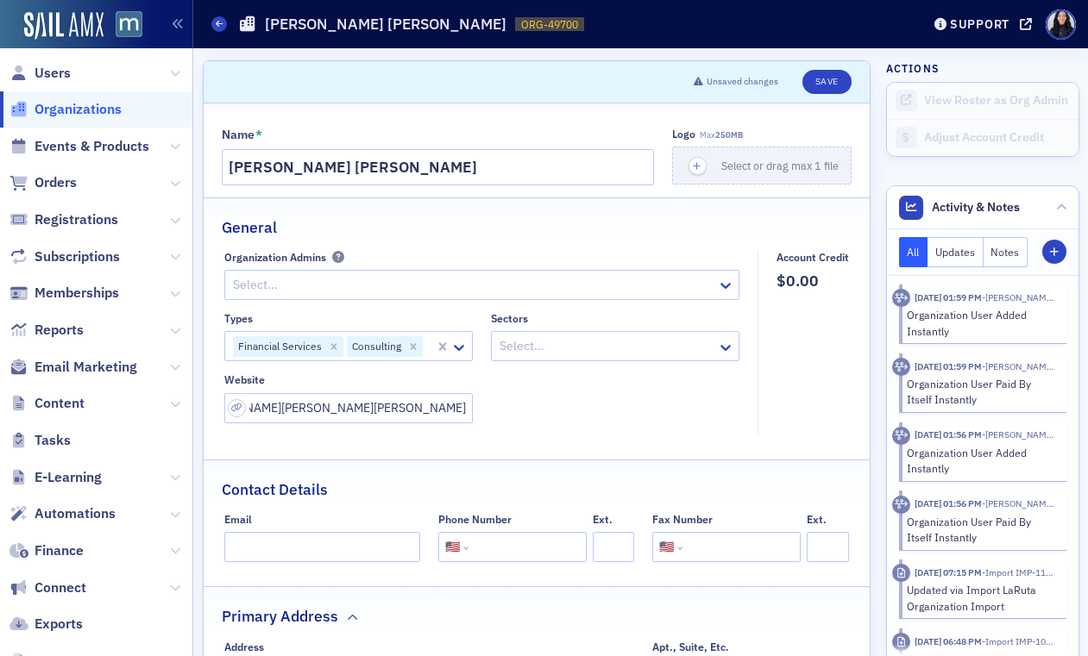
scroll to position [0, 0]
click at [390, 411] on input "[URL][DOMAIN_NAME][PERSON_NAME][PERSON_NAME][PERSON_NAME]" at bounding box center [348, 408] width 248 height 30
paste input "url"
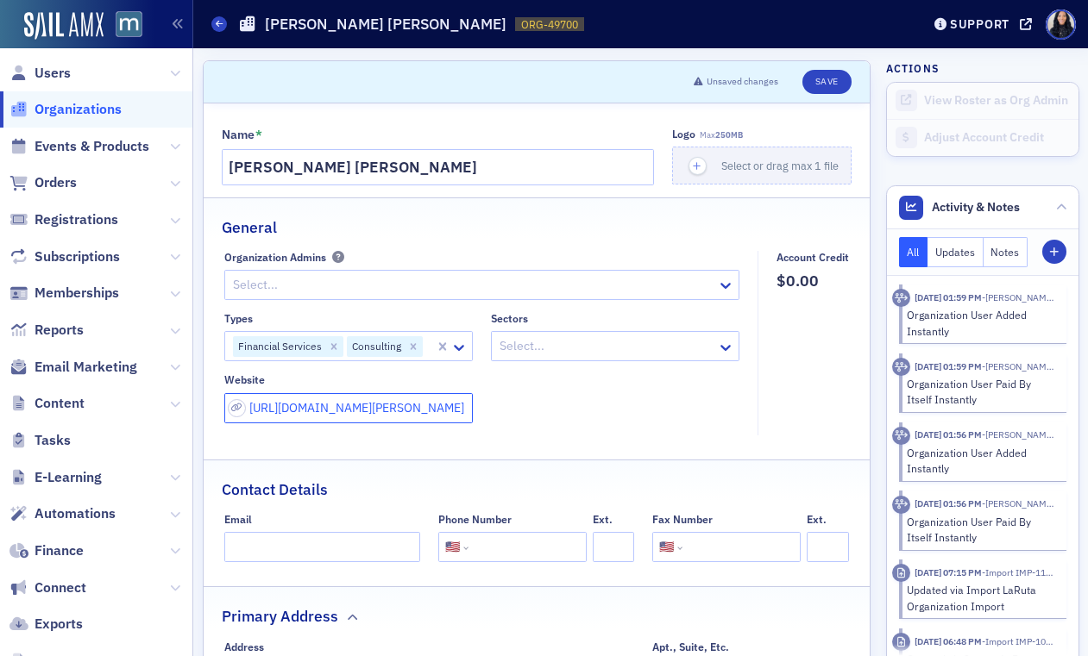
type input "[URL][DOMAIN_NAME][PERSON_NAME]"
click at [555, 432] on fieldset "Organization Admins Select... Types Financial Services Consulting Sectors Selec…" at bounding box center [485, 343] width 523 height 185
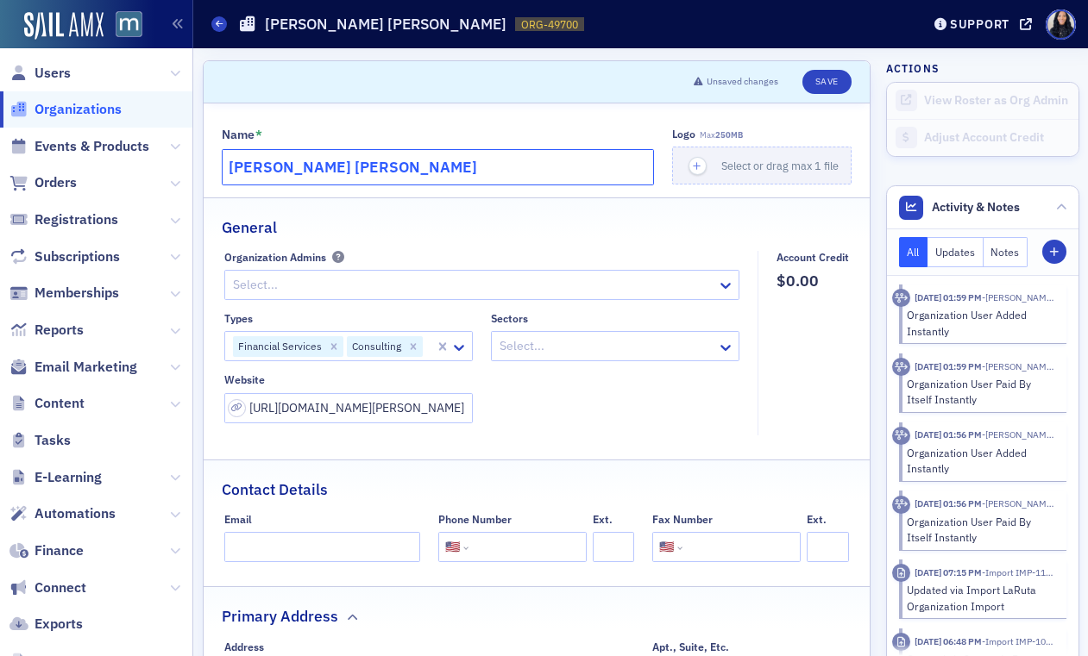
click at [514, 170] on input "[PERSON_NAME] [PERSON_NAME]" at bounding box center [438, 167] width 433 height 36
click at [729, 350] on icon at bounding box center [725, 347] width 17 height 17
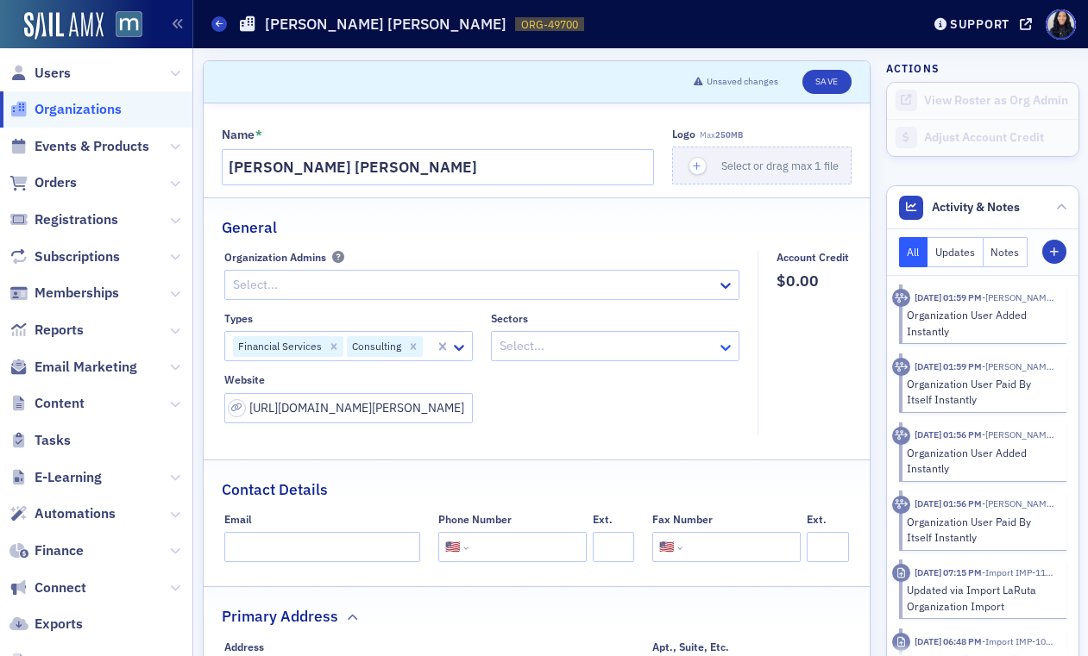
click at [729, 350] on icon at bounding box center [725, 347] width 17 height 17
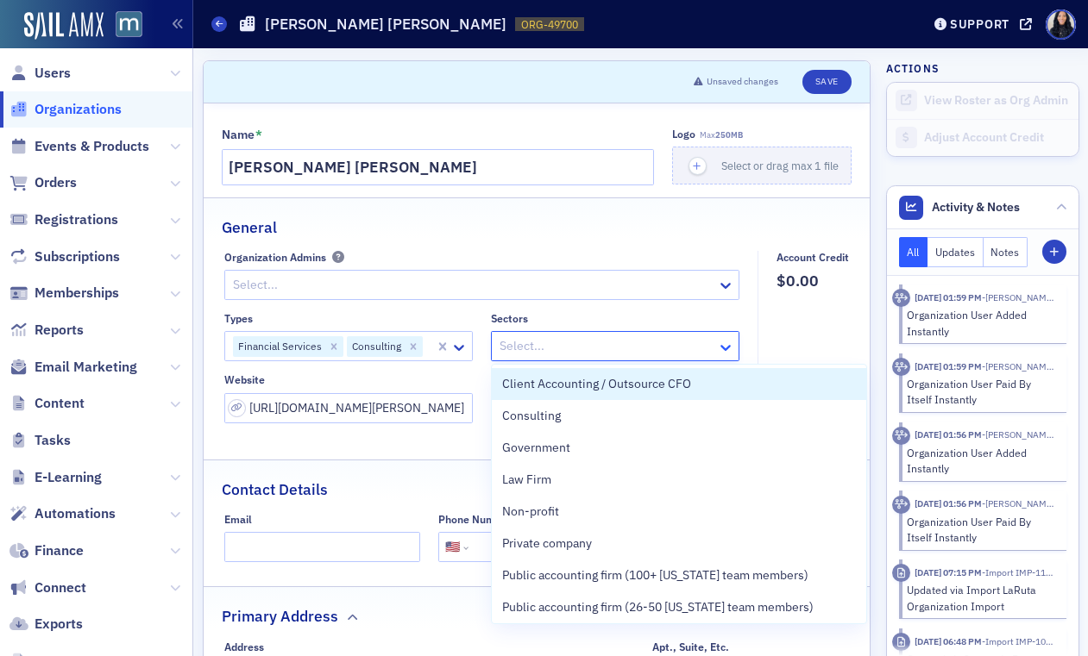
click at [729, 350] on icon at bounding box center [725, 347] width 17 height 17
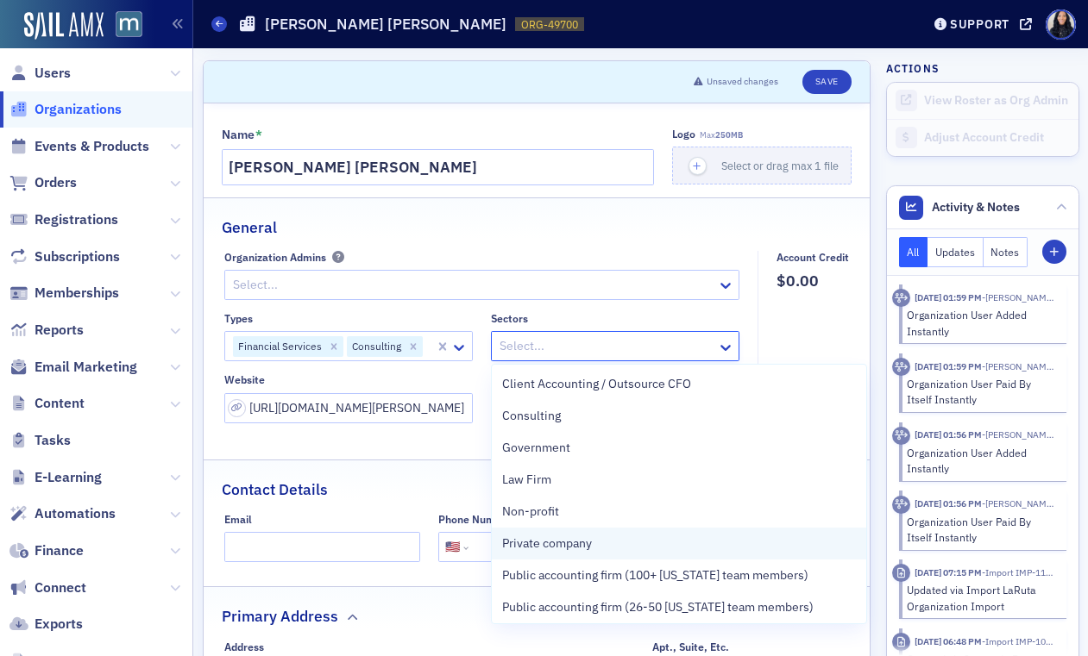
click at [605, 544] on div "Private company" at bounding box center [679, 544] width 354 height 18
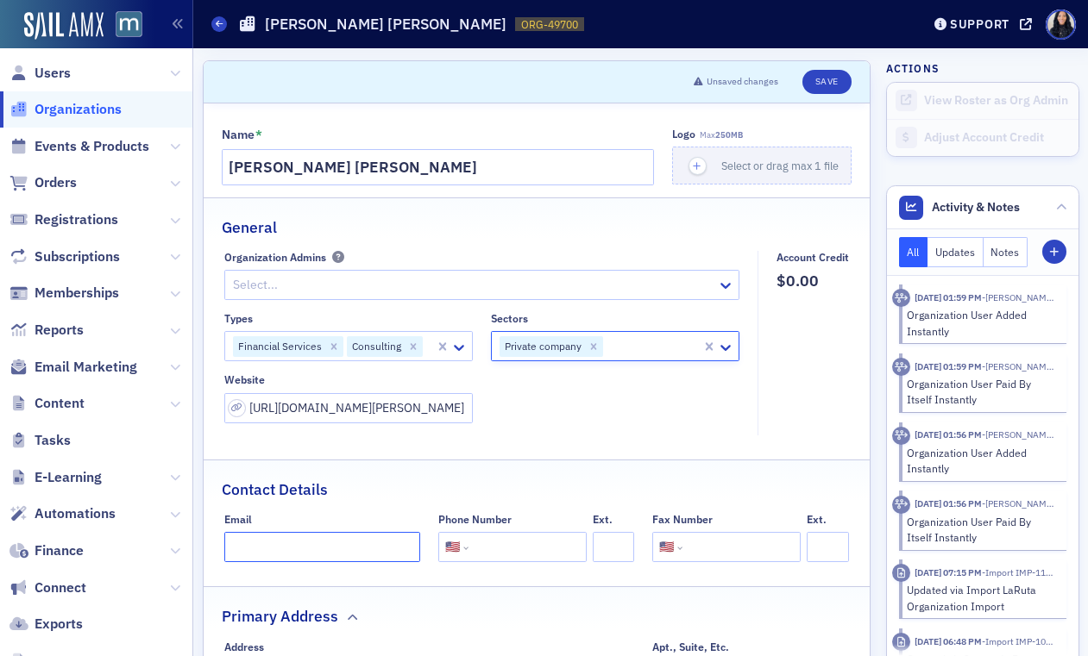
click at [285, 548] on input "Email" at bounding box center [322, 547] width 196 height 30
paste input "[EMAIL_ADDRESS][PERSON_NAME][DOMAIN_NAME]"
type input "[EMAIL_ADDRESS][PERSON_NAME][DOMAIN_NAME]"
click at [585, 443] on fieldset "General Organization Admins Select... Types Financial Services Consulting Secto…" at bounding box center [537, 322] width 667 height 250
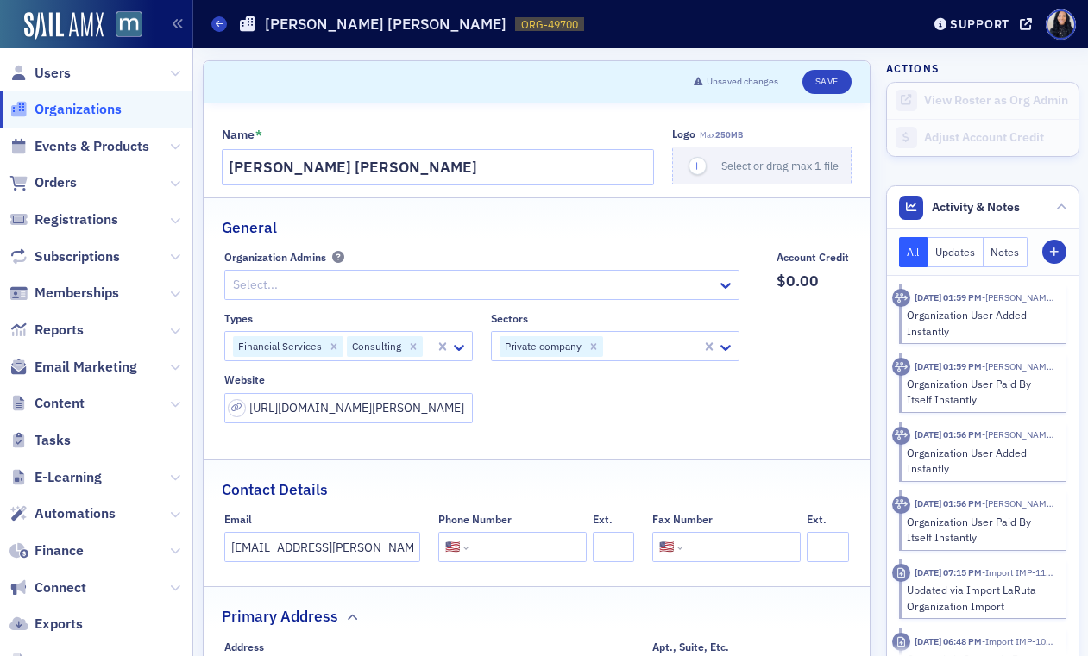
click at [519, 545] on input "tel" at bounding box center [526, 547] width 108 height 30
paste input "[PHONE_NUMBER]"
type input "[PHONE_NUMBER]"
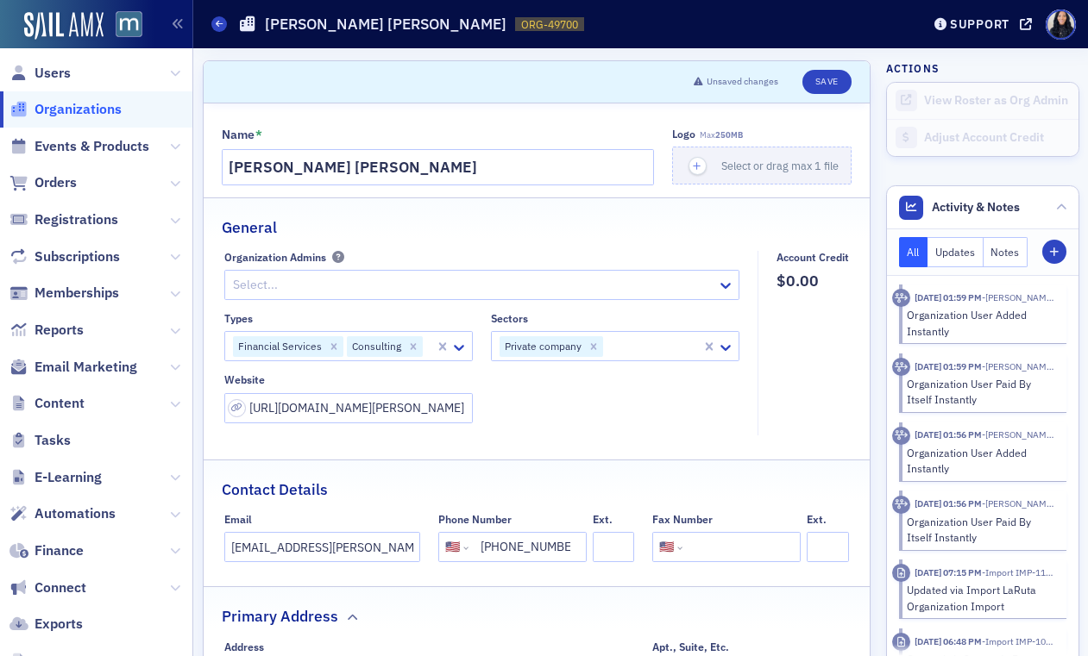
scroll to position [0, 0]
click at [565, 471] on div "Contact Details" at bounding box center [537, 481] width 630 height 41
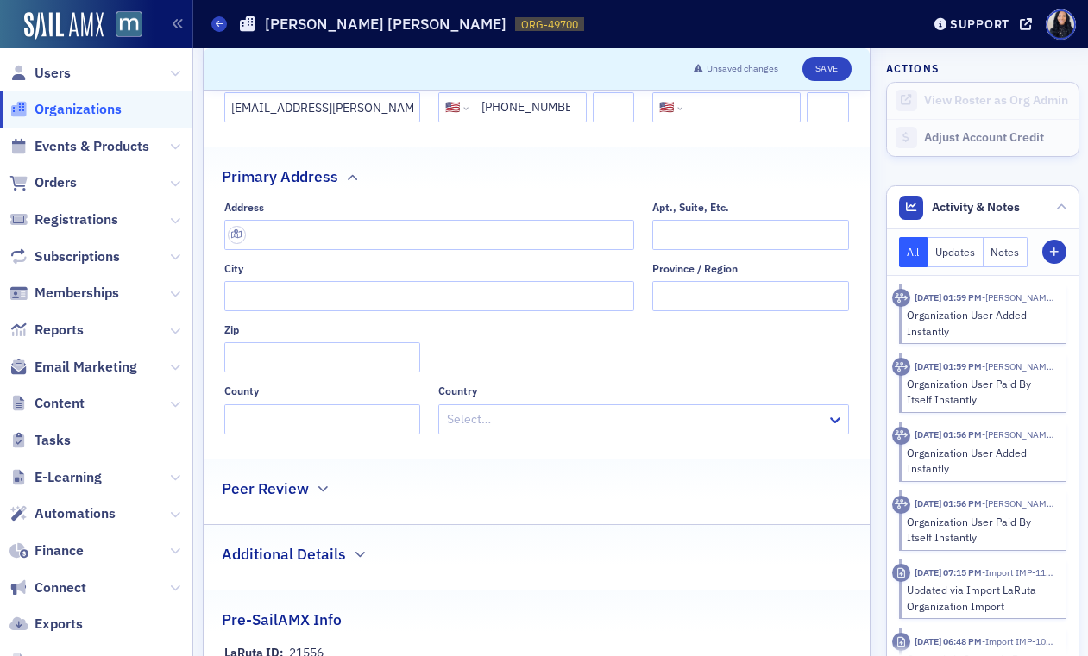
scroll to position [371, 0]
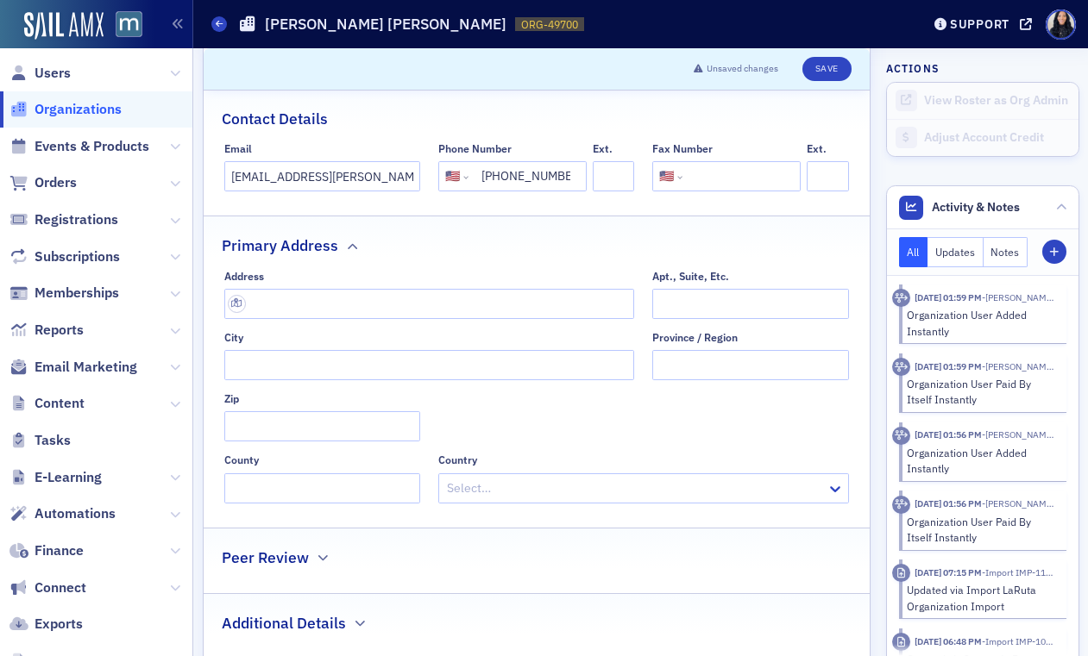
click at [704, 175] on input "tel" at bounding box center [740, 176] width 108 height 30
paste input "[PHONE_NUMBER]"
type input "[PHONE_NUMBER]"
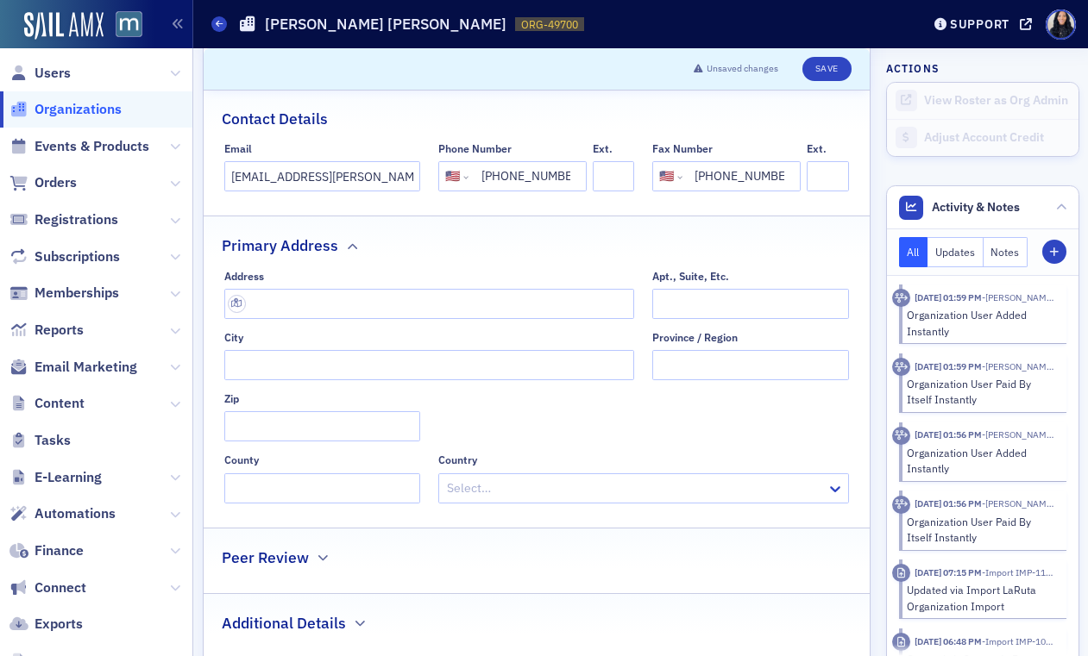
scroll to position [0, 0]
click at [333, 306] on input "text" at bounding box center [429, 304] width 410 height 30
paste input "[STREET_ADDRESS][US_STATE]"
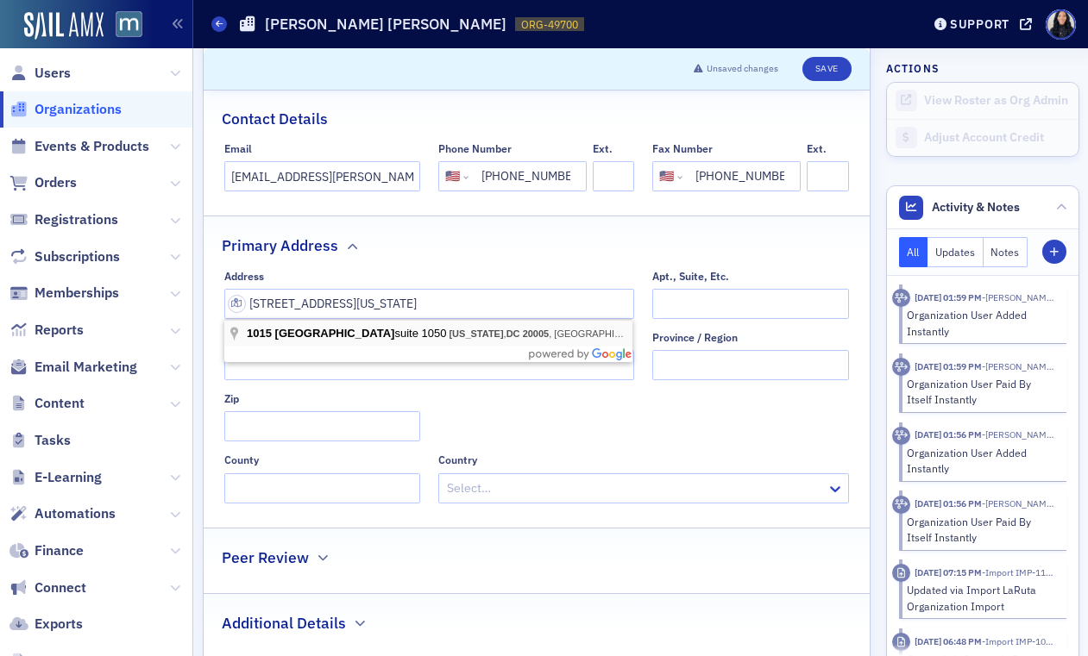
type input "[STREET_ADDRESS]"
type input "[US_STATE]"
type input "20005"
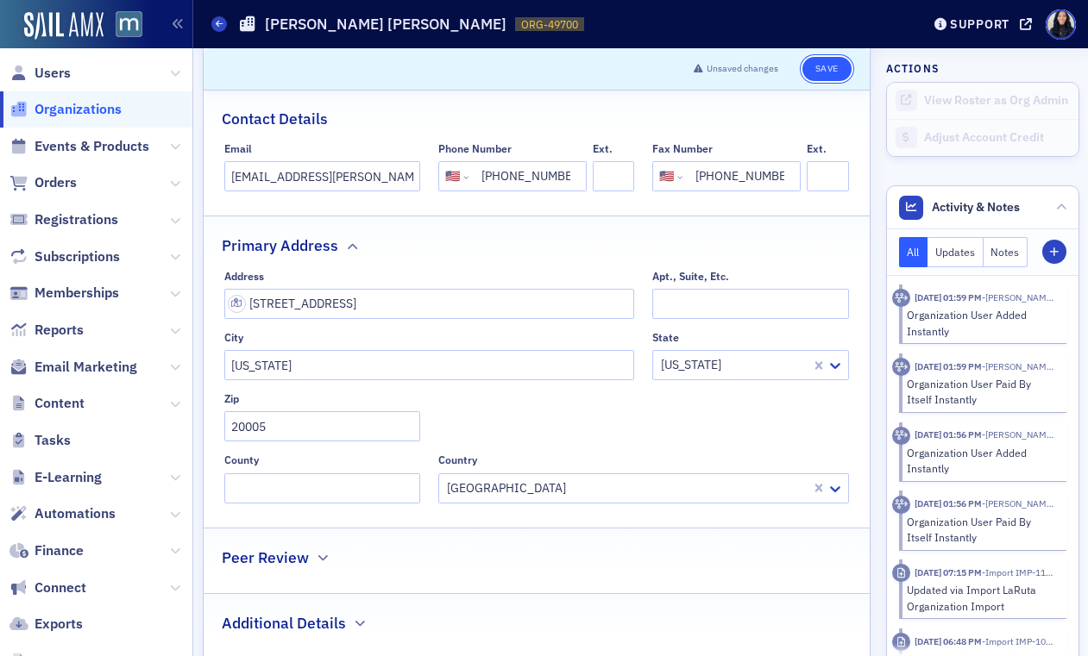
click at [820, 65] on button "Save" at bounding box center [826, 69] width 49 height 24
select select "US"
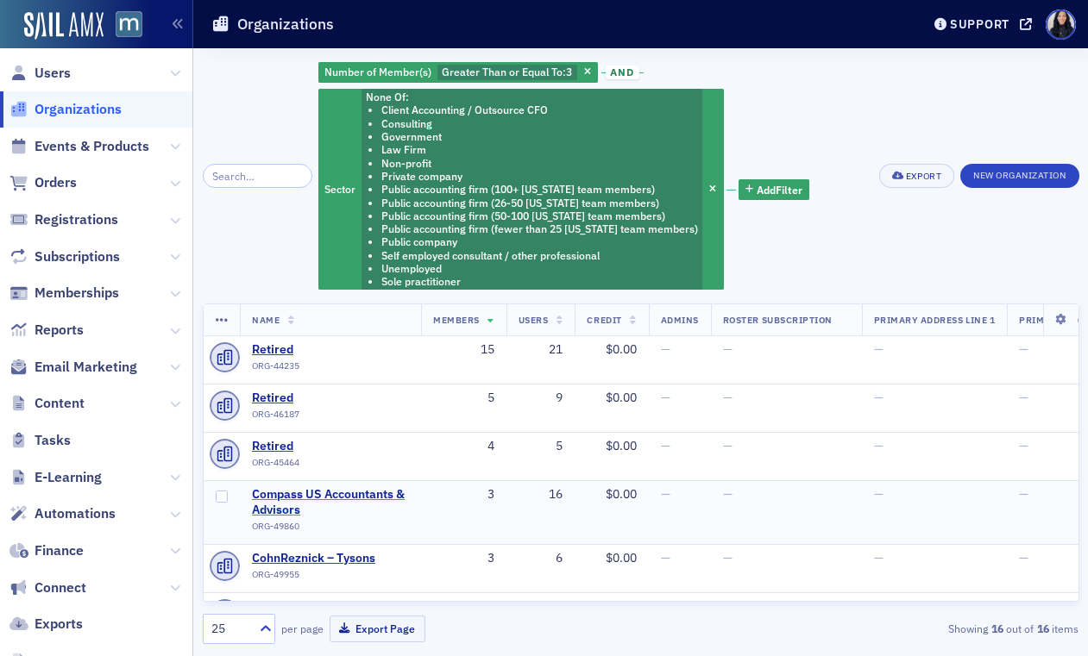
click at [385, 494] on span "Compass US Accountants & Advisors" at bounding box center [330, 502] width 157 height 30
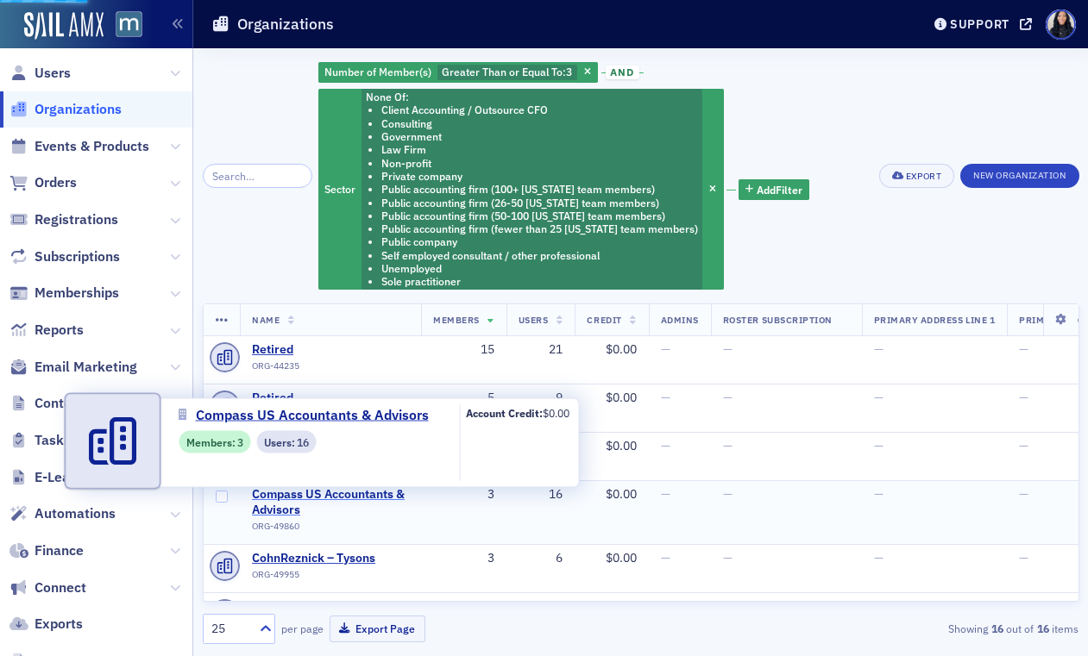
select select "US"
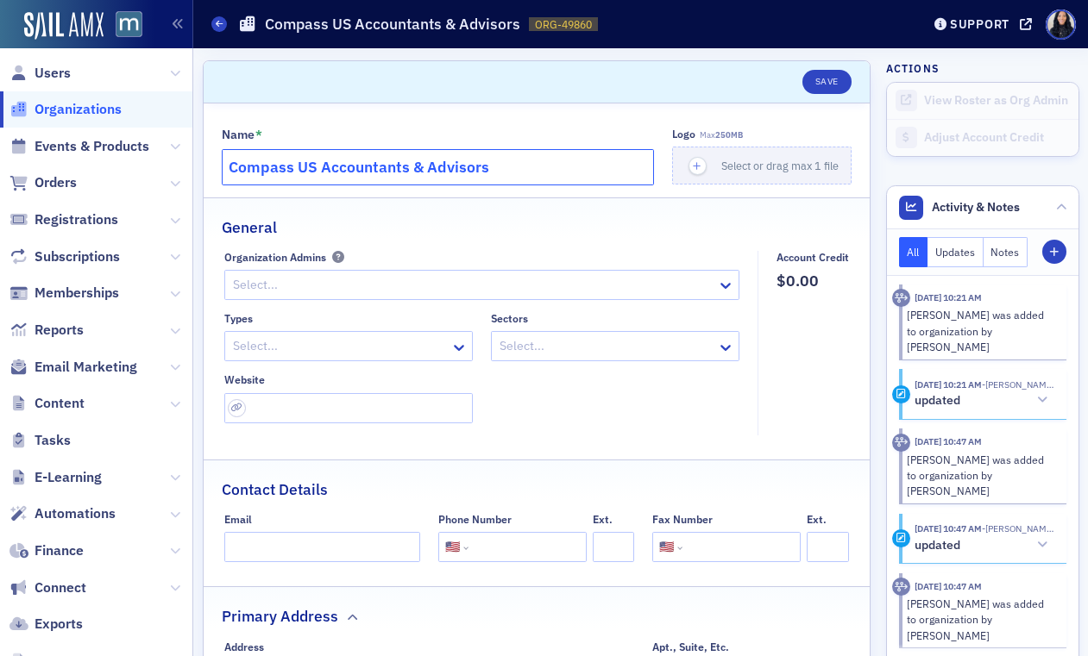
click at [443, 170] on input "Compass US Accountants & Advisors" at bounding box center [438, 167] width 433 height 36
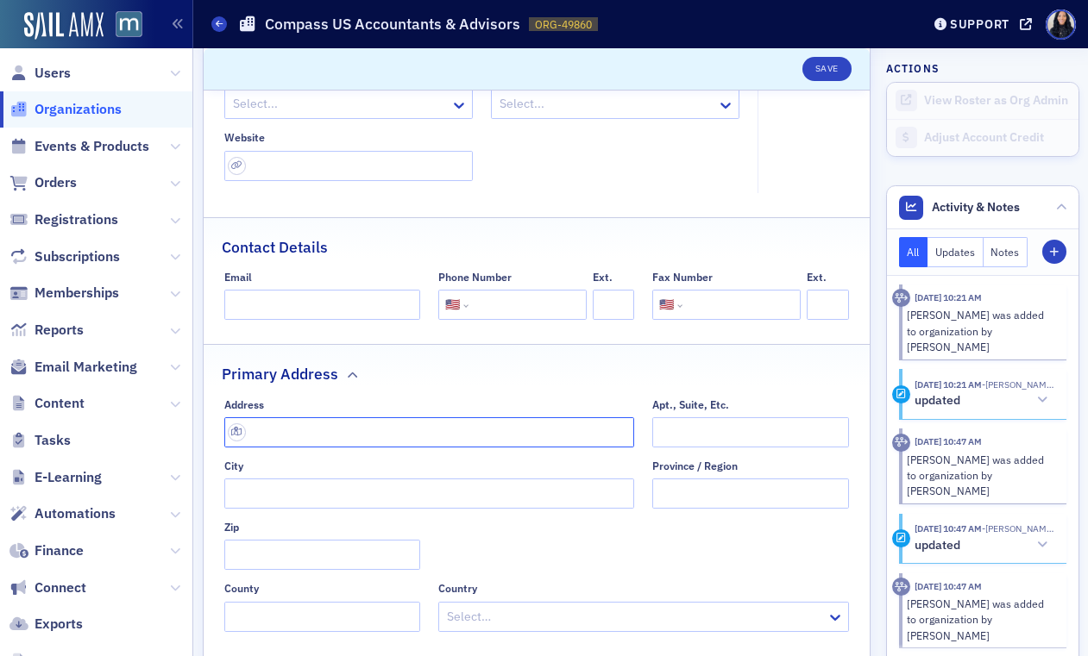
click at [512, 433] on input "text" at bounding box center [429, 432] width 410 height 30
paste input "130 Admiral Cochrane Dr, Annapolis, MD 21401"
type input "130 Admiral Cochrane Dr"
type input "Annapolis"
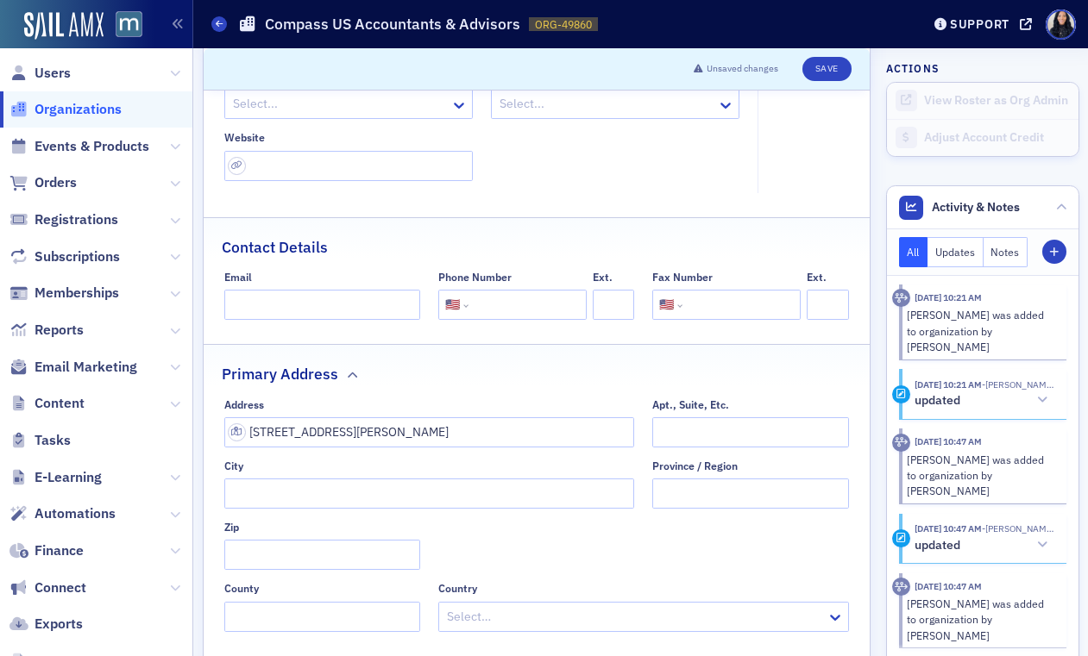
type input "21401-7368"
type input "Anne Arundel County"
click at [530, 306] on input "tel" at bounding box center [526, 305] width 108 height 30
paste input "(410) 224-0343"
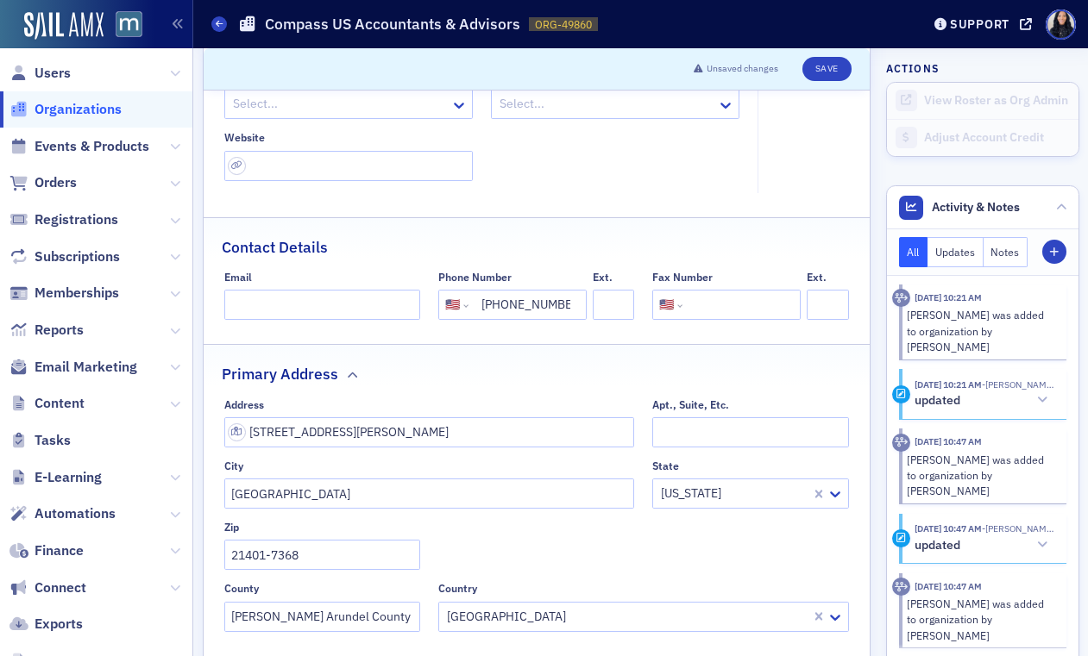
scroll to position [0, 1]
type input "(410) 224-0343"
click at [407, 168] on input "url" at bounding box center [348, 166] width 248 height 30
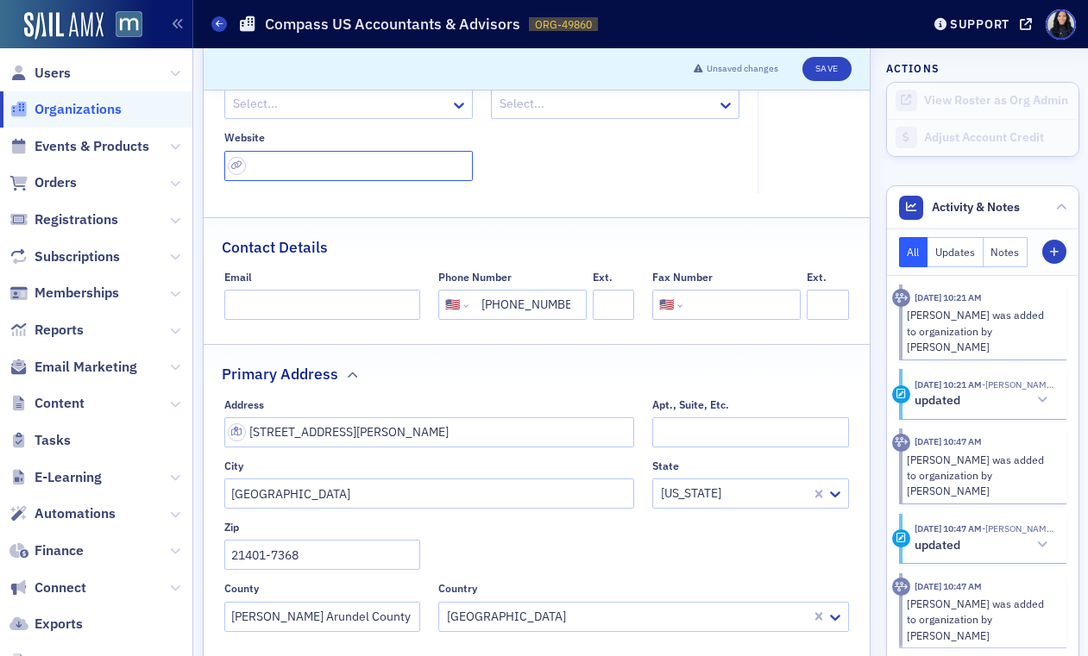
paste input "https://compassusadvisors.com/who-we-are/"
type input "https://compassusadvisors.com/who-we-are/"
click at [605, 162] on div "Types Select... Sectors Select... Website https://compassusadvisors.com/who-we-…" at bounding box center [481, 125] width 515 height 111
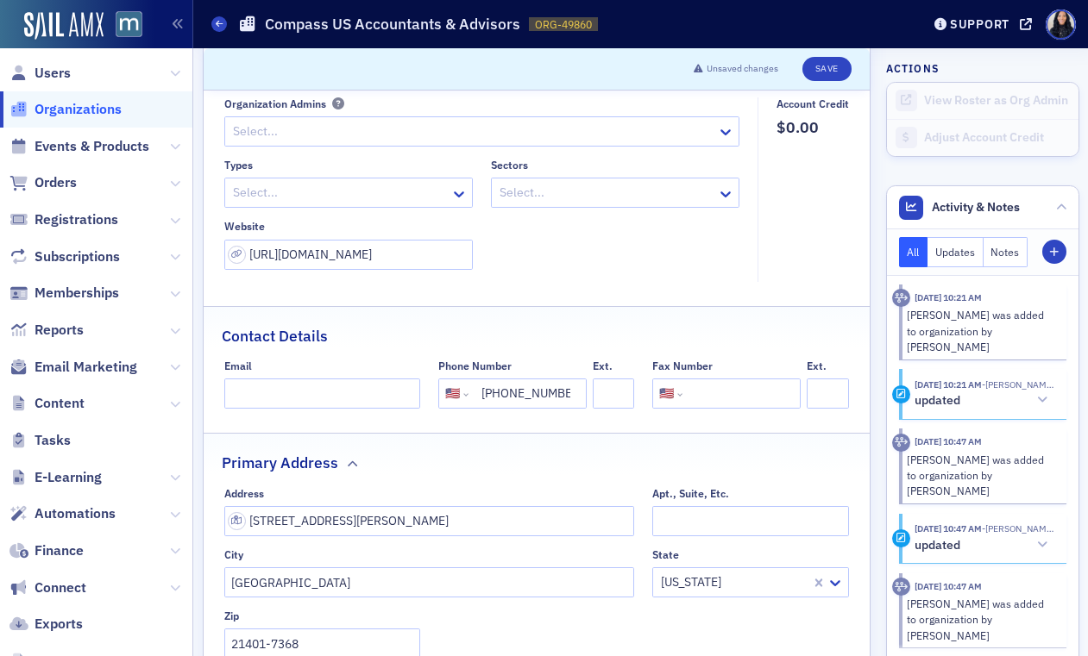
scroll to position [138, 0]
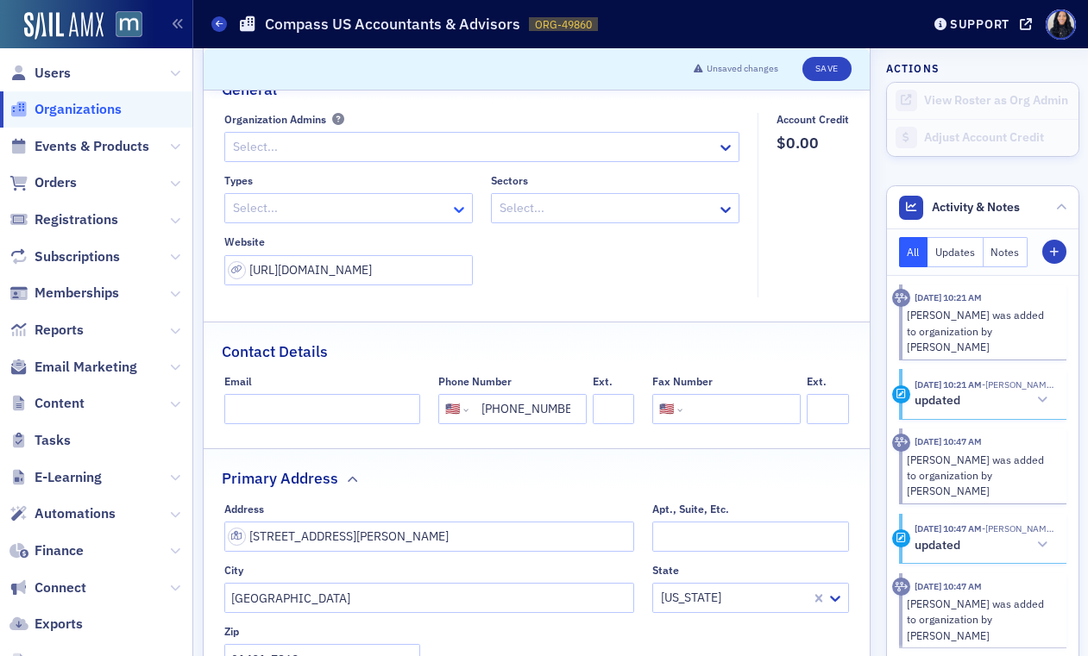
click at [457, 214] on icon at bounding box center [458, 209] width 17 height 17
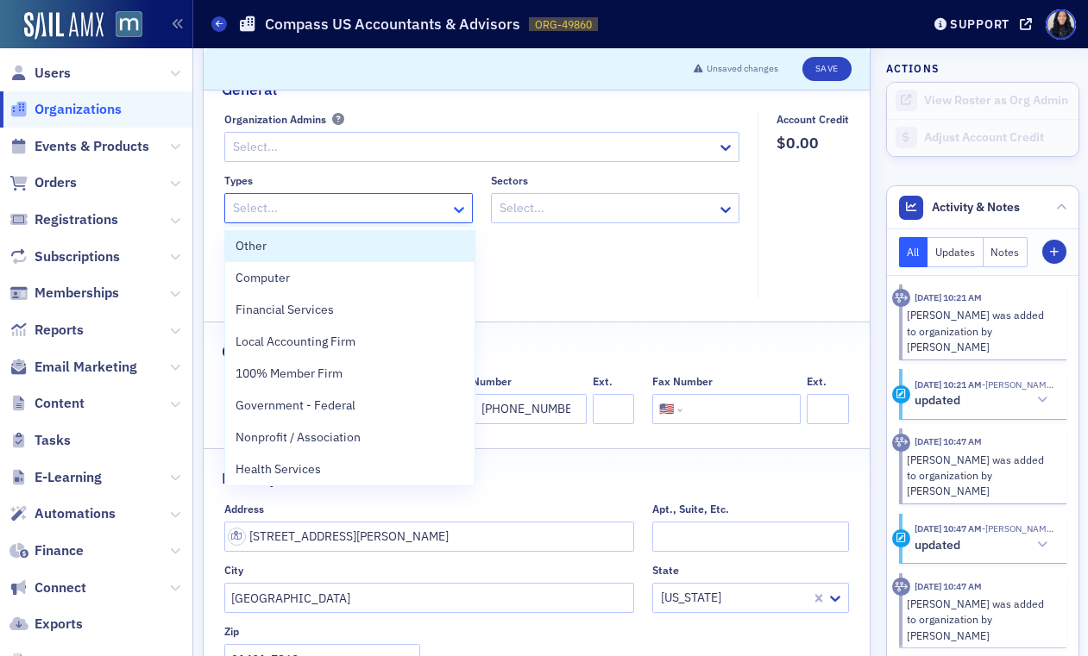
click at [457, 214] on icon at bounding box center [458, 209] width 17 height 17
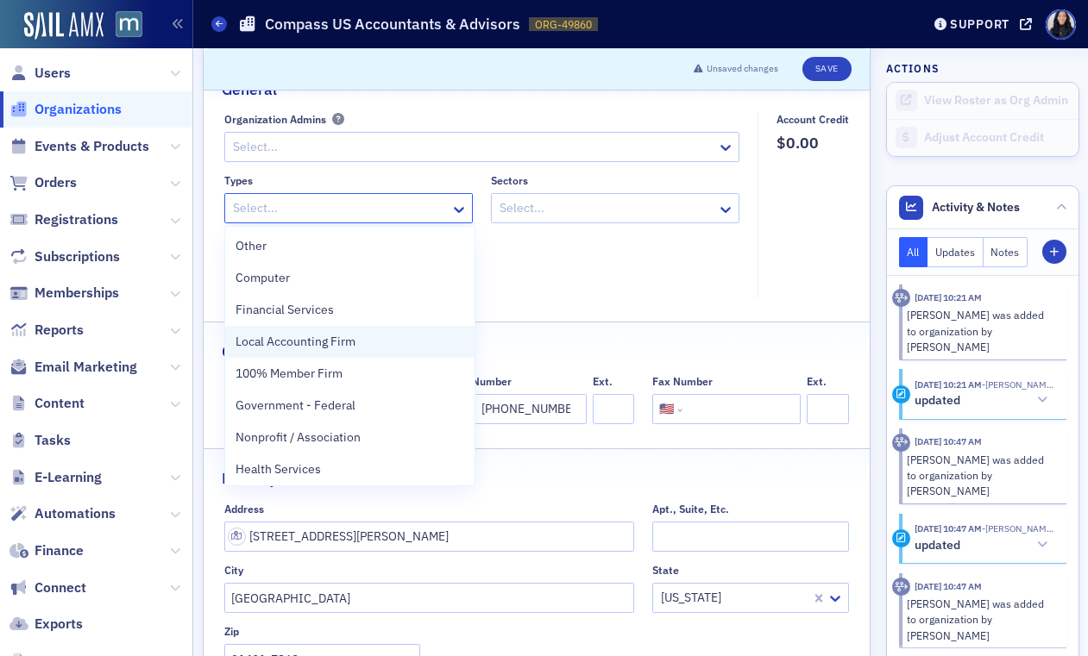
click at [393, 349] on div "Local Accounting Firm" at bounding box center [349, 342] width 229 height 18
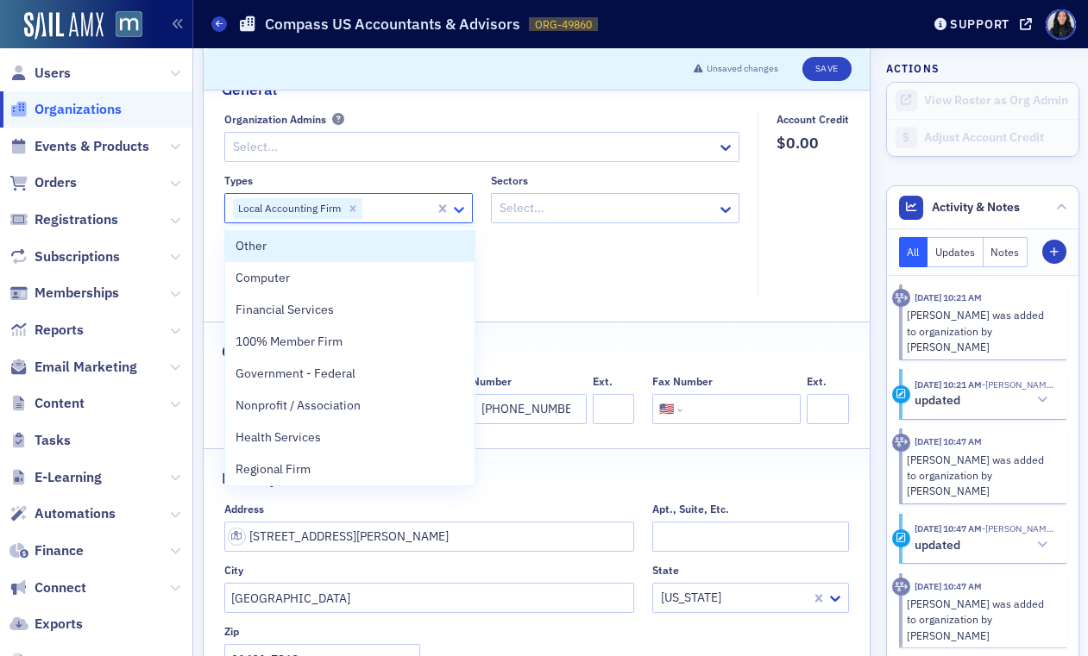
click at [459, 210] on icon at bounding box center [459, 210] width 10 height 6
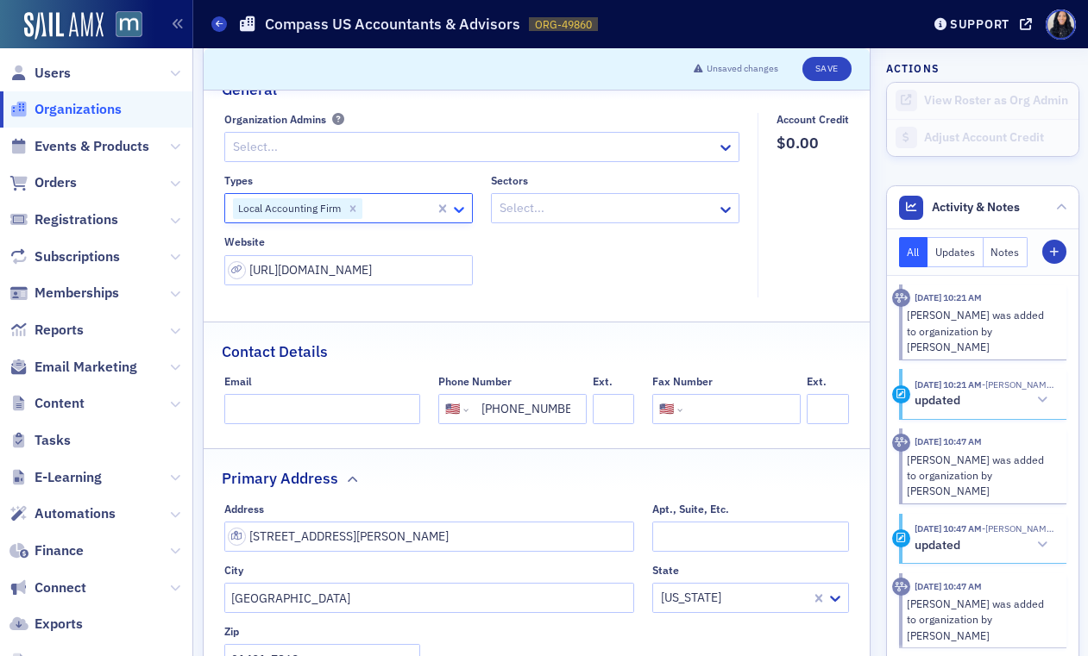
click at [458, 210] on icon at bounding box center [459, 210] width 10 height 6
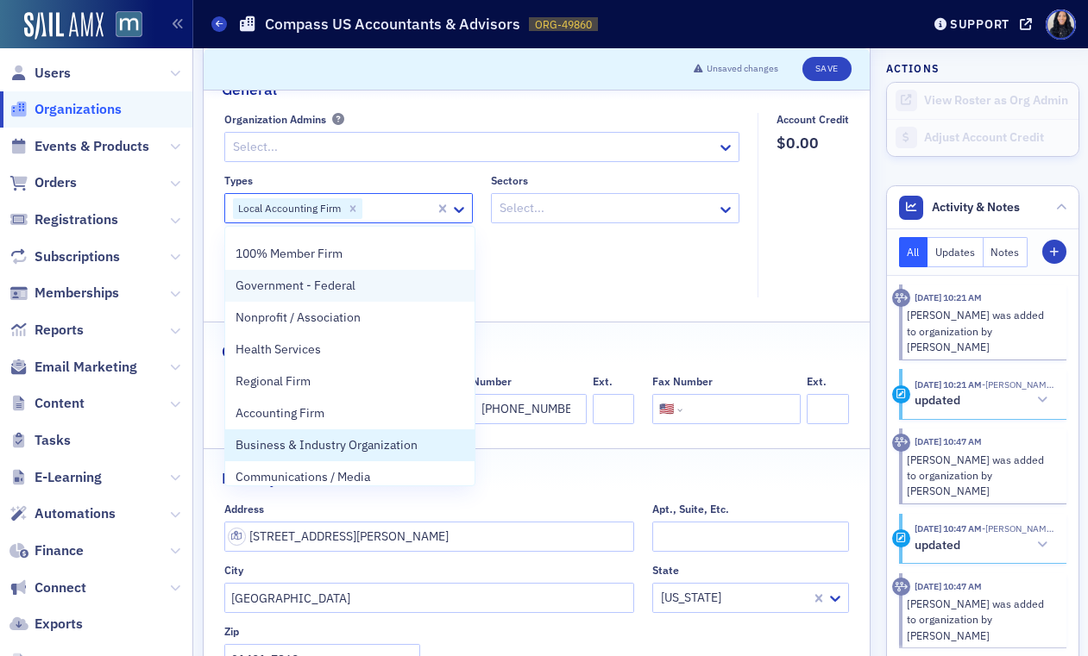
scroll to position [161, 0]
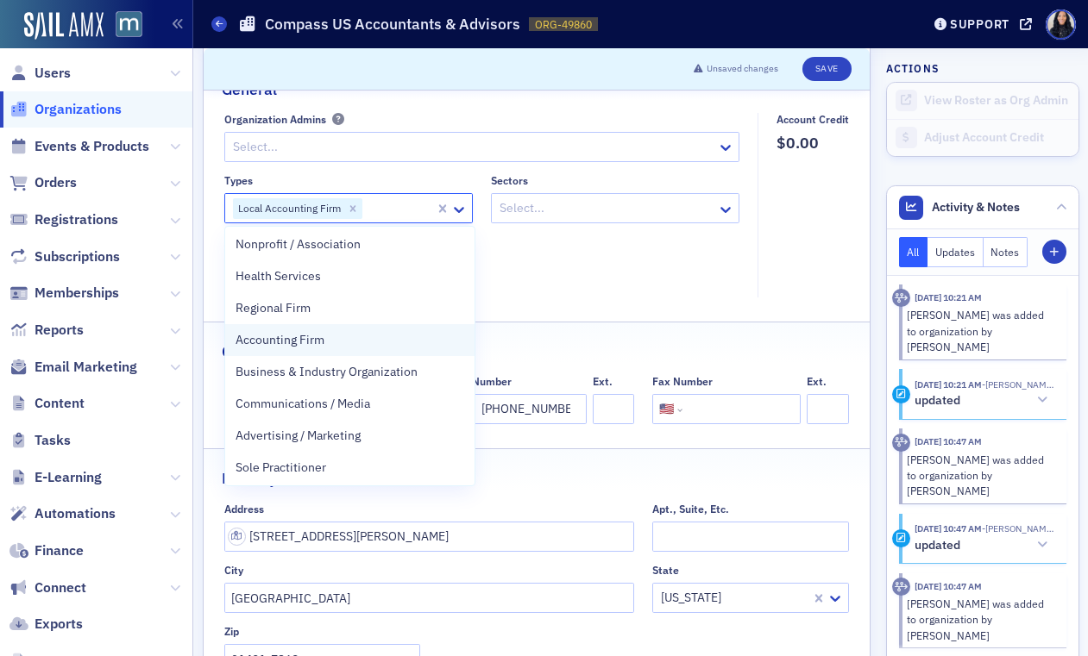
click at [384, 342] on div "Accounting Firm" at bounding box center [349, 340] width 229 height 18
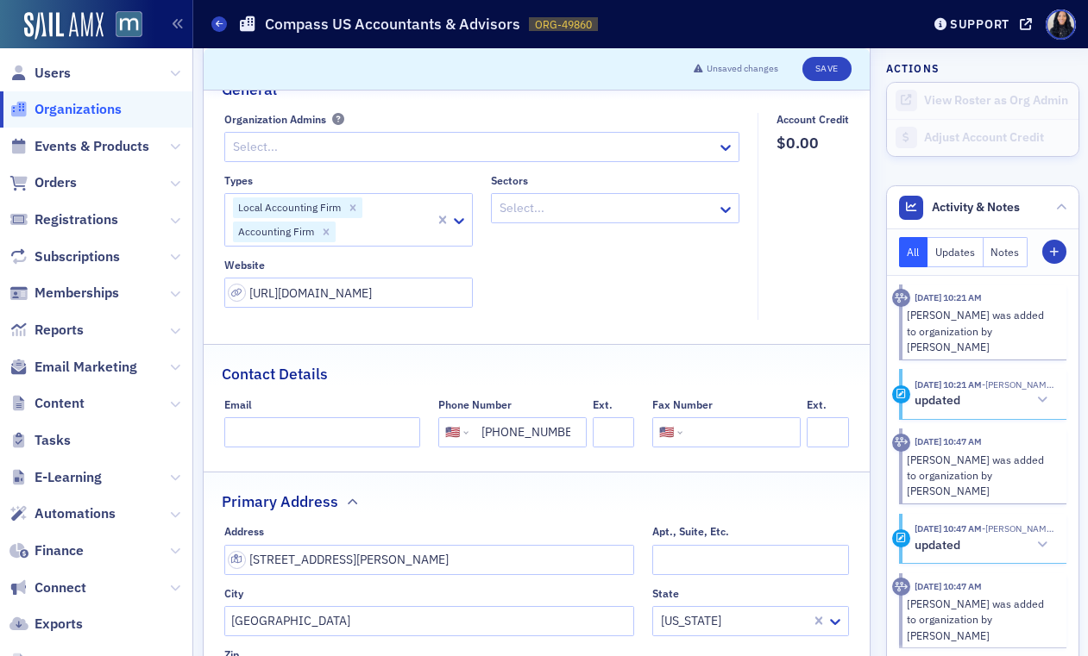
click at [546, 274] on div "Types Local Accounting Firm Accounting Firm Sectors Select... Website https://c…" at bounding box center [481, 241] width 515 height 134
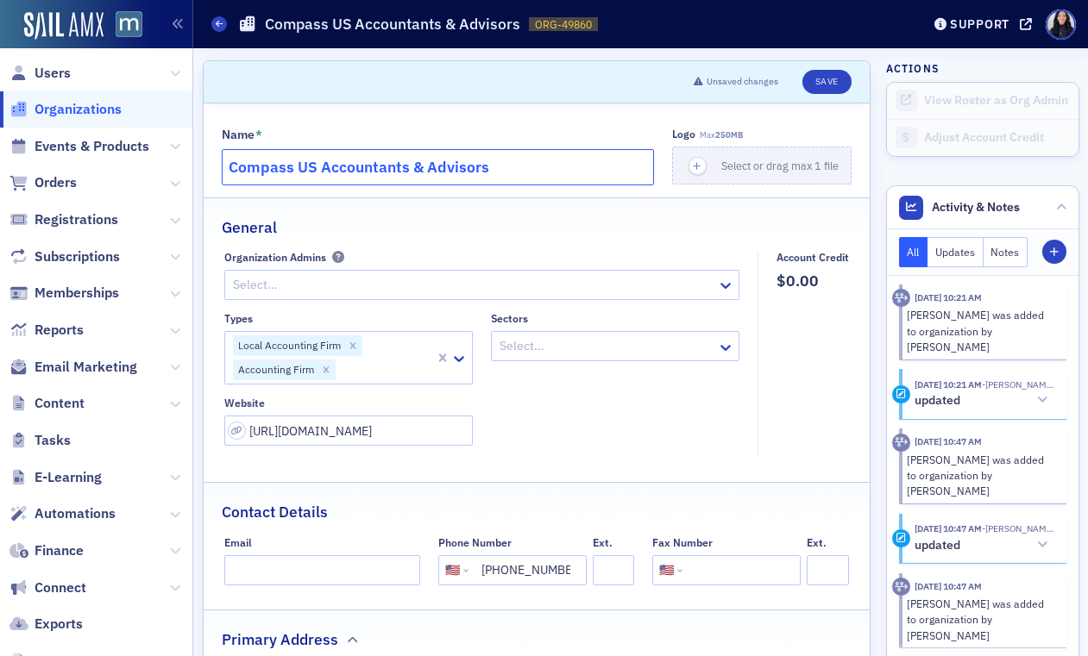
click at [580, 165] on input "Compass US Accountants & Advisors" at bounding box center [438, 167] width 433 height 36
click at [725, 352] on icon at bounding box center [725, 347] width 17 height 17
click at [726, 352] on icon at bounding box center [725, 347] width 17 height 17
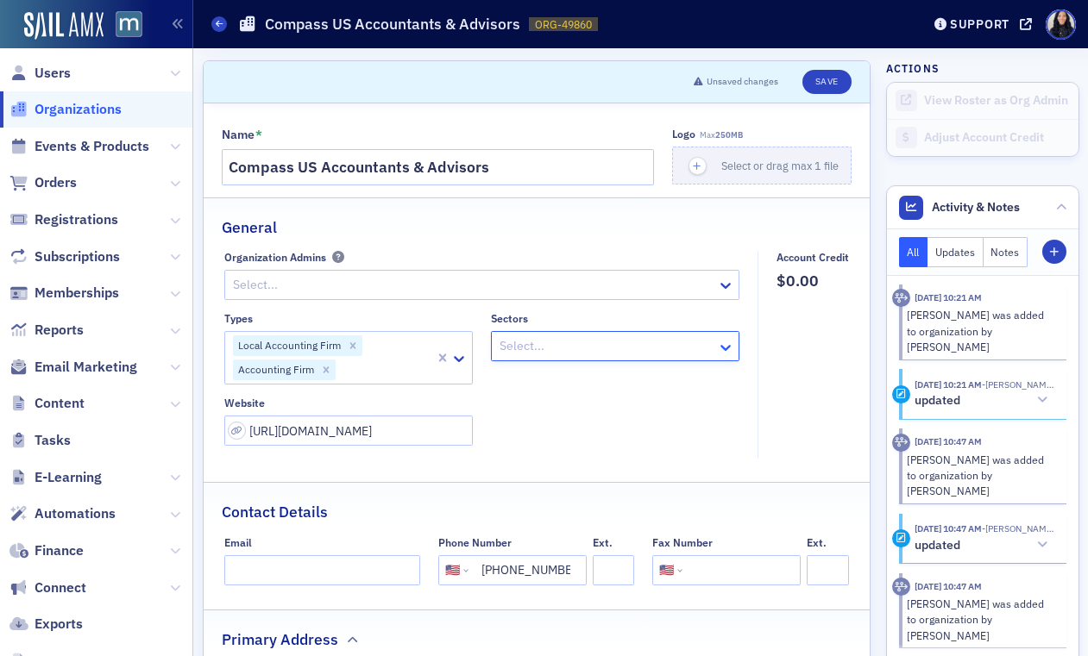
click at [726, 352] on icon at bounding box center [725, 347] width 17 height 17
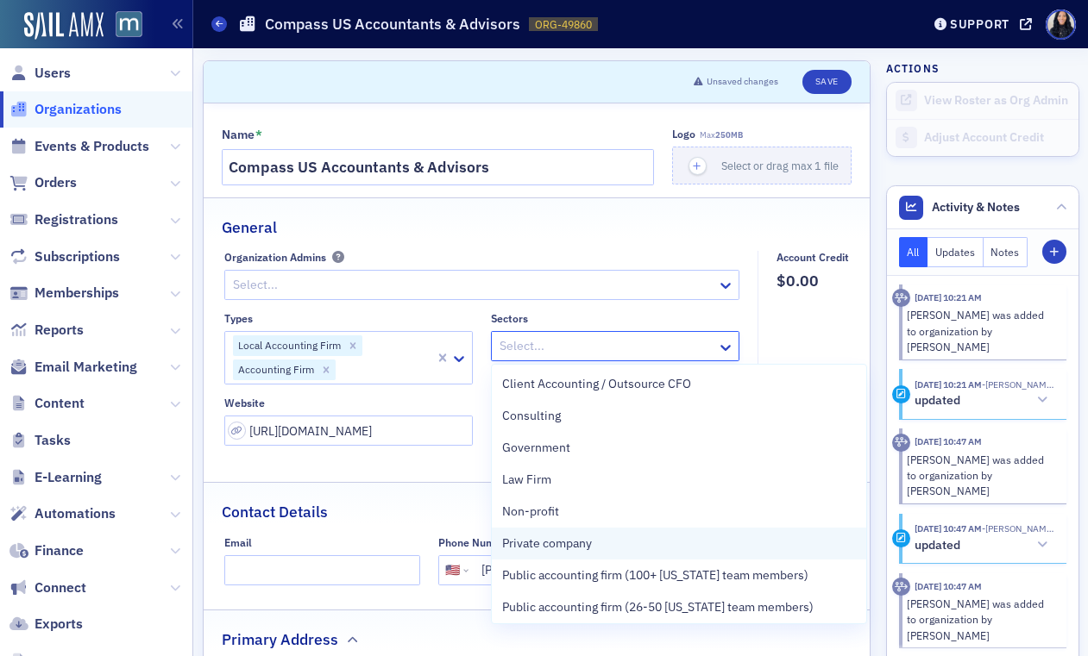
click at [570, 548] on span "Private company" at bounding box center [547, 544] width 90 height 18
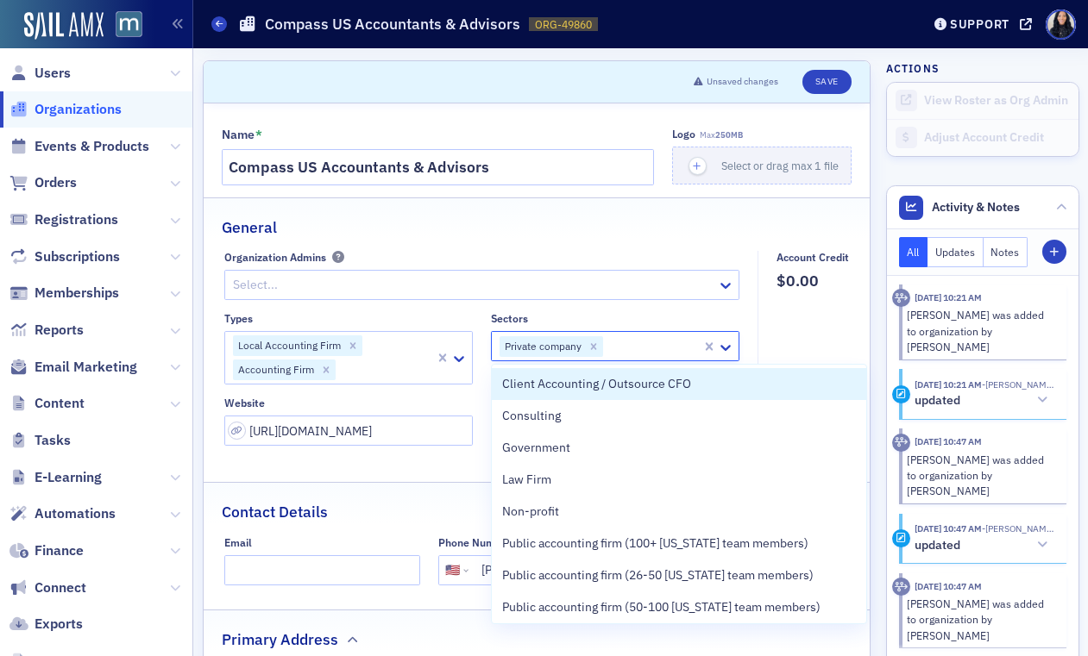
click at [813, 328] on fieldset "Account Credit $0.00" at bounding box center [807, 355] width 101 height 208
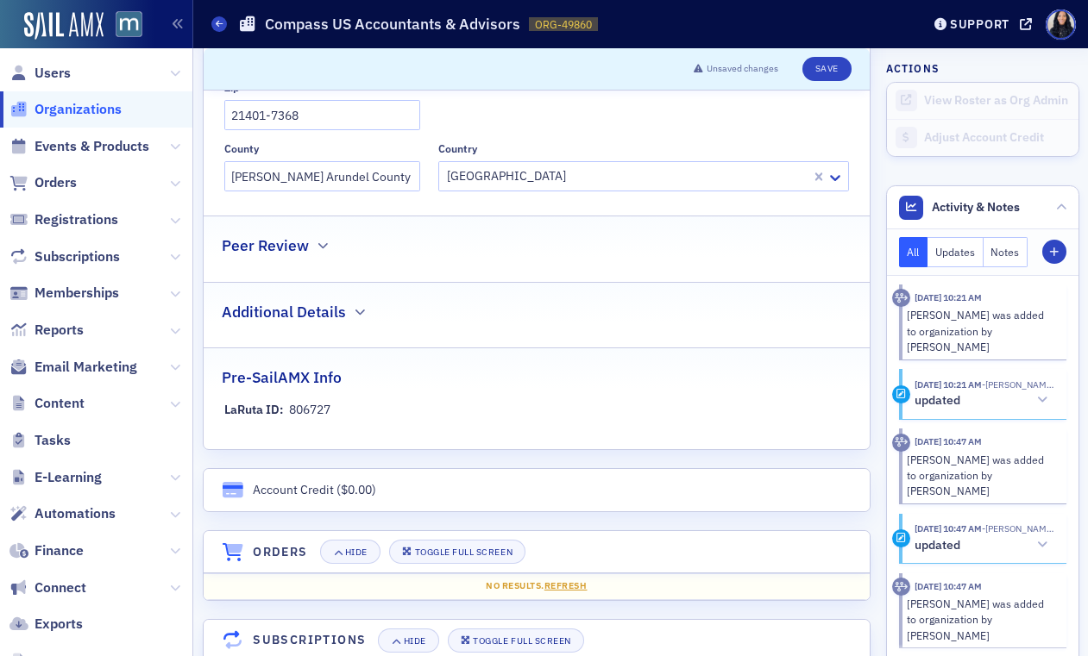
scroll to position [895, 0]
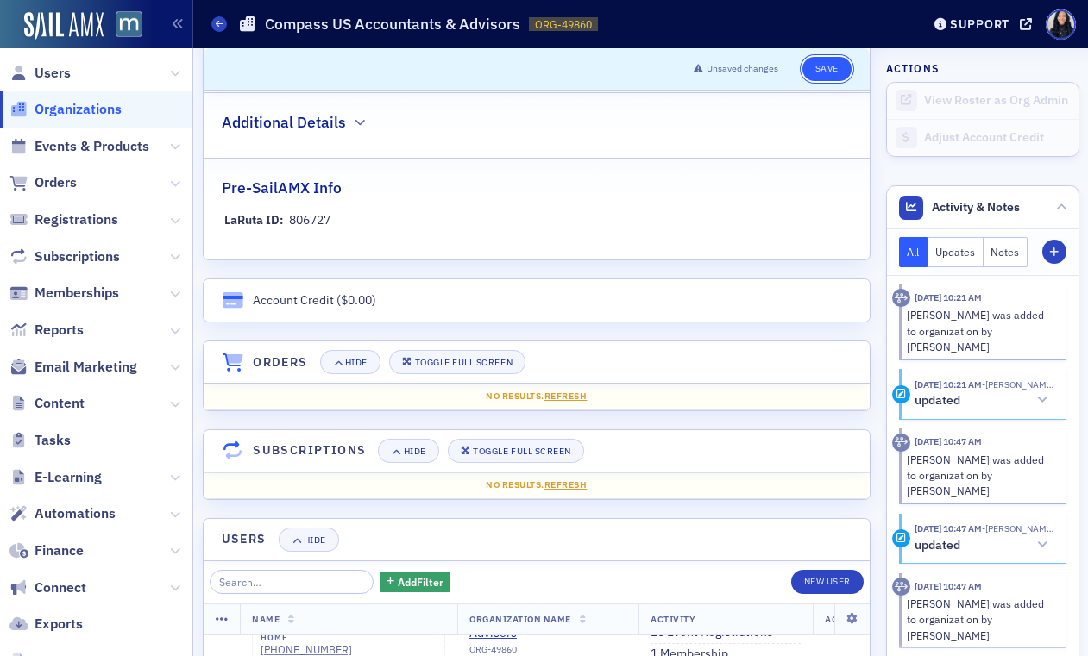
click at [828, 72] on button "Save" at bounding box center [826, 69] width 49 height 24
select select "US"
